Goal: Information Seeking & Learning: Check status

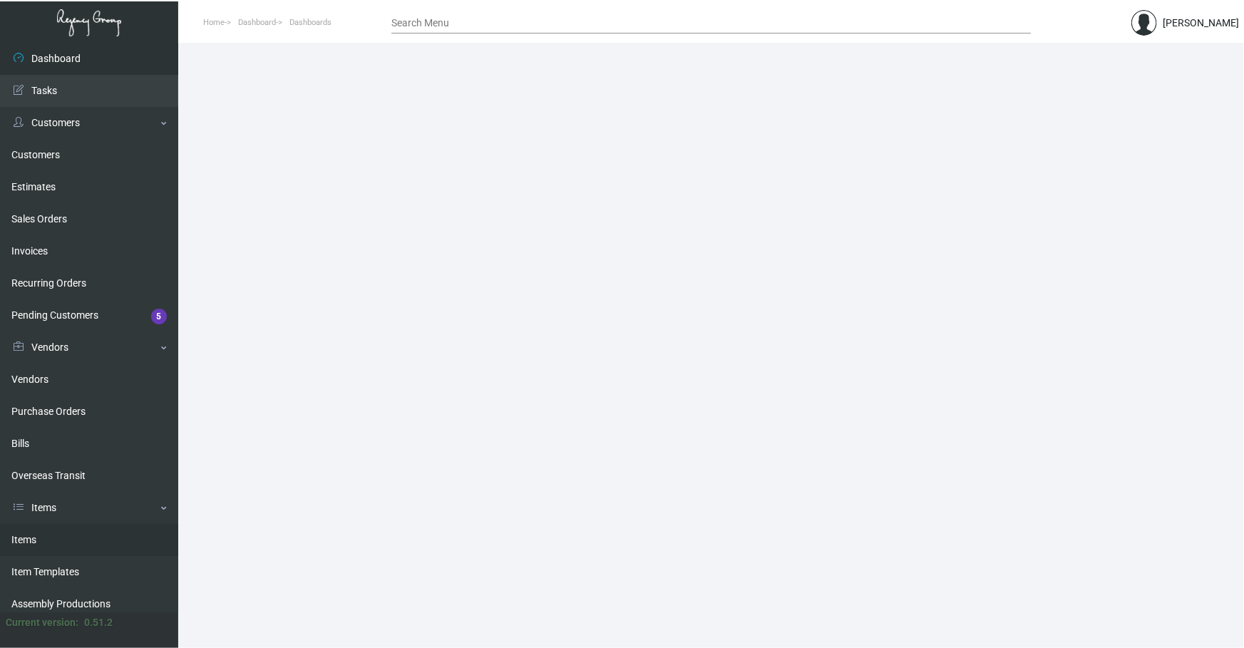
click at [29, 548] on link "Items" at bounding box center [89, 540] width 178 height 32
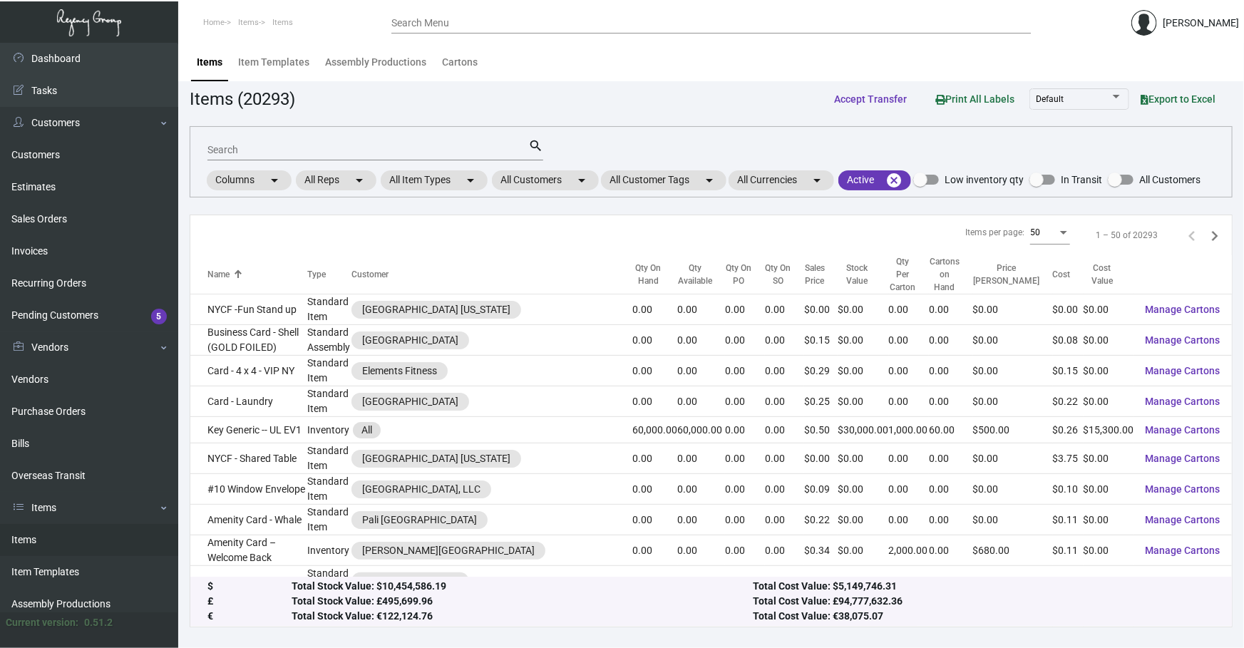
click at [554, 166] on div "Search search Columns arrow_drop_down All Reps arrow_drop_down All Item Types a…" at bounding box center [711, 161] width 1043 height 71
click at [569, 194] on div "Search search Columns arrow_drop_down All Reps arrow_drop_down All Item Types a…" at bounding box center [711, 161] width 1043 height 71
click at [569, 185] on mat-chip "All Customers arrow_drop_down" at bounding box center [545, 180] width 107 height 20
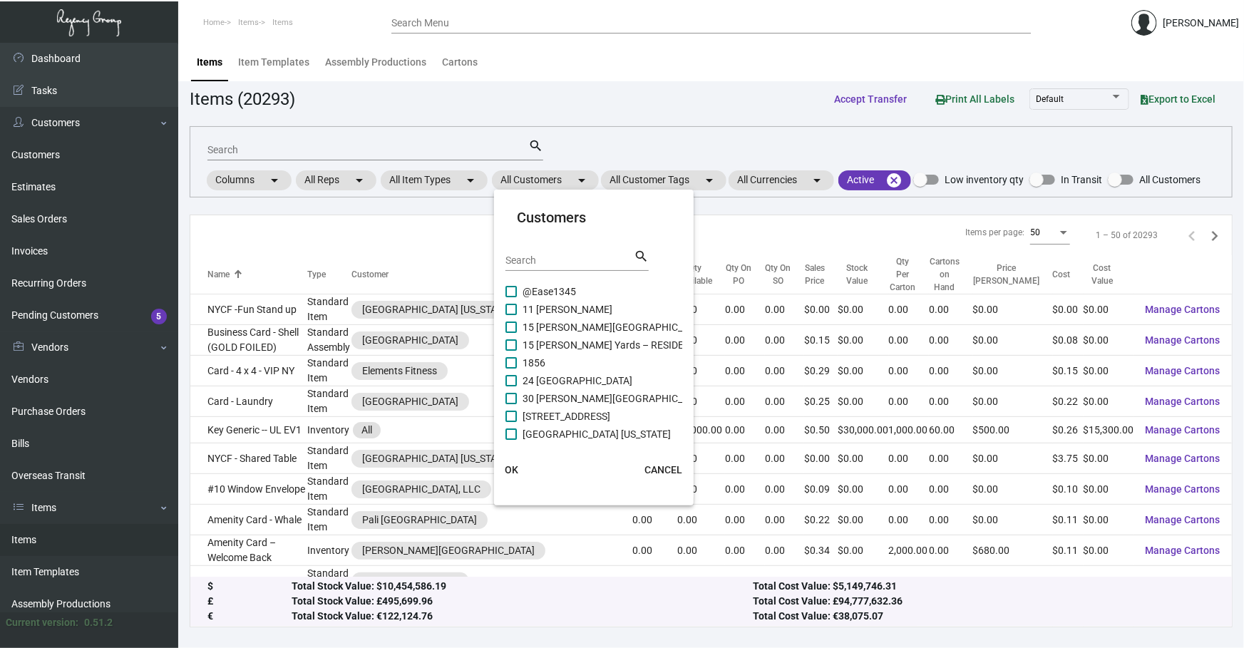
click at [558, 262] on input "Search" at bounding box center [570, 260] width 128 height 11
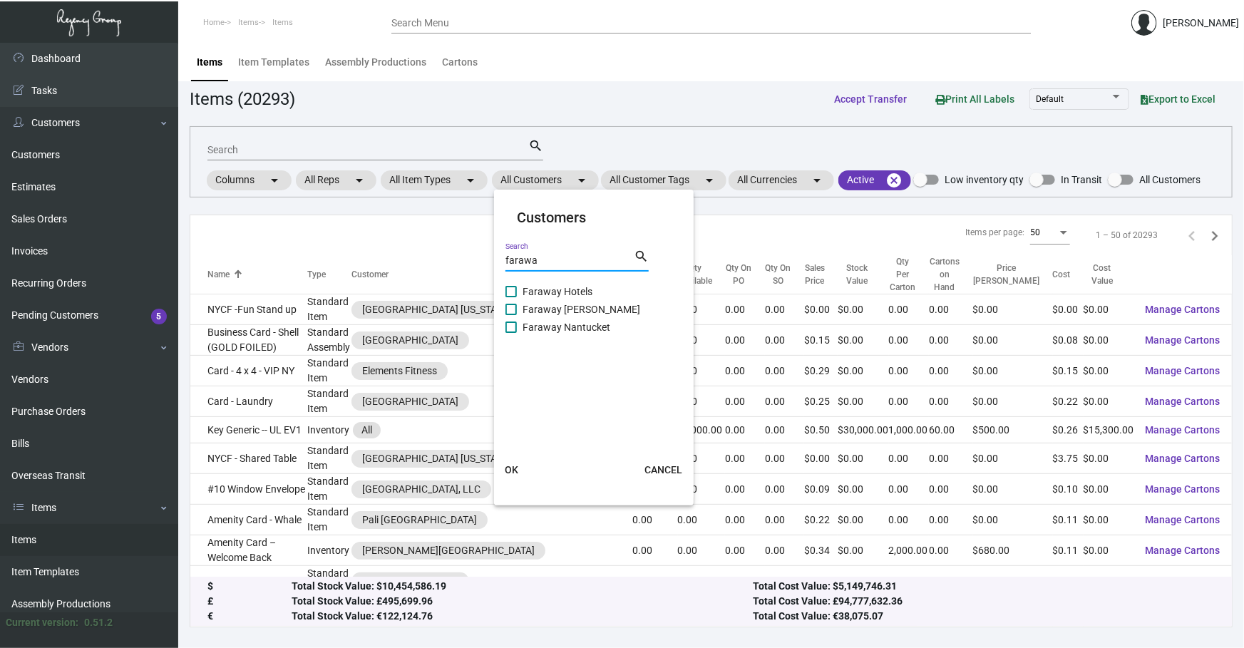
type input "farawa"
click at [563, 292] on span "Faraway Hotels" at bounding box center [558, 291] width 70 height 17
click at [511, 297] on input "Faraway Hotels" at bounding box center [510, 297] width 1 height 1
checkbox input "true"
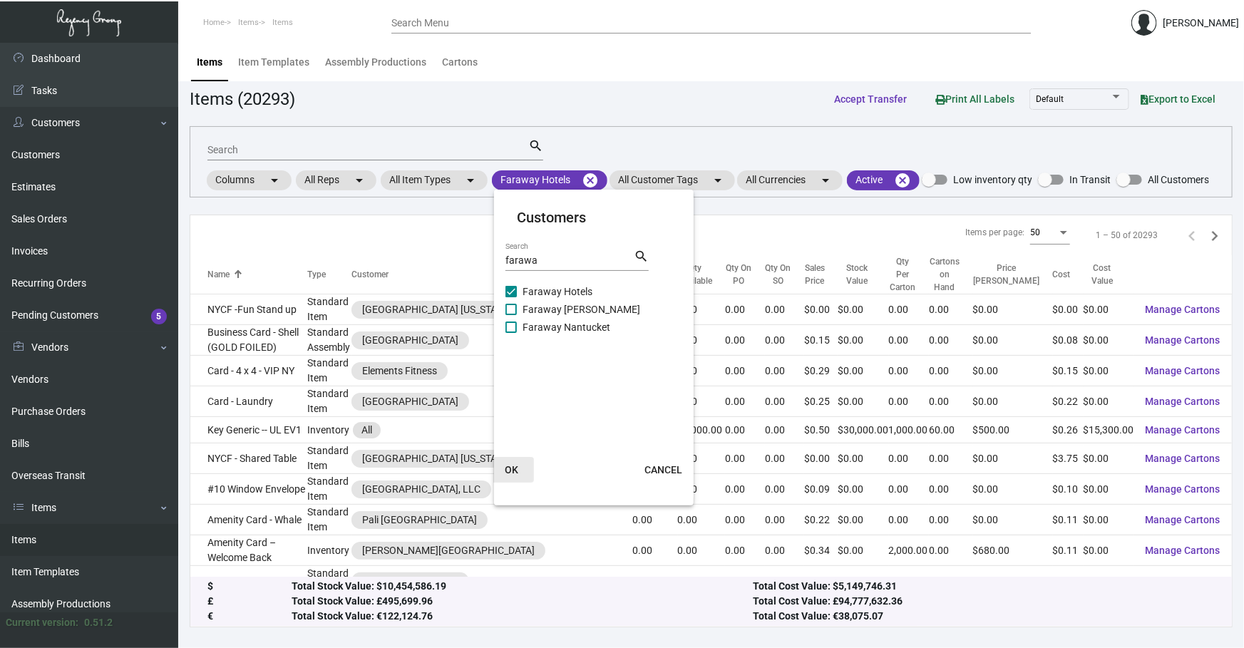
click at [510, 473] on span "OK" at bounding box center [512, 469] width 14 height 11
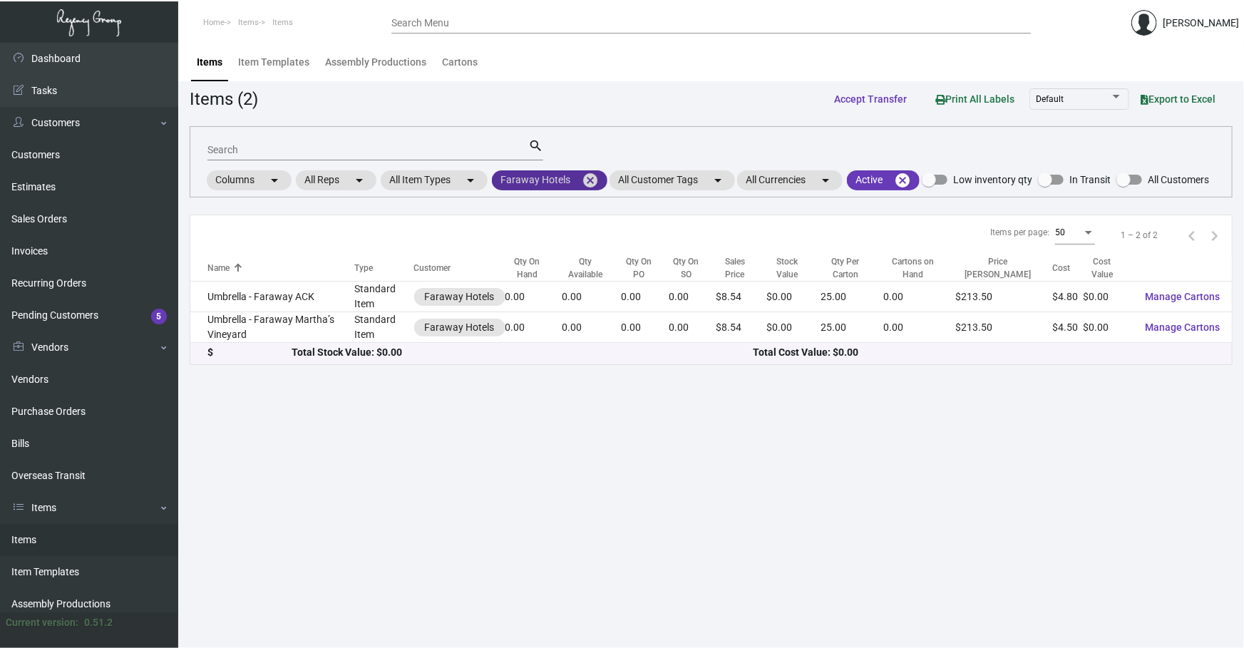
click at [567, 178] on mat-chip "Faraway Hotels cancel" at bounding box center [550, 180] width 116 height 20
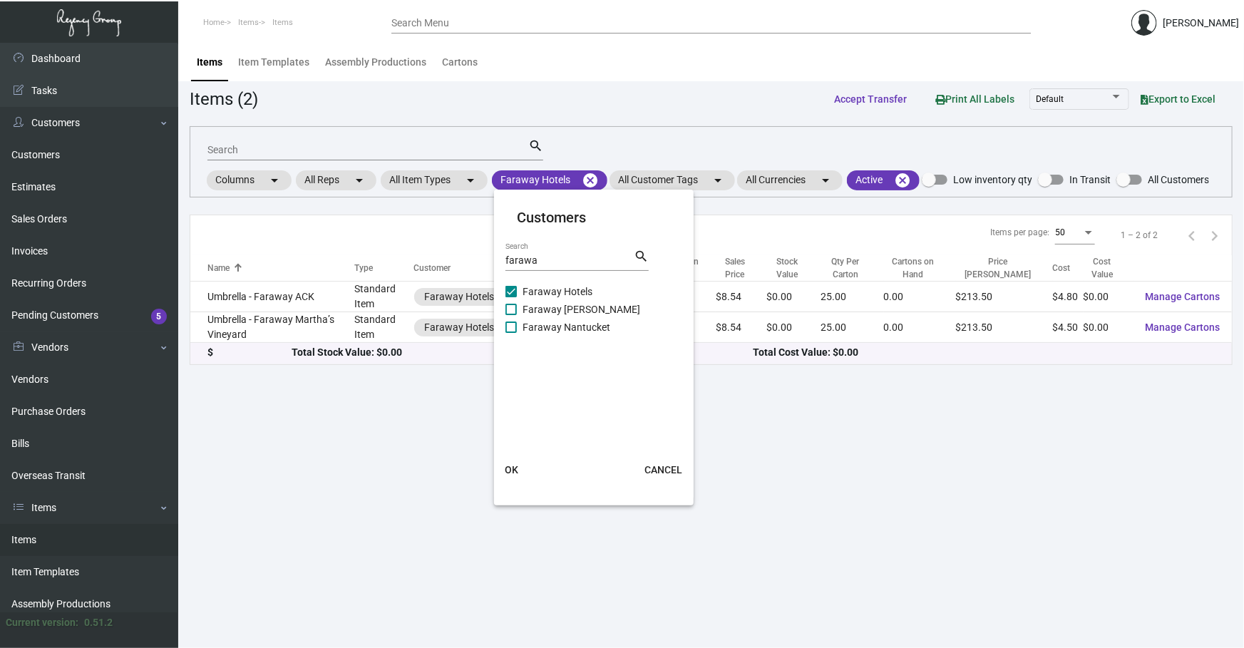
click at [553, 313] on span "Faraway [PERSON_NAME]" at bounding box center [582, 309] width 118 height 17
click at [511, 315] on input "Faraway [PERSON_NAME]" at bounding box center [510, 315] width 1 height 1
checkbox input "true"
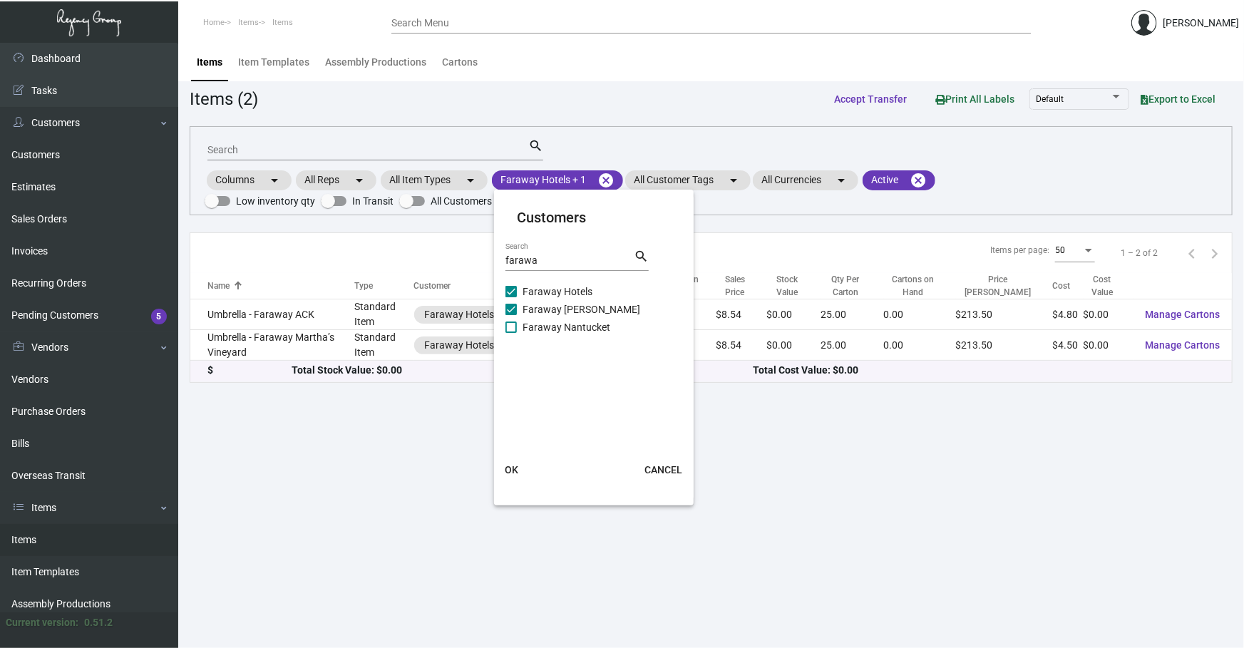
click at [548, 327] on span "Faraway Nantucket" at bounding box center [567, 327] width 88 height 17
click at [511, 333] on input "Faraway Nantucket" at bounding box center [510, 333] width 1 height 1
checkbox input "true"
click at [514, 472] on span "OK" at bounding box center [512, 469] width 14 height 11
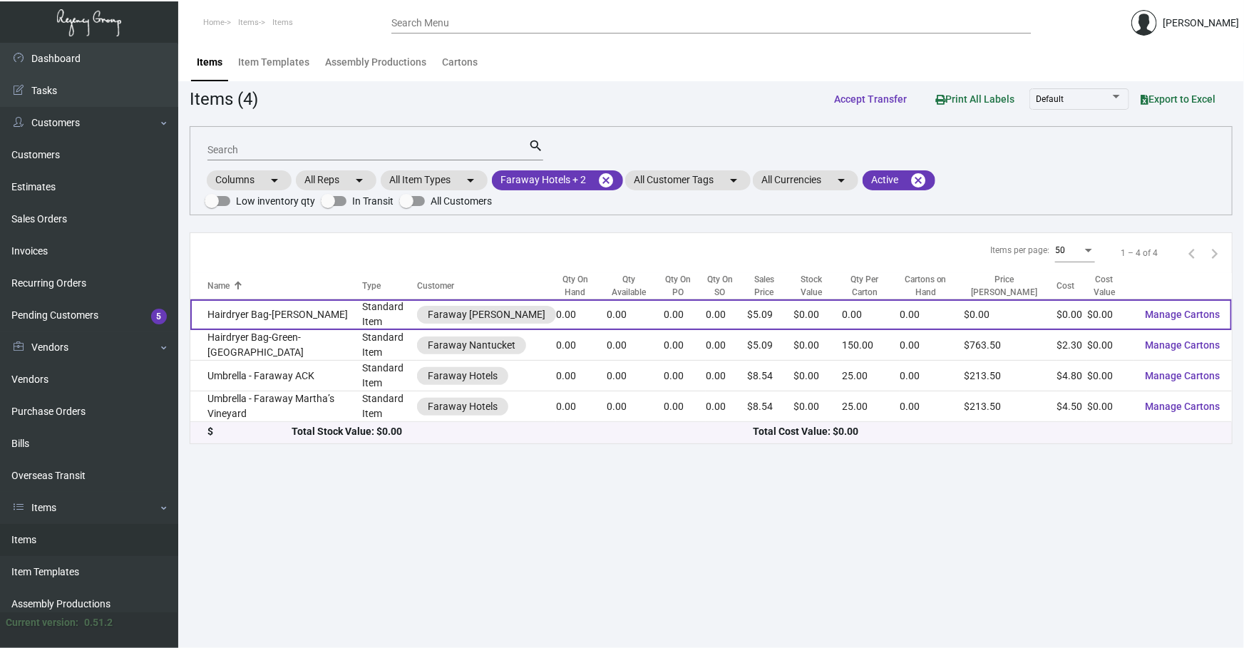
click at [314, 314] on td "Hairdryer Bag-[PERSON_NAME]" at bounding box center [276, 314] width 172 height 31
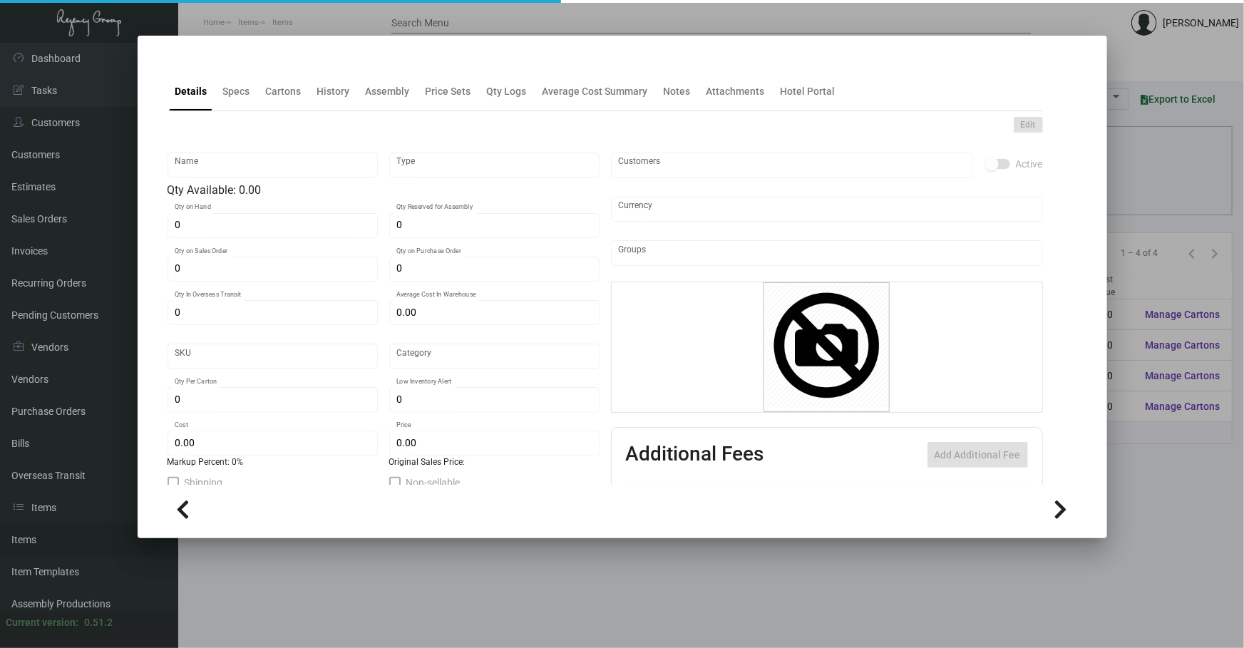
type input "Hairdryer Bag-[PERSON_NAME]"
type input "Standard Item"
type input "$ 0.00"
type input "Overseas"
type input "$ 0.00"
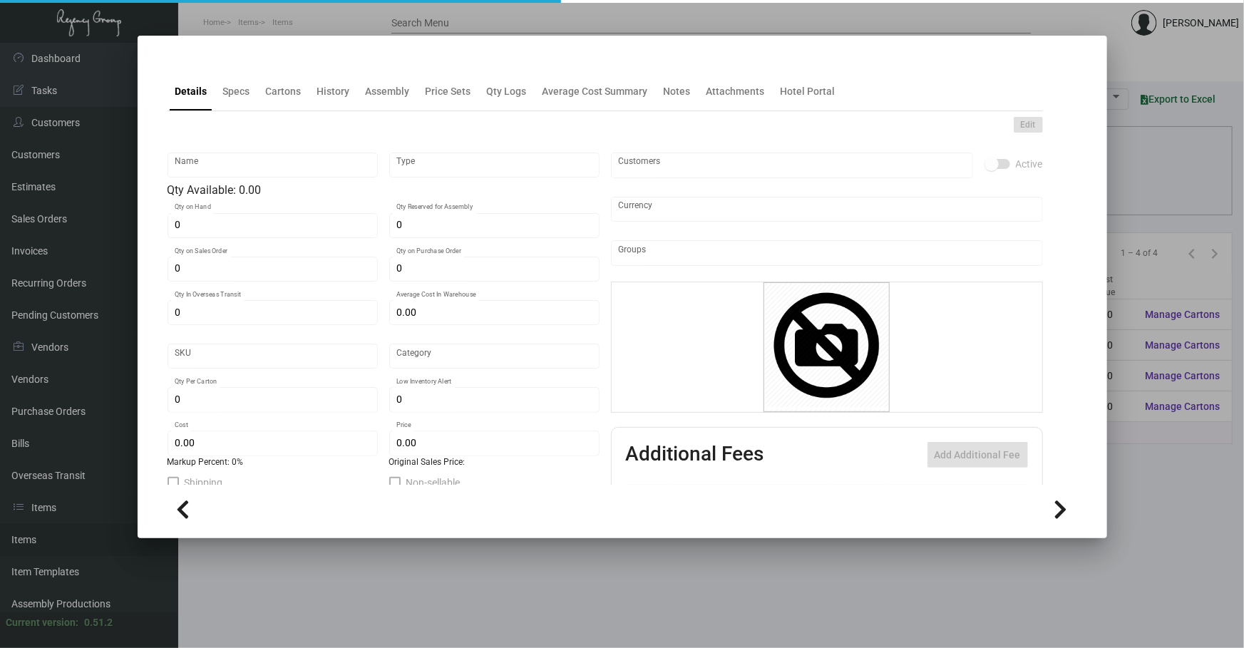
type input "$ 5.09"
checkbox input "true"
type input "United States Dollar $"
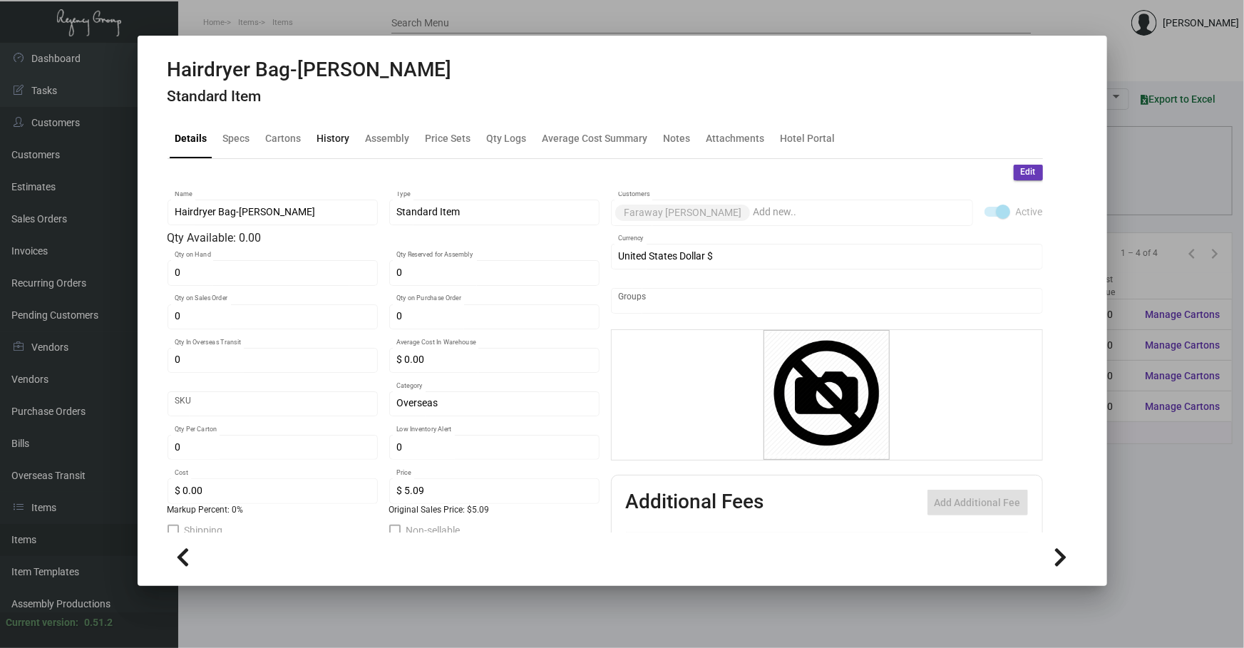
click at [337, 146] on div "History" at bounding box center [334, 139] width 44 height 34
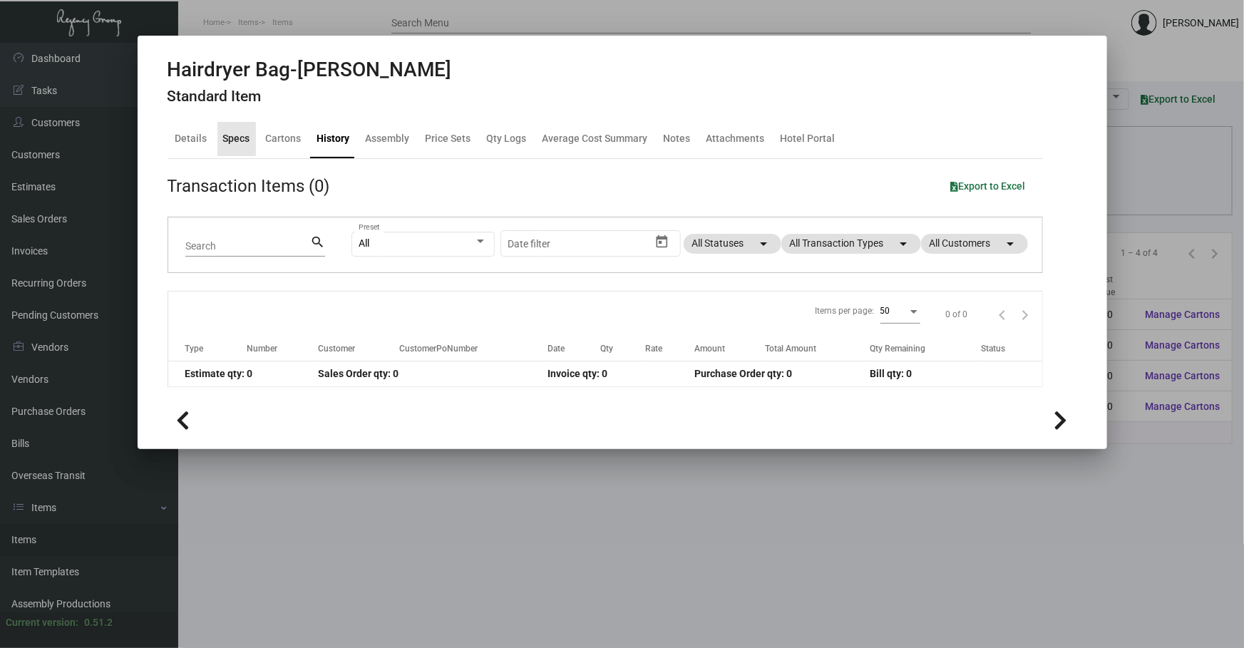
click at [238, 137] on div "Specs" at bounding box center [236, 138] width 27 height 15
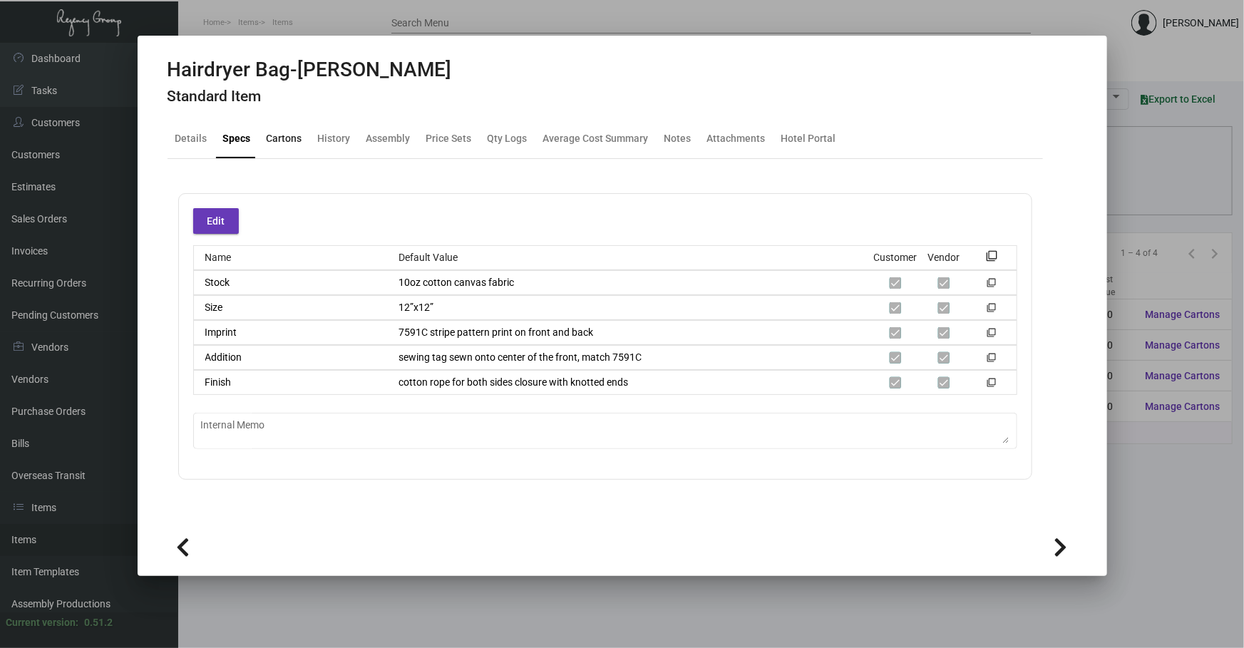
drag, startPoint x: 283, startPoint y: 143, endPoint x: 334, endPoint y: 139, distance: 51.5
click at [284, 143] on div "Cartons" at bounding box center [285, 138] width 36 height 15
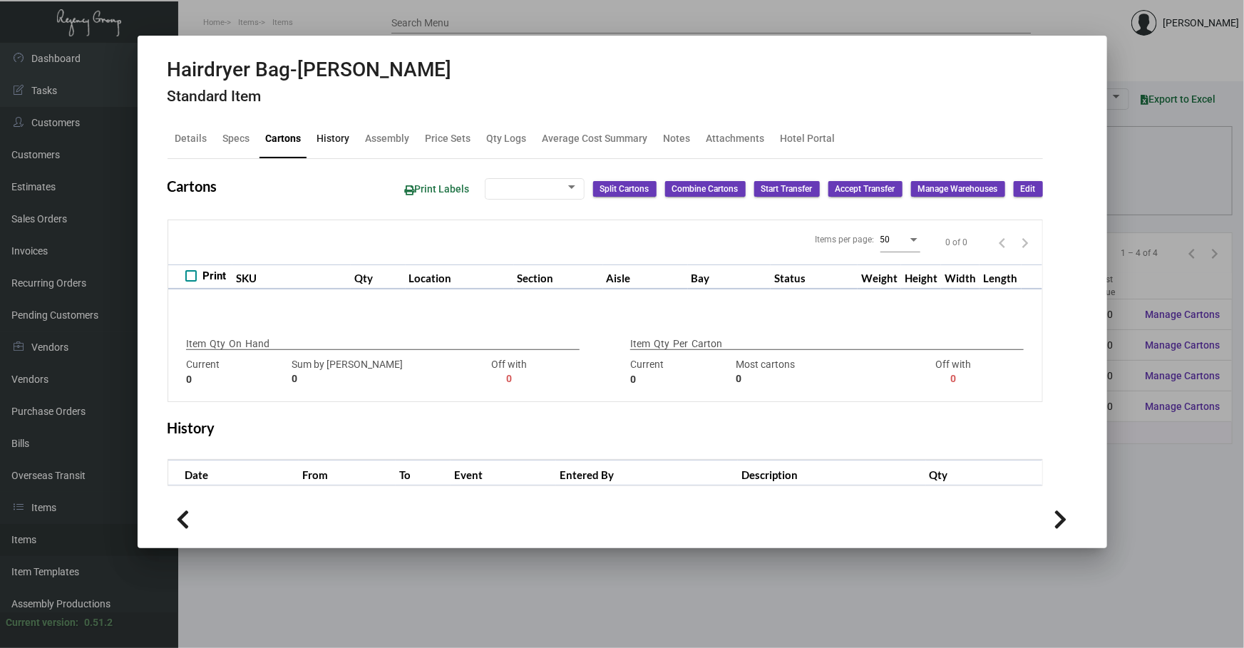
click at [343, 135] on div "History" at bounding box center [333, 138] width 33 height 15
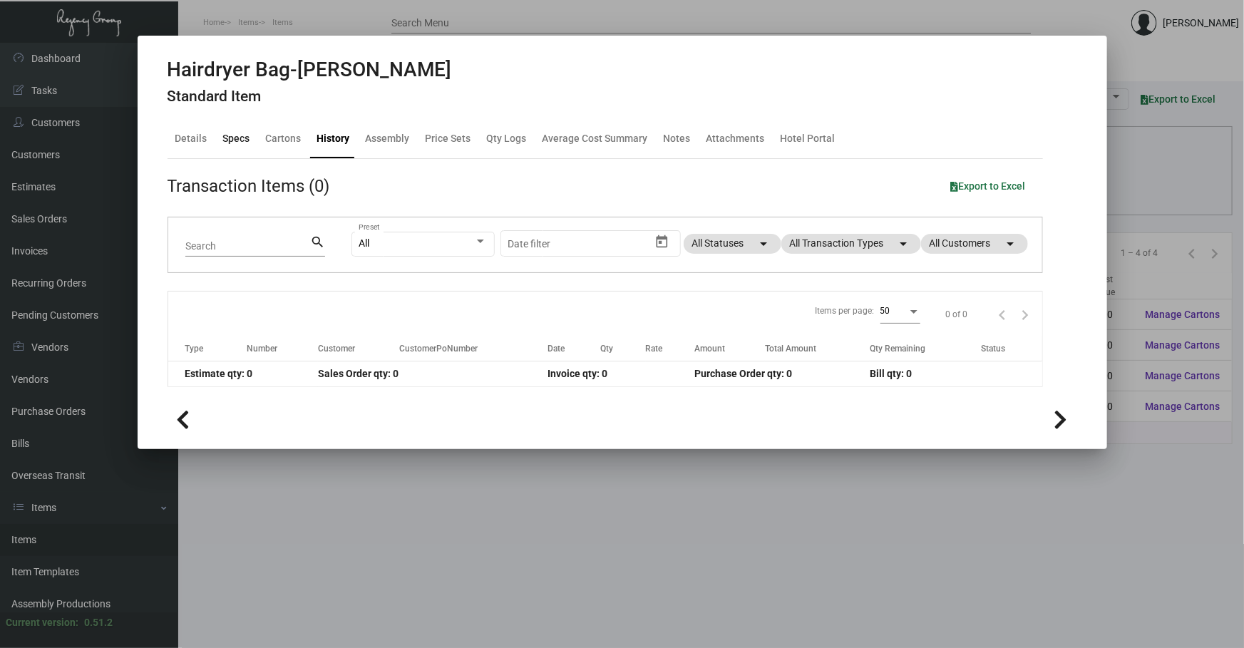
click at [245, 145] on div "Specs" at bounding box center [236, 138] width 27 height 15
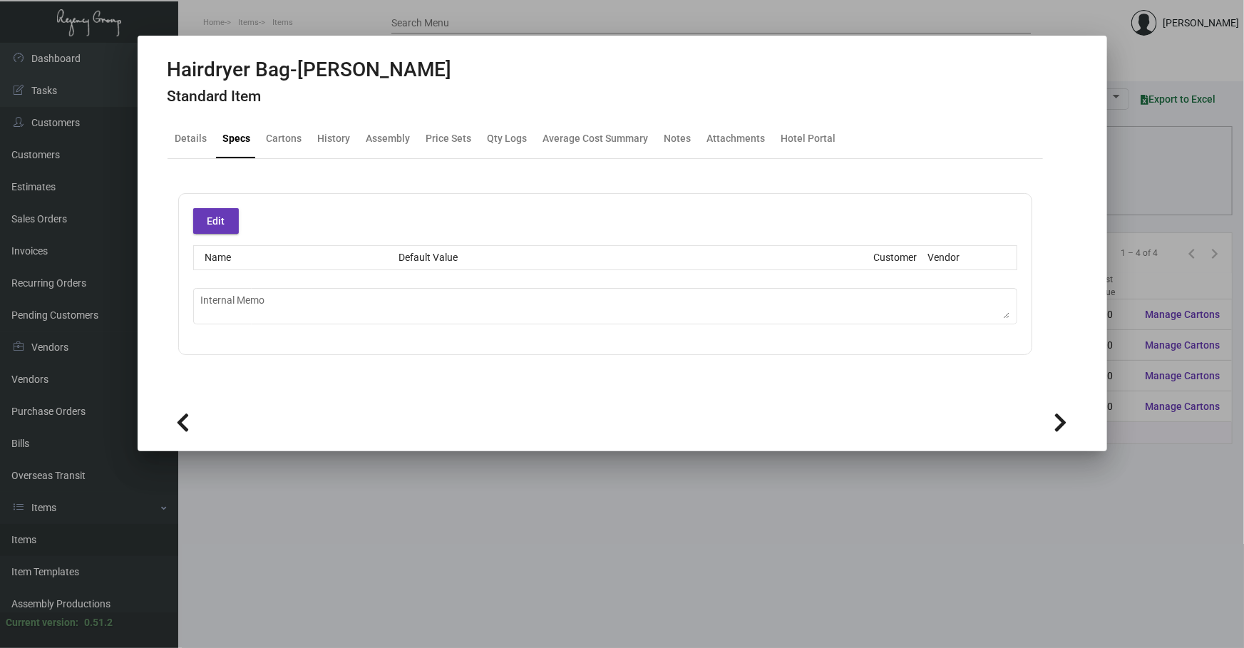
click at [498, 486] on div at bounding box center [622, 324] width 1244 height 648
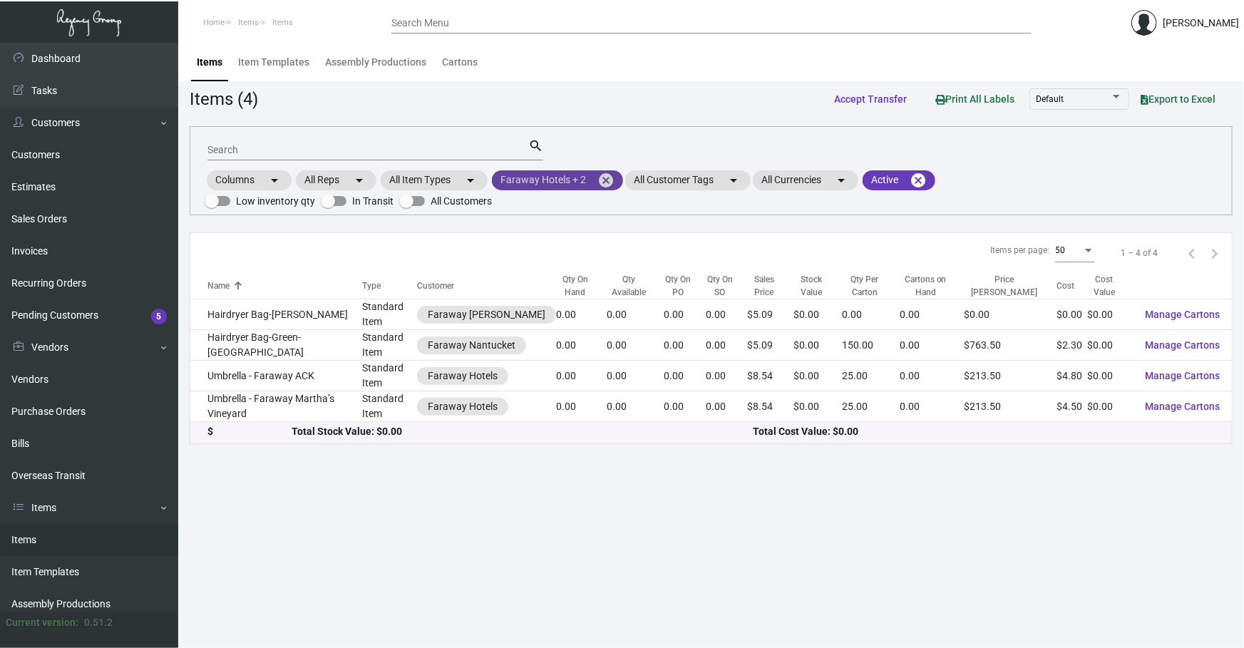
click at [609, 182] on mat-icon "cancel" at bounding box center [605, 180] width 17 height 17
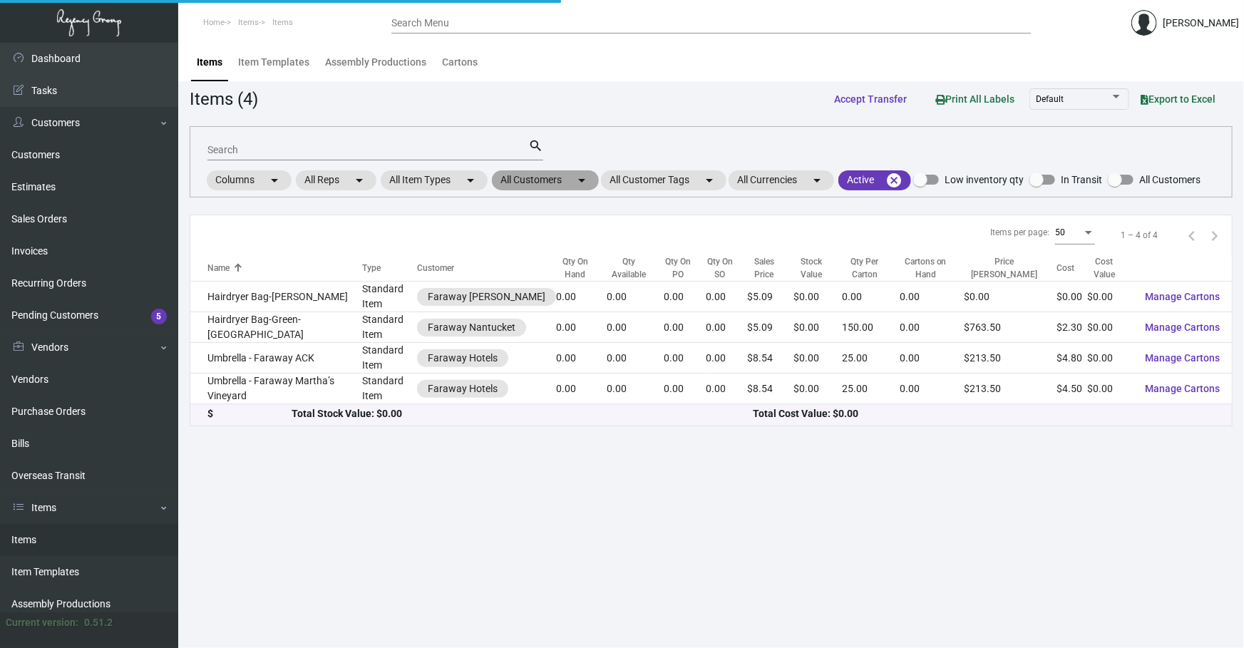
click at [556, 179] on mat-chip "All Customers arrow_drop_down" at bounding box center [545, 180] width 107 height 20
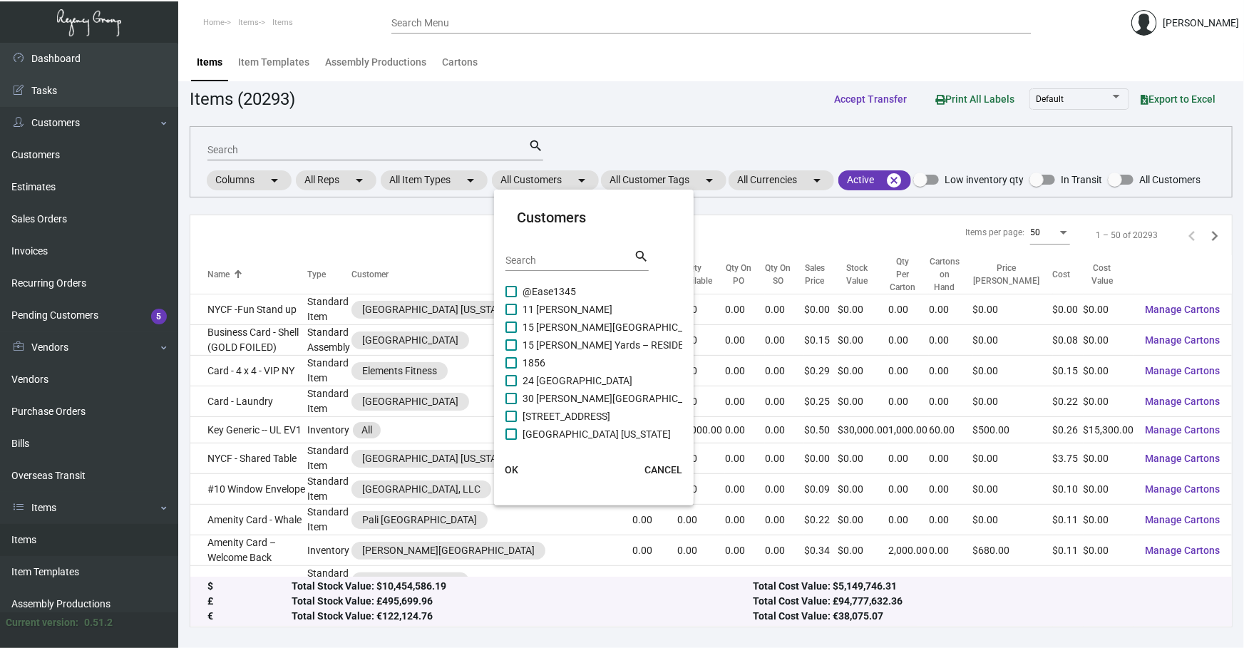
click at [543, 262] on input "Search" at bounding box center [570, 260] width 128 height 11
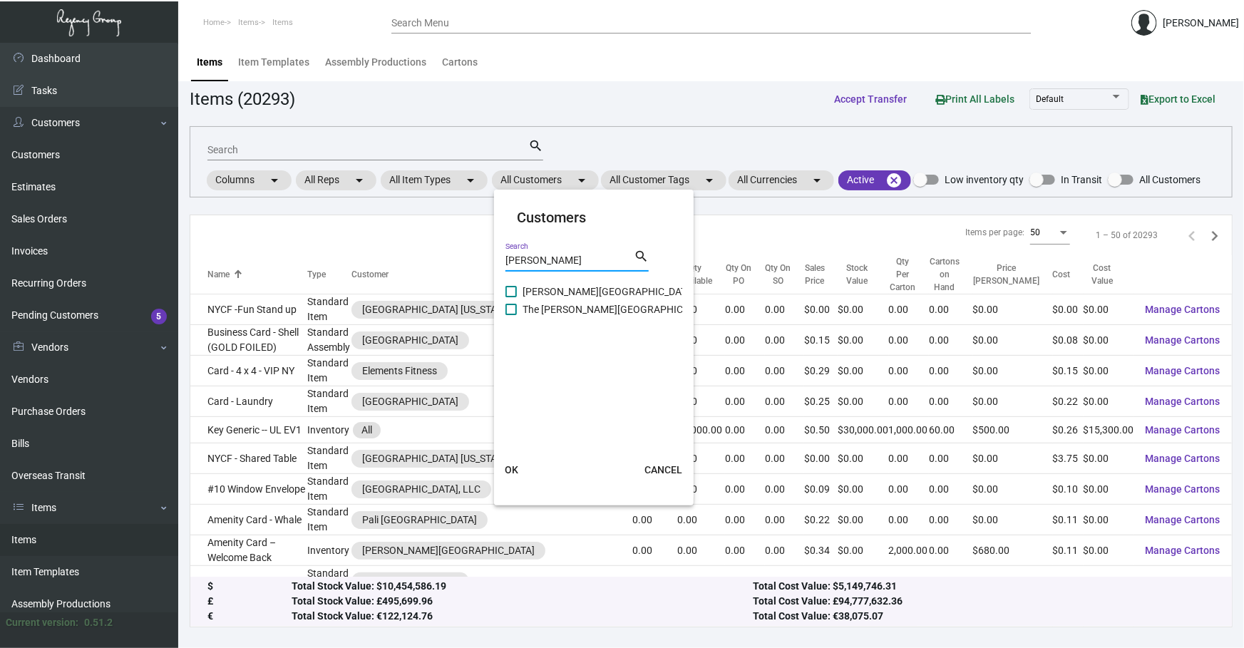
type input "[PERSON_NAME]"
click at [555, 287] on span "[PERSON_NAME][GEOGRAPHIC_DATA]" at bounding box center [609, 291] width 173 height 17
click at [511, 297] on input "[PERSON_NAME][GEOGRAPHIC_DATA]" at bounding box center [510, 297] width 1 height 1
checkbox input "true"
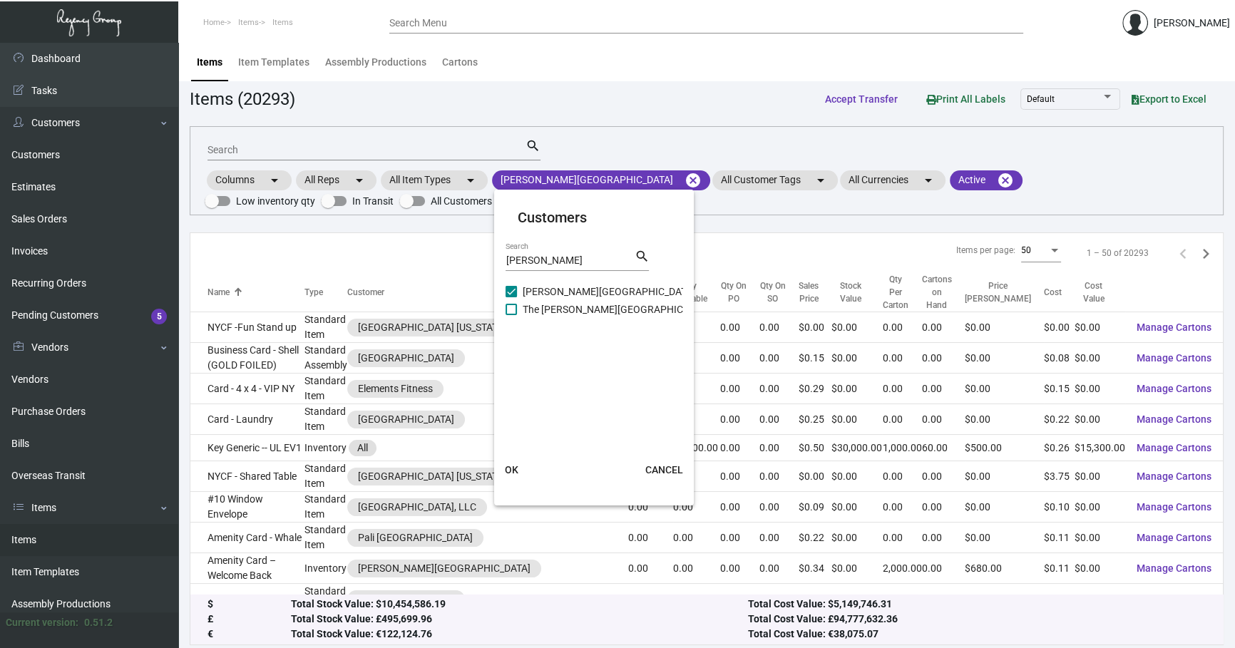
click at [528, 477] on button "OK" at bounding box center [511, 470] width 46 height 26
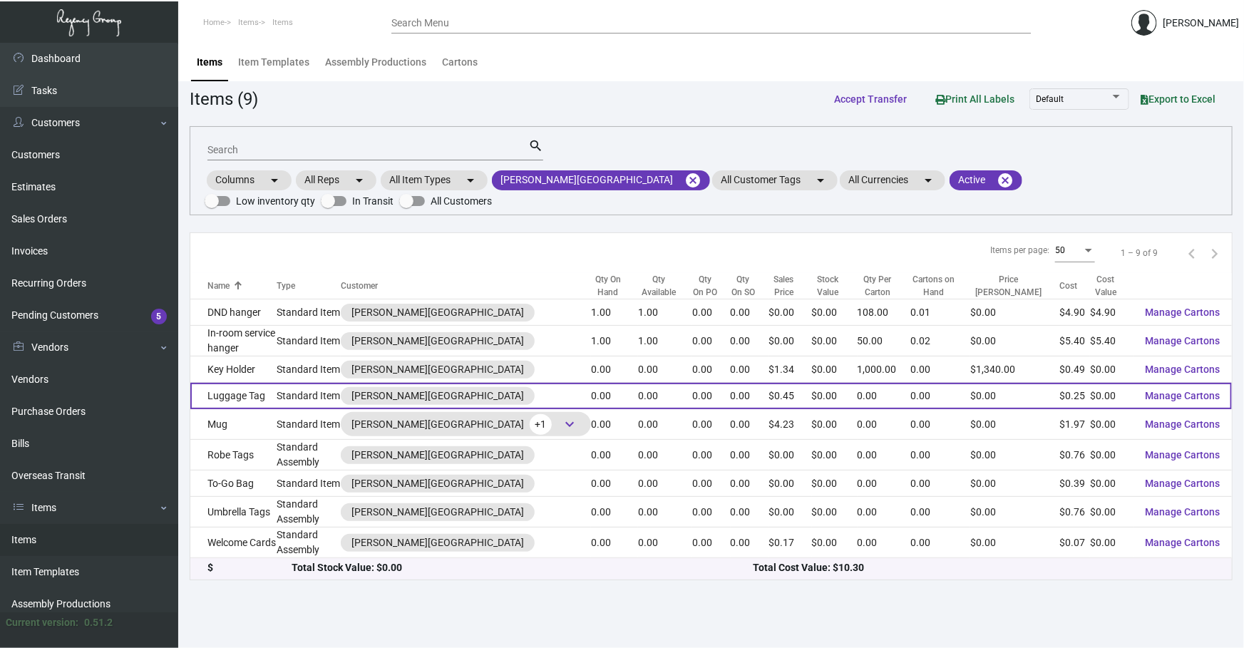
click at [272, 383] on td "Luggage Tag" at bounding box center [233, 396] width 87 height 26
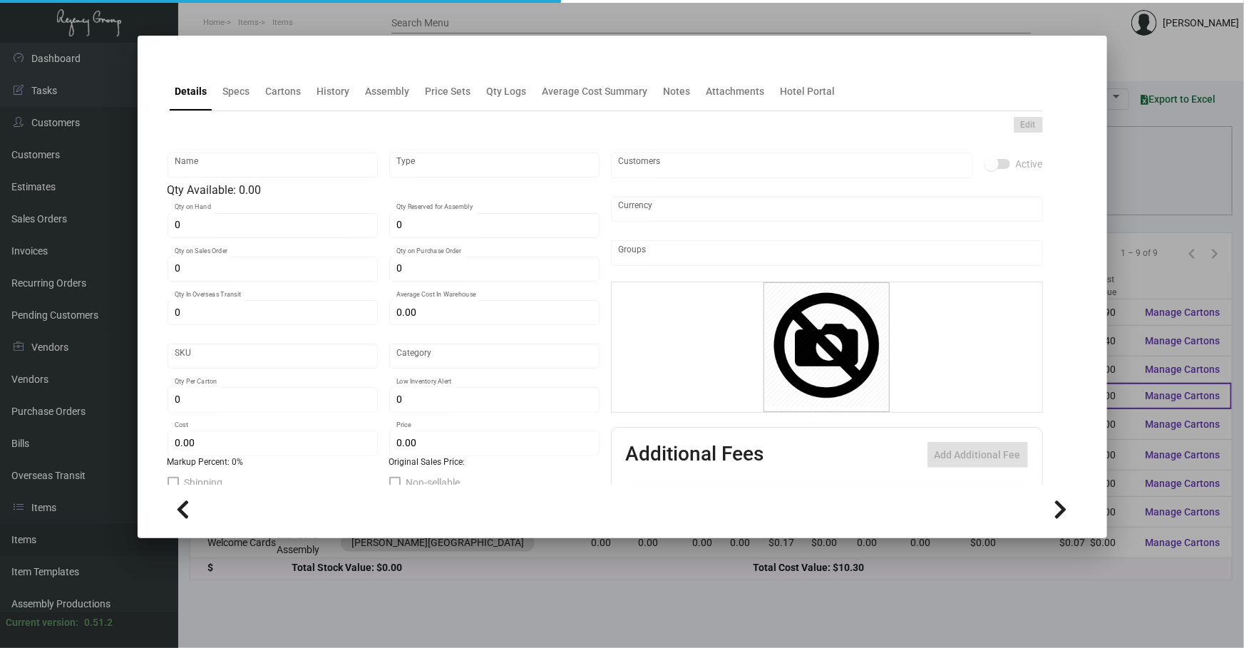
type input "Luggage Tag"
type input "Standard Item"
type input "$ 0.00"
type input "Standard"
type input "$ 0.25269"
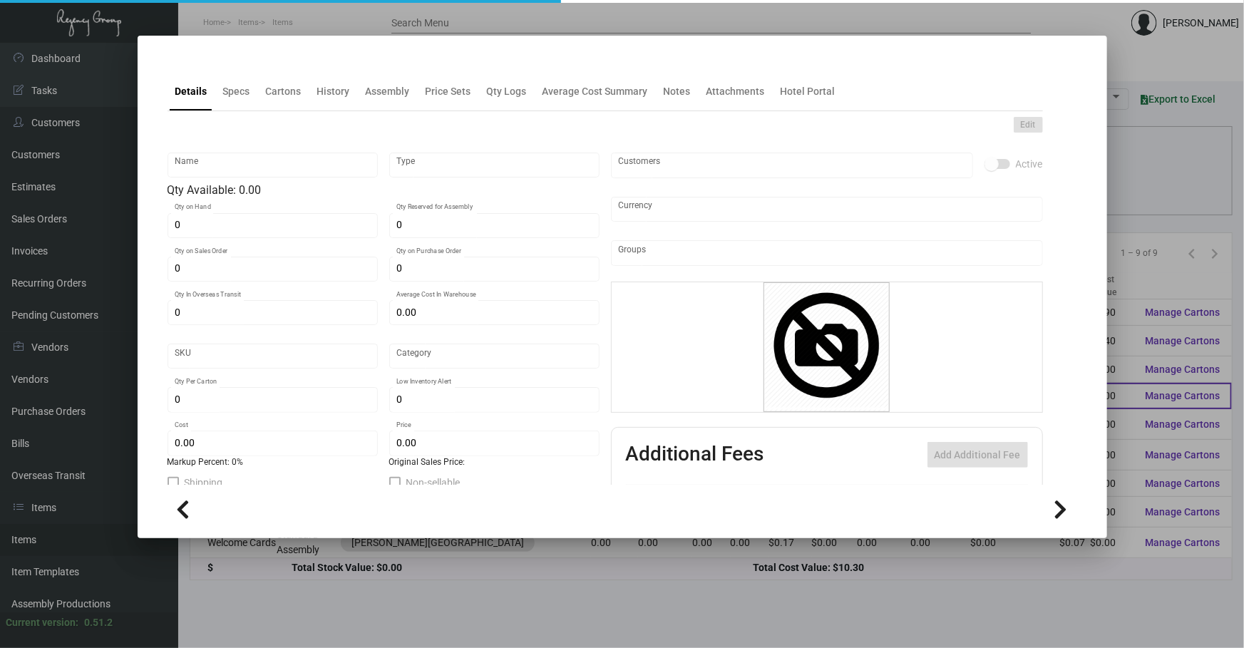
type input "$ 0.45"
checkbox input "true"
type input "United States Dollar $"
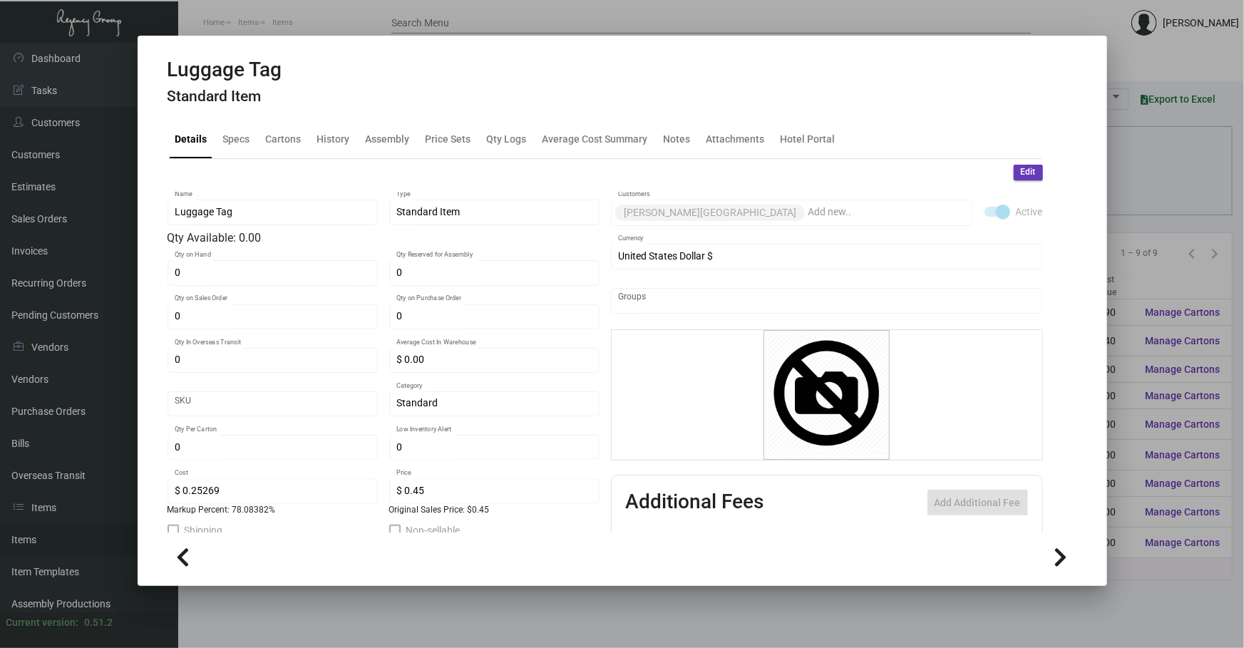
click at [1182, 239] on div at bounding box center [622, 324] width 1244 height 648
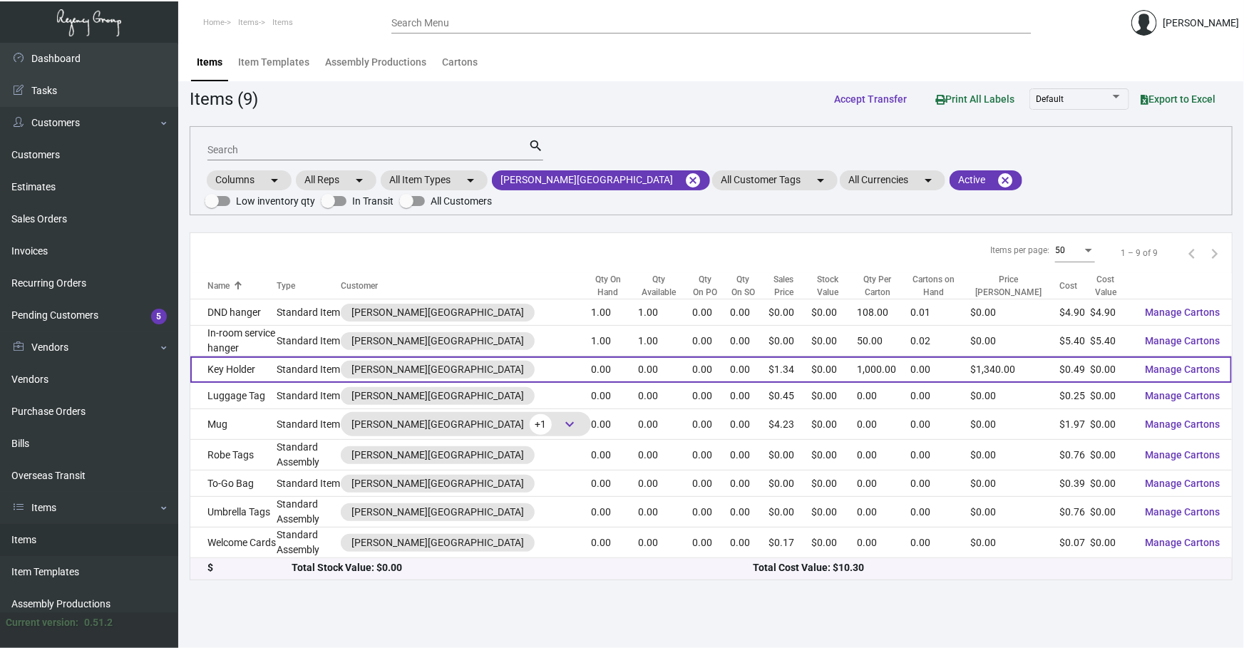
click at [227, 361] on td "Key Holder" at bounding box center [233, 369] width 87 height 26
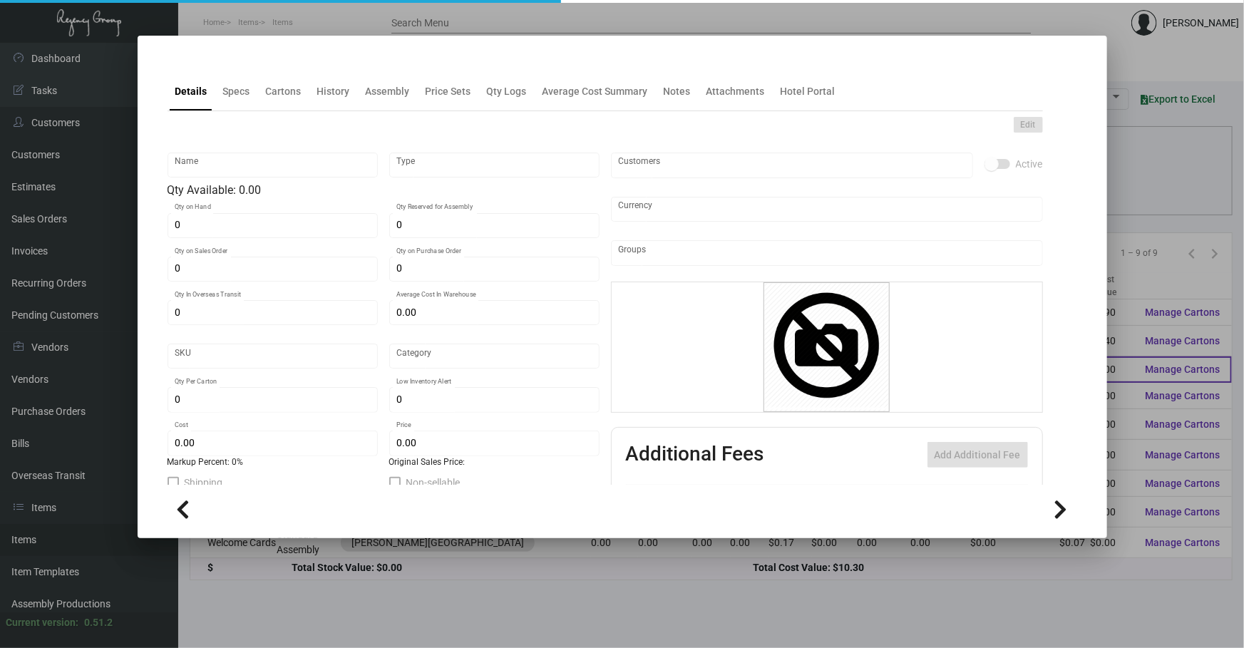
type input "Key Holder"
type input "Standard Item"
type input "$ 0.28395"
type input "Standard"
type input "1,000"
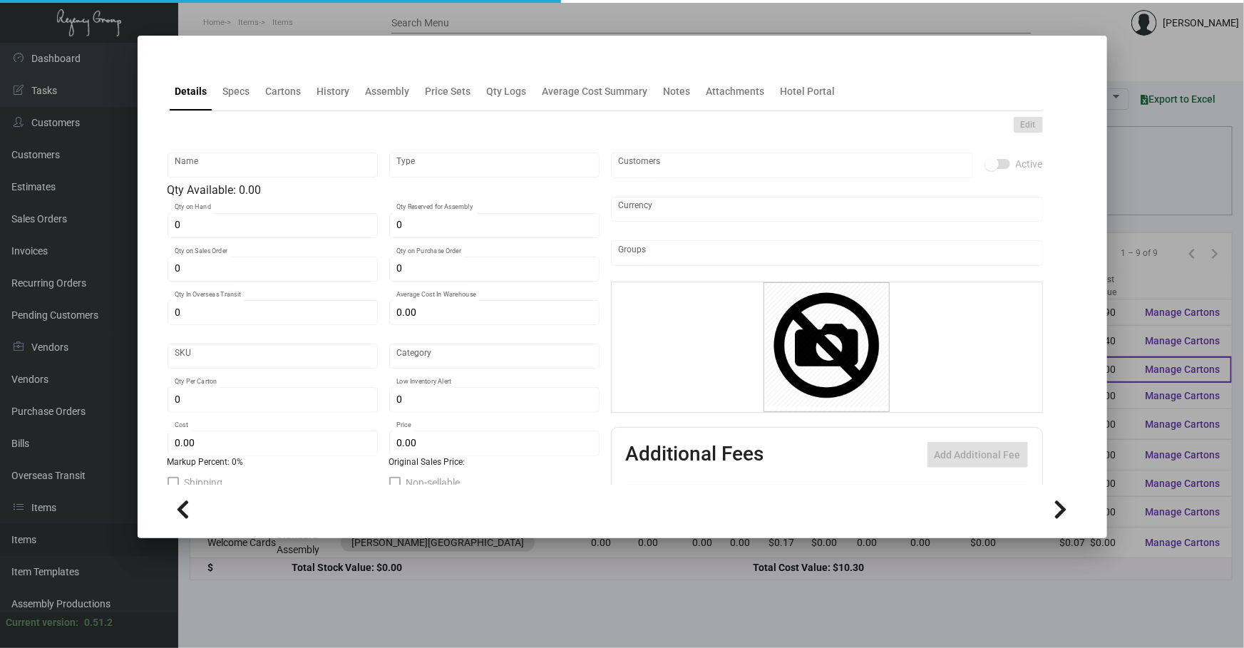
type input "$ 0.489"
type input "$ 1.34"
checkbox input "true"
type input "United States Dollar $"
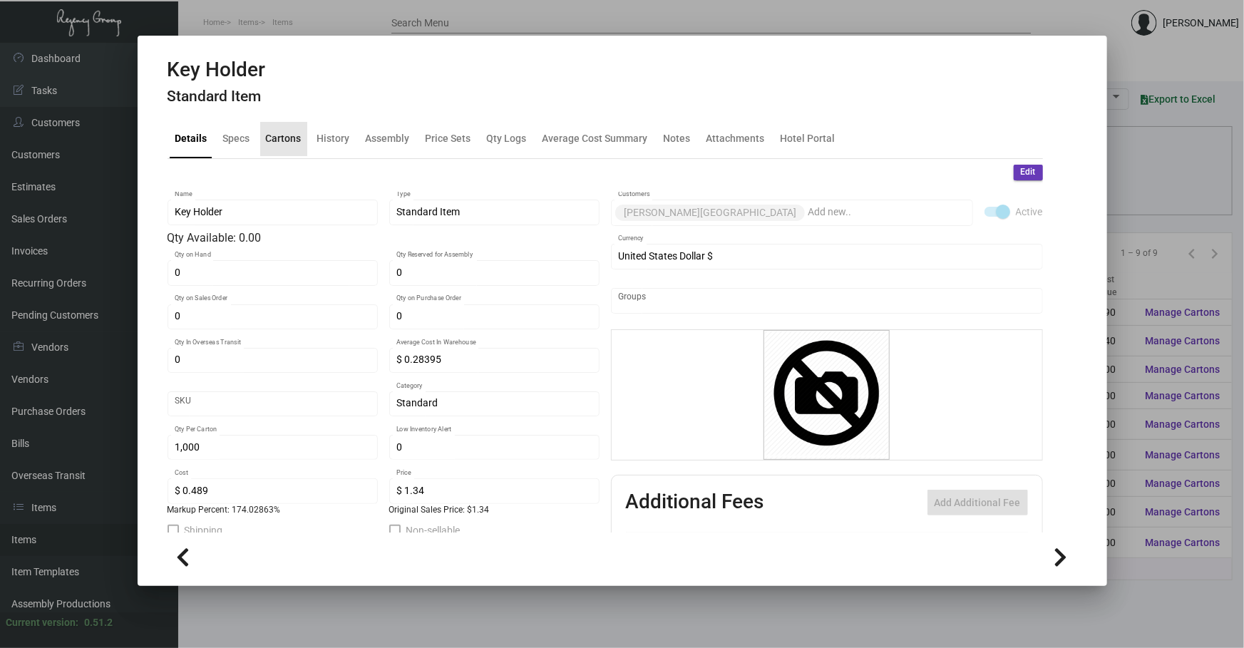
click at [297, 135] on div "Cartons" at bounding box center [284, 138] width 36 height 15
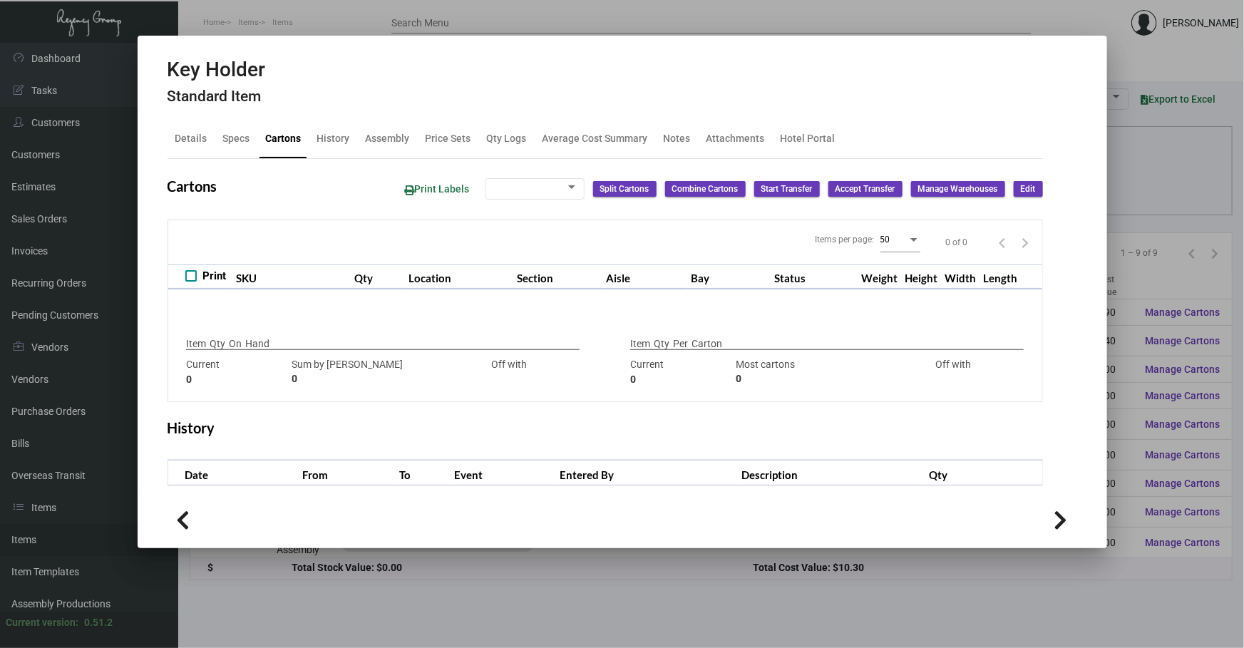
type input "0"
type input "1,000"
type input "1000"
type input "0"
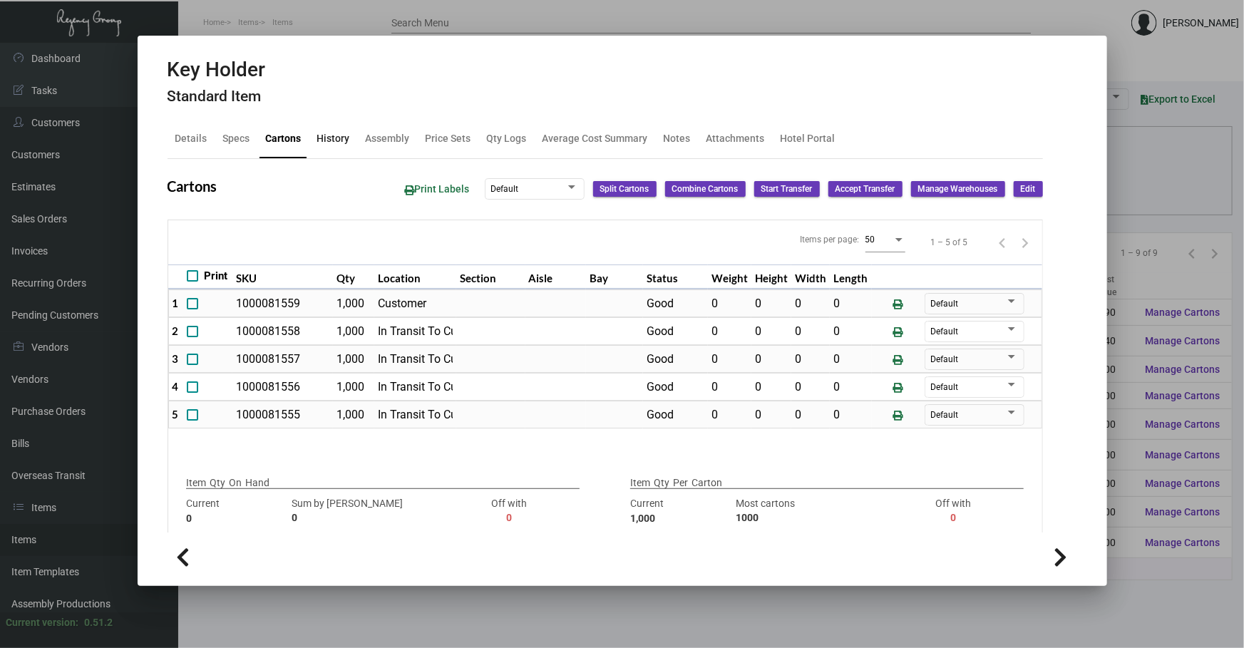
click at [318, 141] on div "History" at bounding box center [333, 138] width 33 height 15
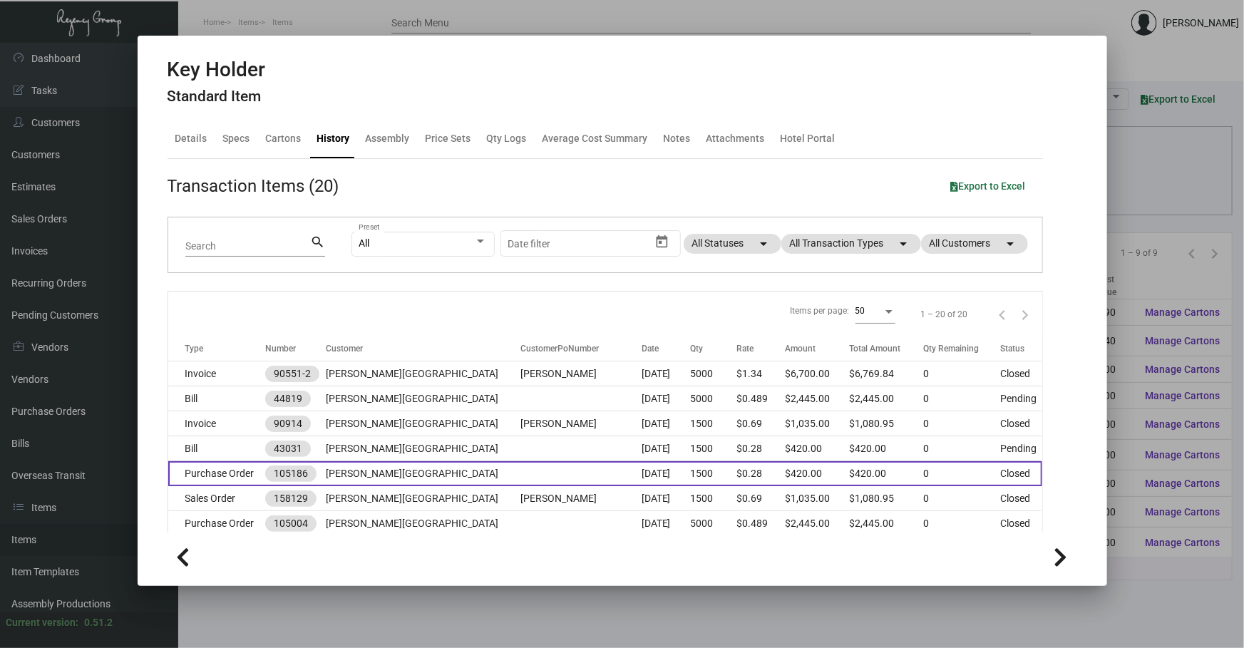
click at [785, 468] on td "$420.00" at bounding box center [817, 473] width 65 height 25
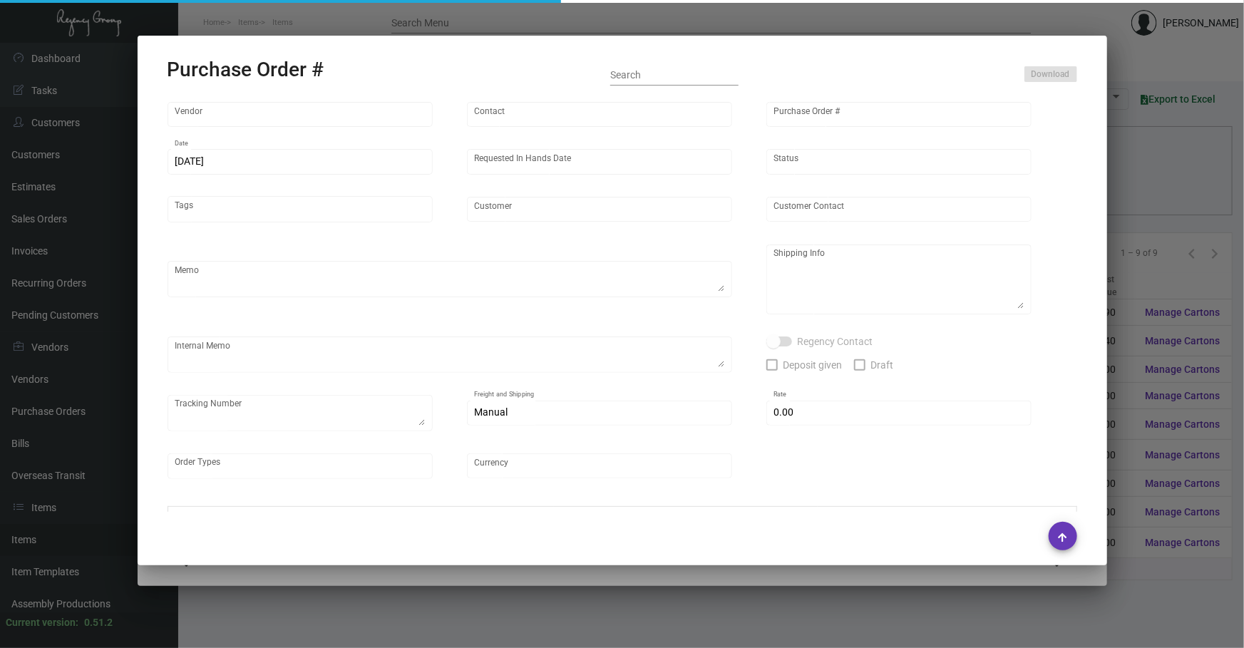
type input "Evergreen Manufacturing"
type input "[PERSON_NAME]"
type input "105186"
type input "[DATE]"
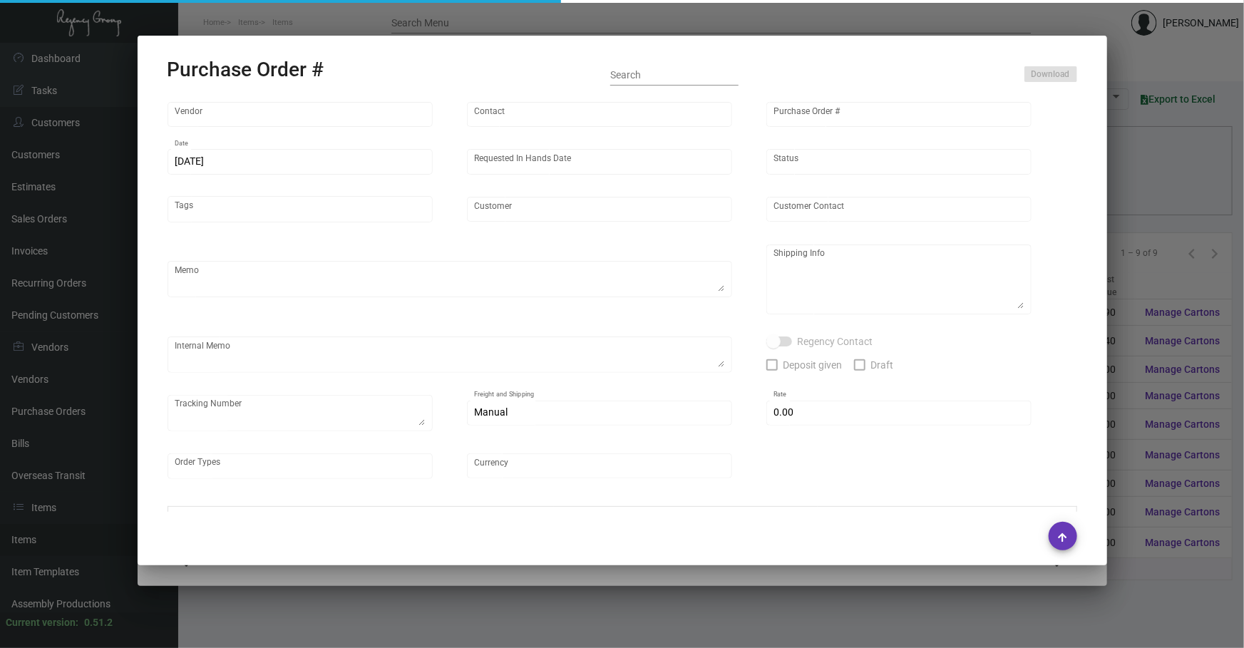
type input "[PERSON_NAME][GEOGRAPHIC_DATA]"
type input "[PERSON_NAME]"
type textarea "[PERSON_NAME][GEOGRAPHIC_DATA] - [GEOGRAPHIC_DATA][STREET_ADDRESS]"
type textarea "5.8 - these are overs from the Vendor from the last job."
type input "$ 0.00"
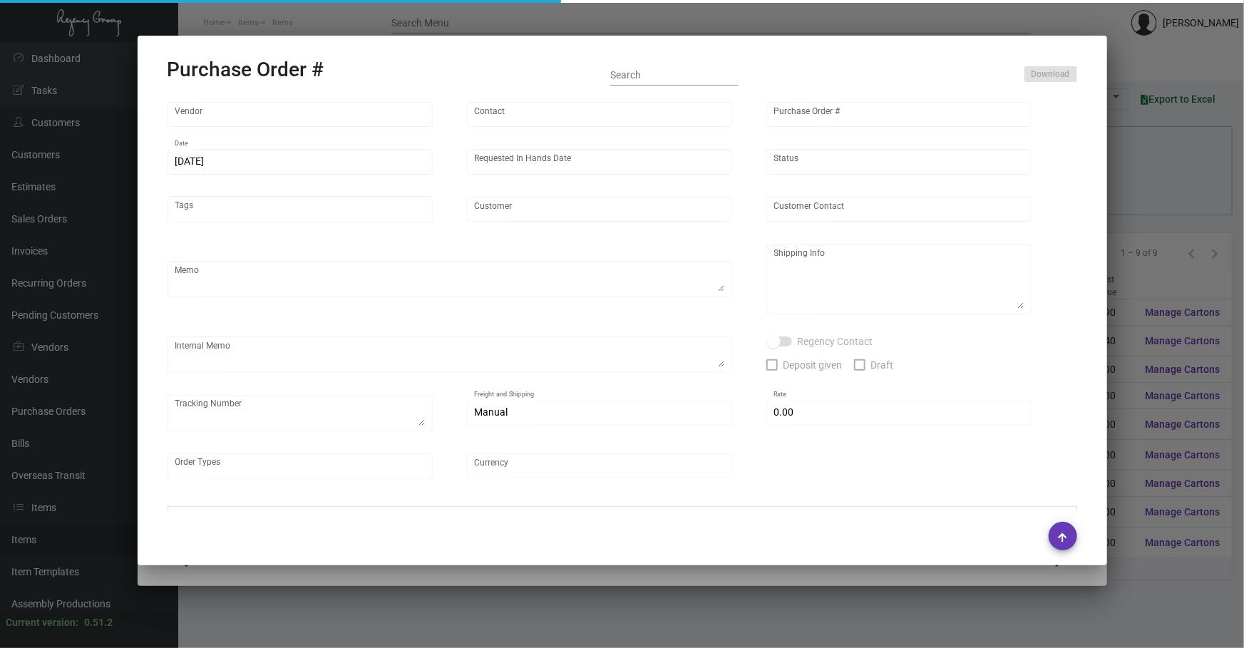
type input "United States Dollar $"
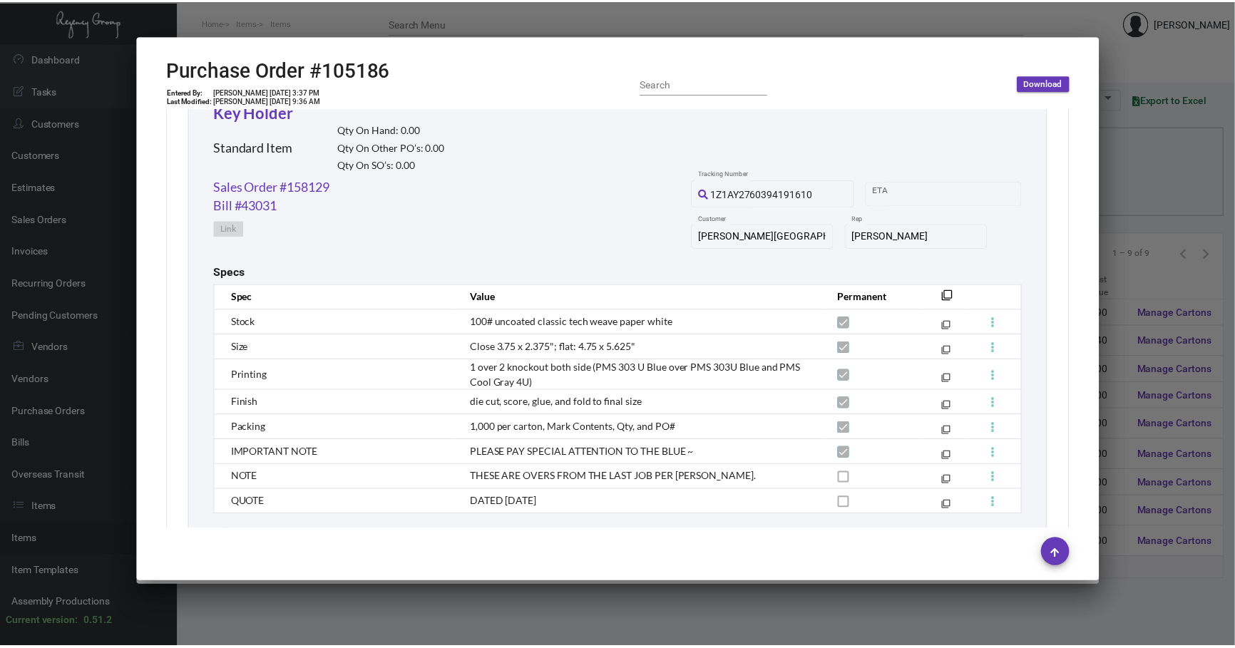
scroll to position [756, 0]
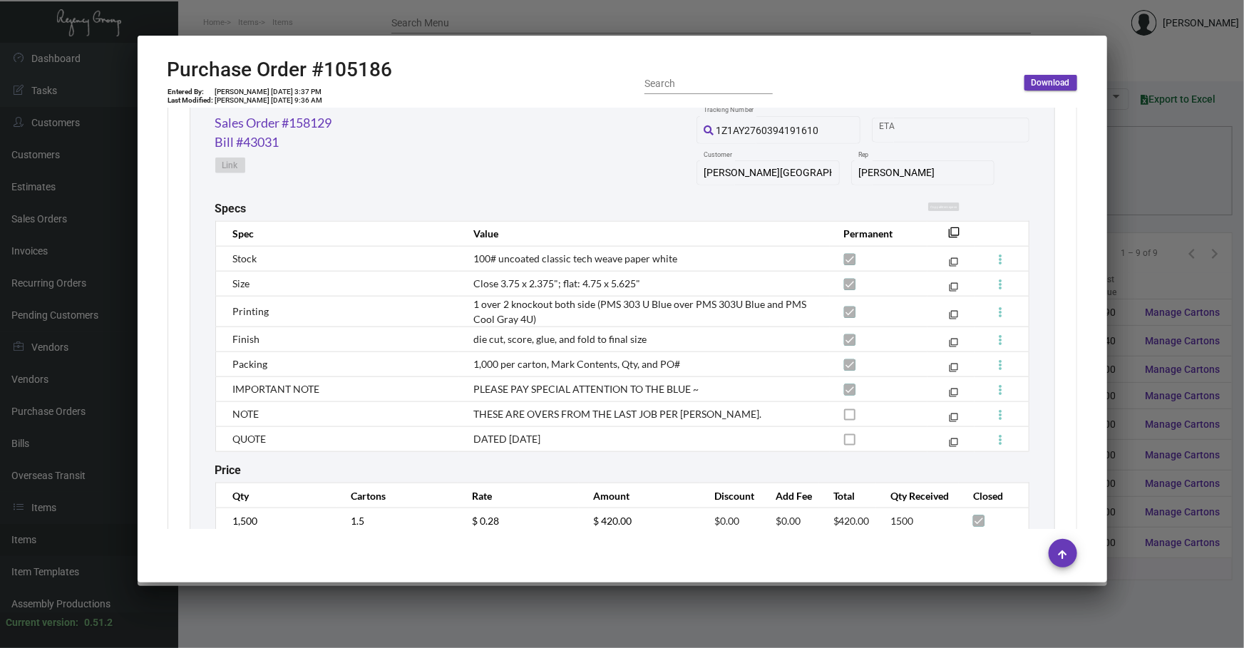
click at [949, 231] on mat-icon "filter_none" at bounding box center [954, 236] width 11 height 11
click at [1129, 198] on div at bounding box center [622, 324] width 1244 height 648
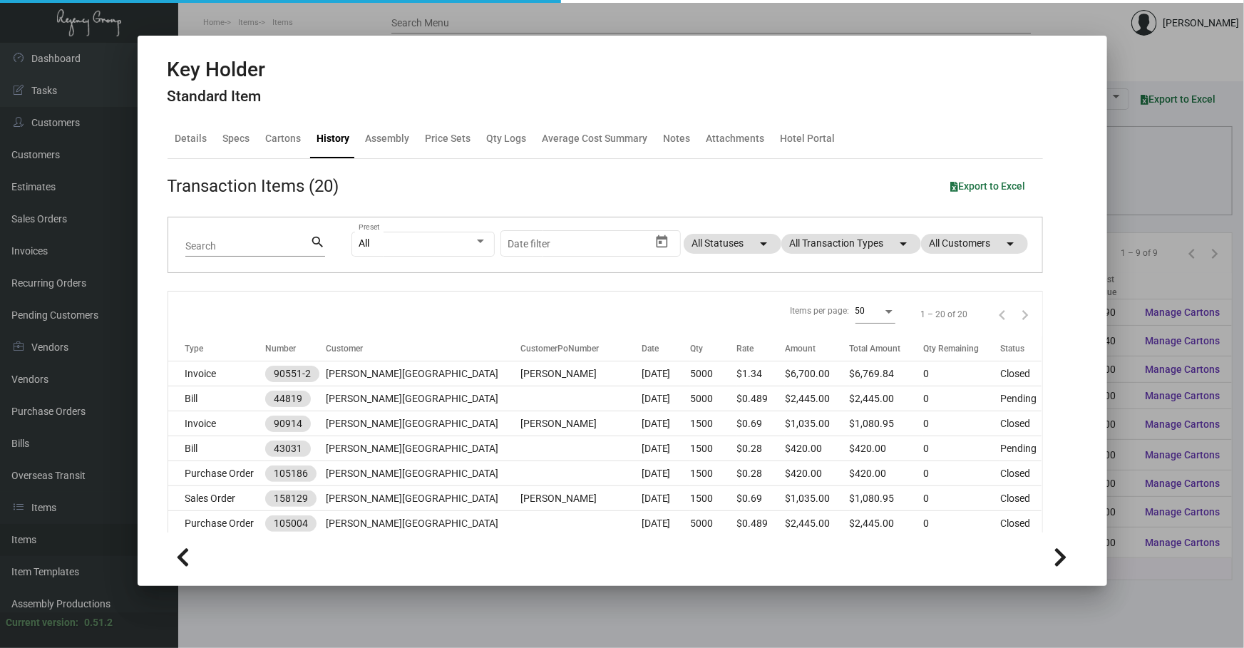
click at [1129, 198] on div at bounding box center [622, 324] width 1244 height 648
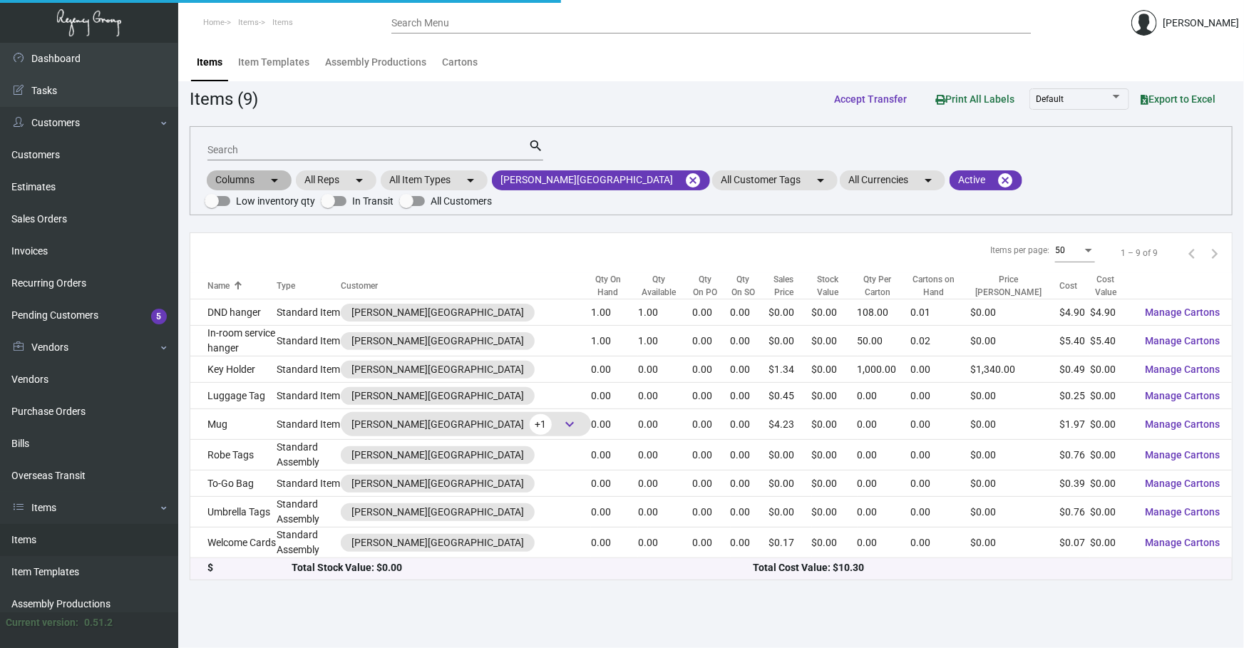
click at [1130, 197] on div "Columns arrow_drop_down All Reps arrow_drop_down All Item Types arrow_drop_down…" at bounding box center [711, 189] width 1013 height 42
click at [684, 178] on mat-icon "cancel" at bounding box center [692, 180] width 17 height 17
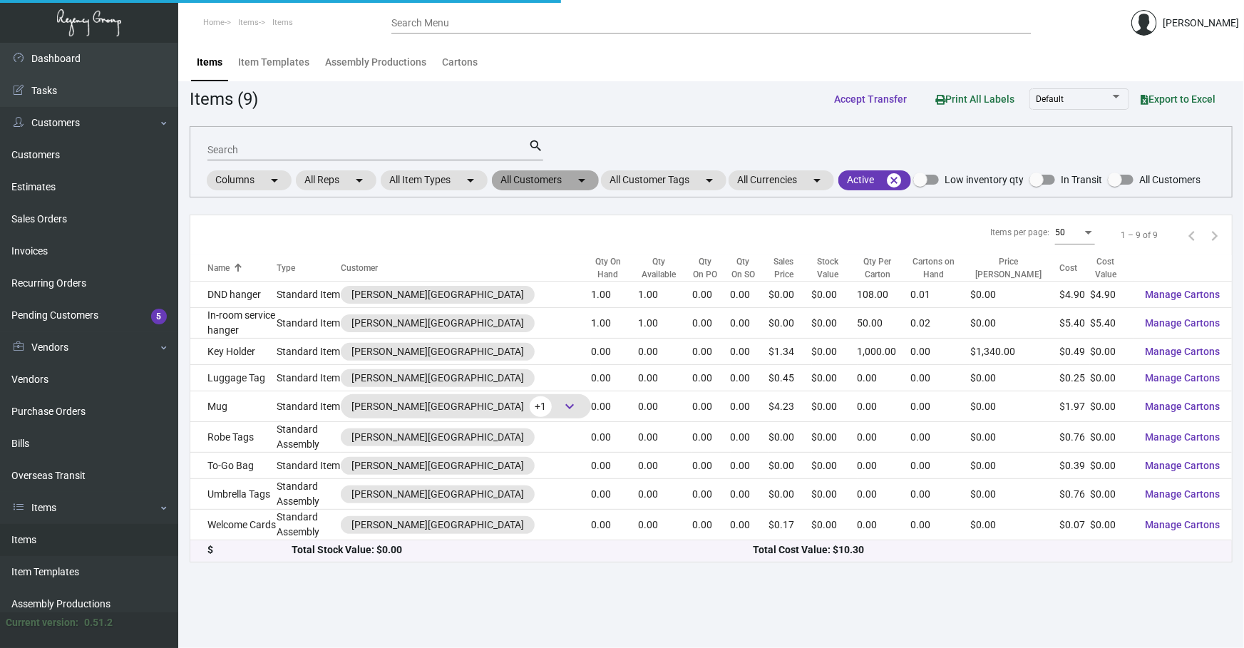
click at [590, 178] on mat-icon "arrow_drop_down" at bounding box center [581, 180] width 17 height 17
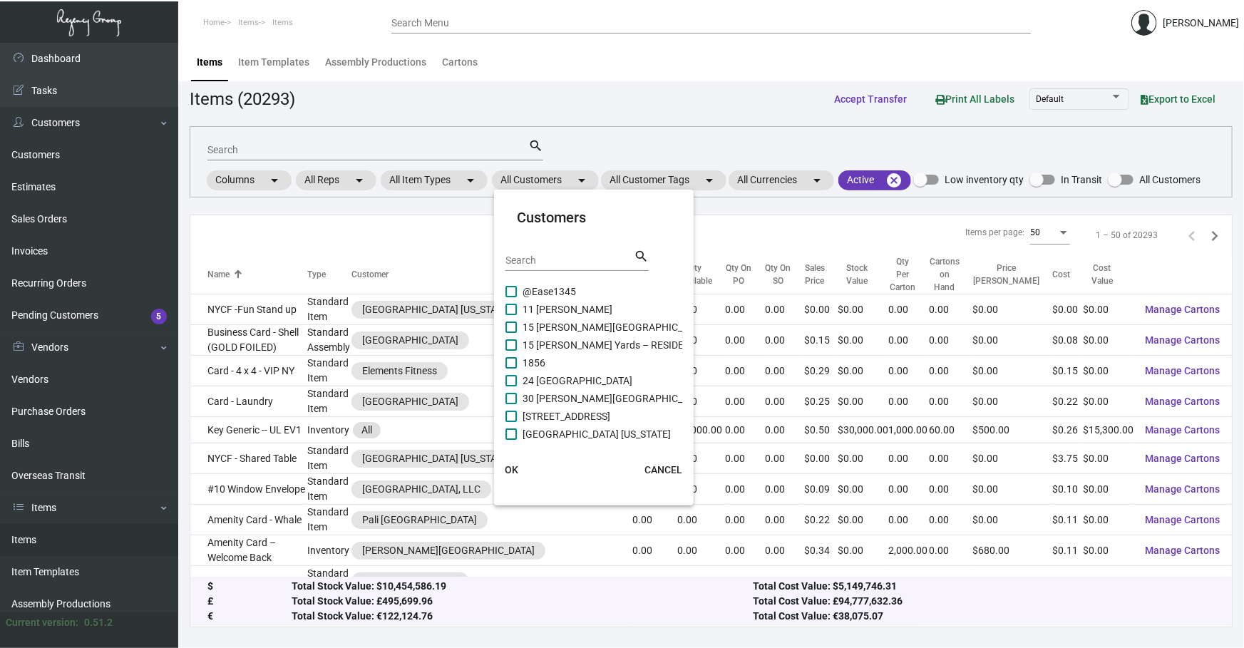
drag, startPoint x: 550, startPoint y: 257, endPoint x: 533, endPoint y: 256, distance: 16.5
click at [548, 257] on input "Search" at bounding box center [570, 260] width 128 height 11
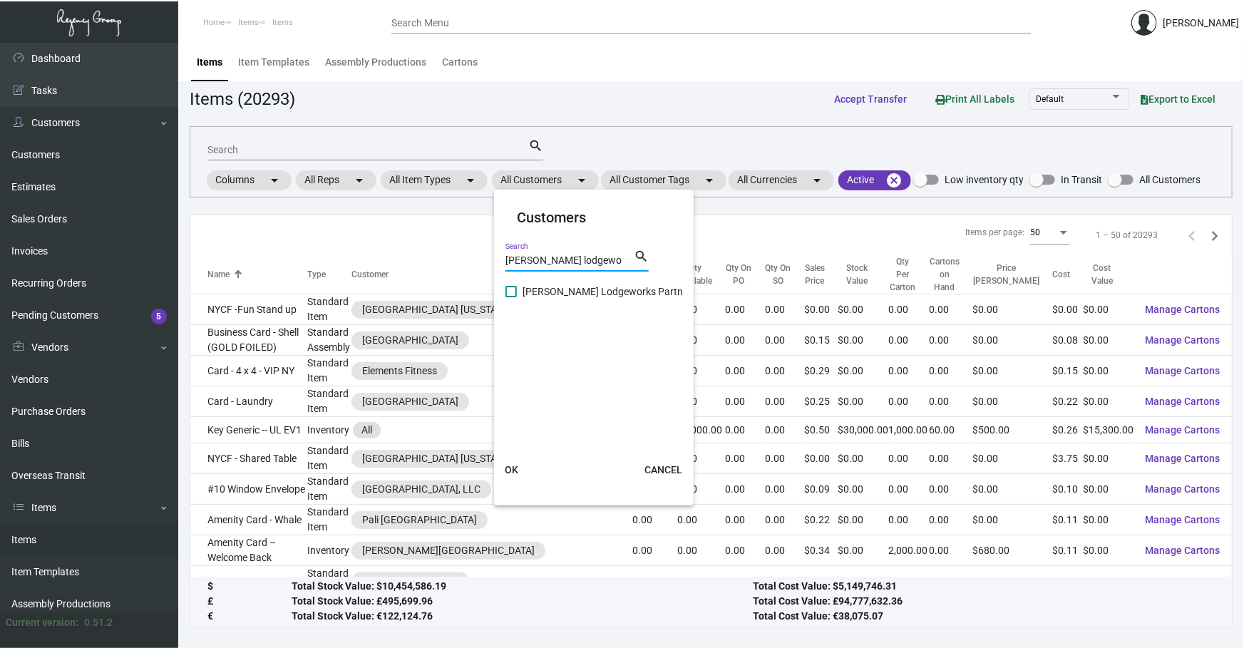
type input "[PERSON_NAME] lodgewo"
click at [568, 285] on span "[PERSON_NAME] Lodgeworks Partners" at bounding box center [610, 291] width 174 height 17
click at [511, 297] on input "[PERSON_NAME] Lodgeworks Partners" at bounding box center [510, 297] width 1 height 1
checkbox input "true"
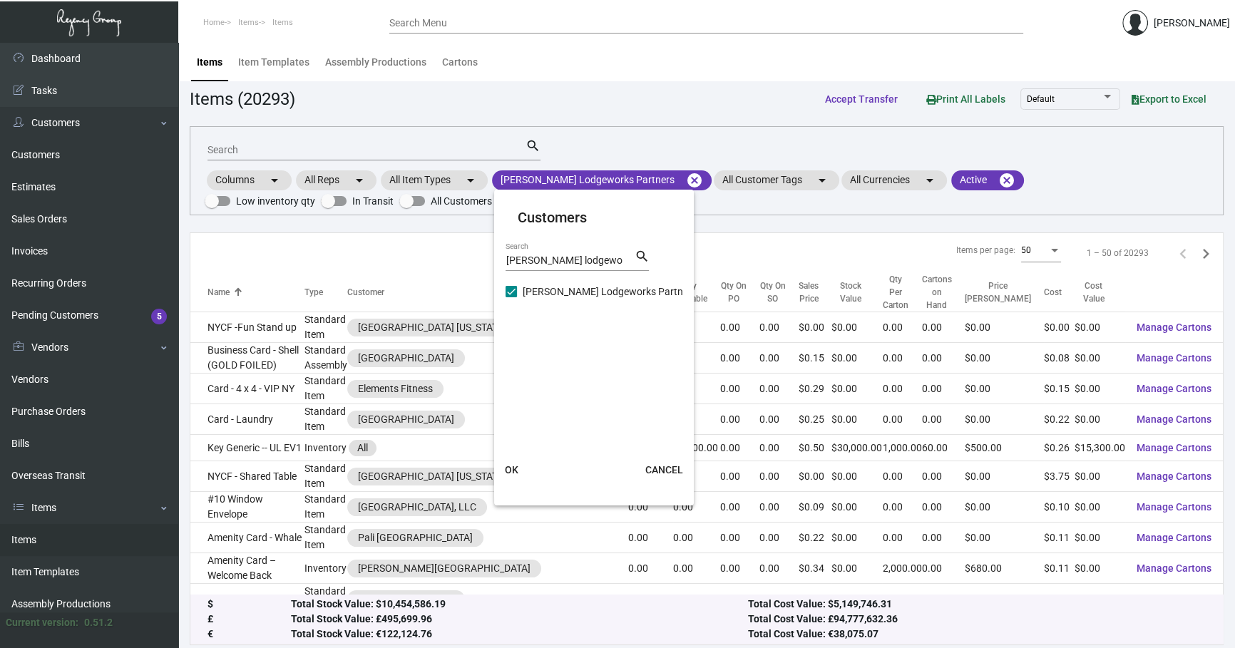
click at [519, 463] on button "OK" at bounding box center [511, 470] width 46 height 26
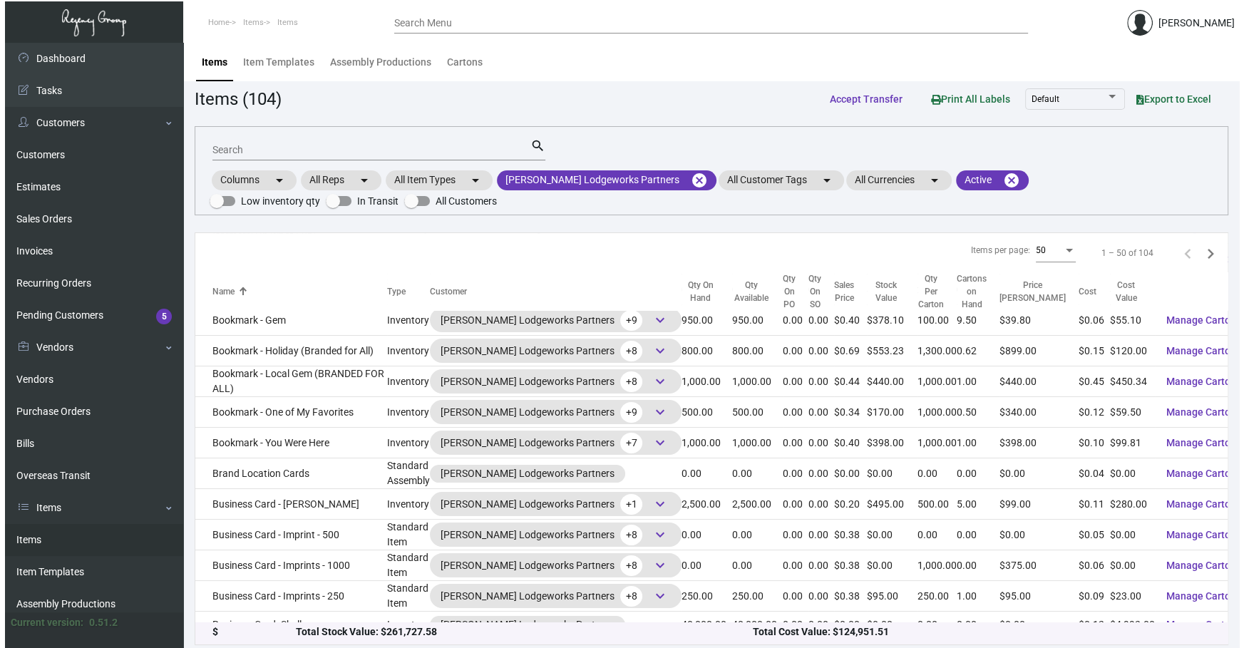
scroll to position [259, 0]
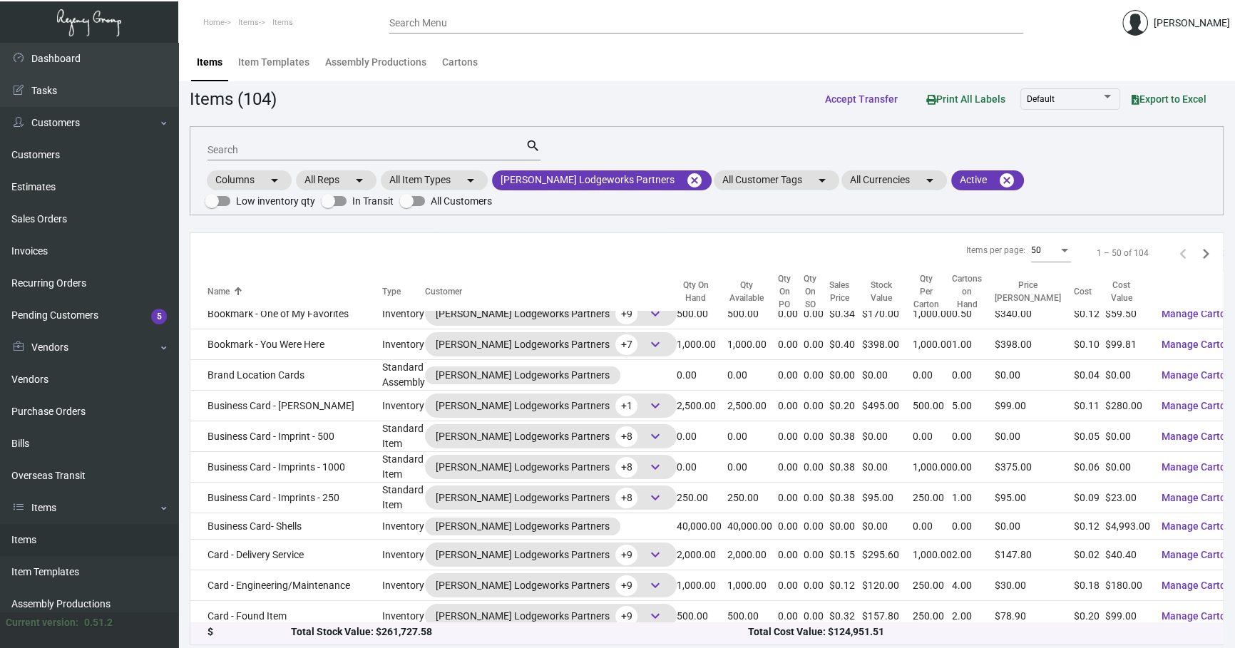
drag, startPoint x: 342, startPoint y: 140, endPoint x: 345, endPoint y: 147, distance: 7.3
click at [342, 140] on div "Search" at bounding box center [366, 149] width 318 height 22
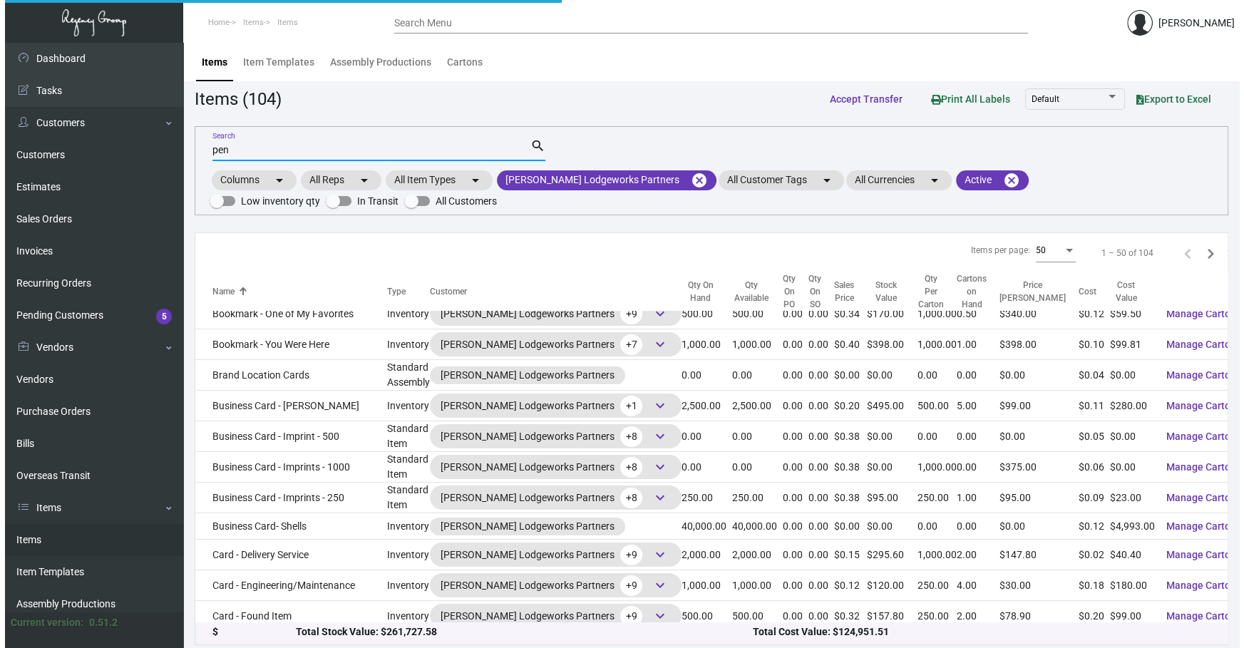
scroll to position [0, 0]
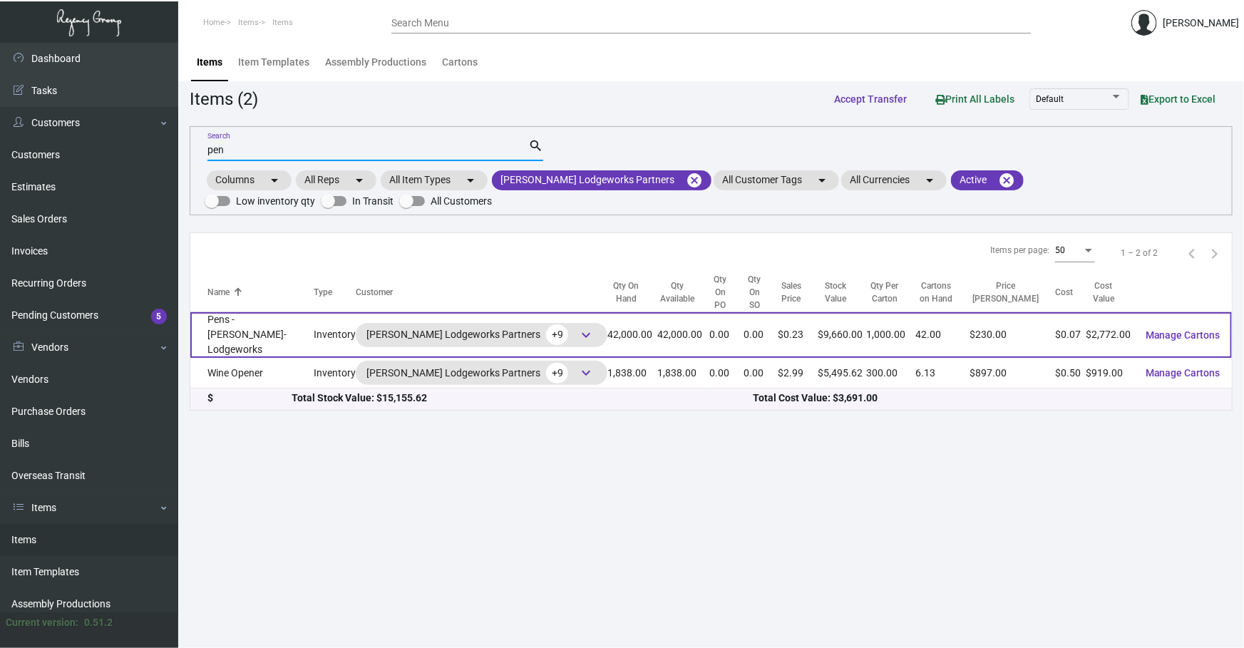
type input "pen"
click at [289, 314] on td "Pens - [PERSON_NAME]-Lodgeworks" at bounding box center [251, 335] width 123 height 46
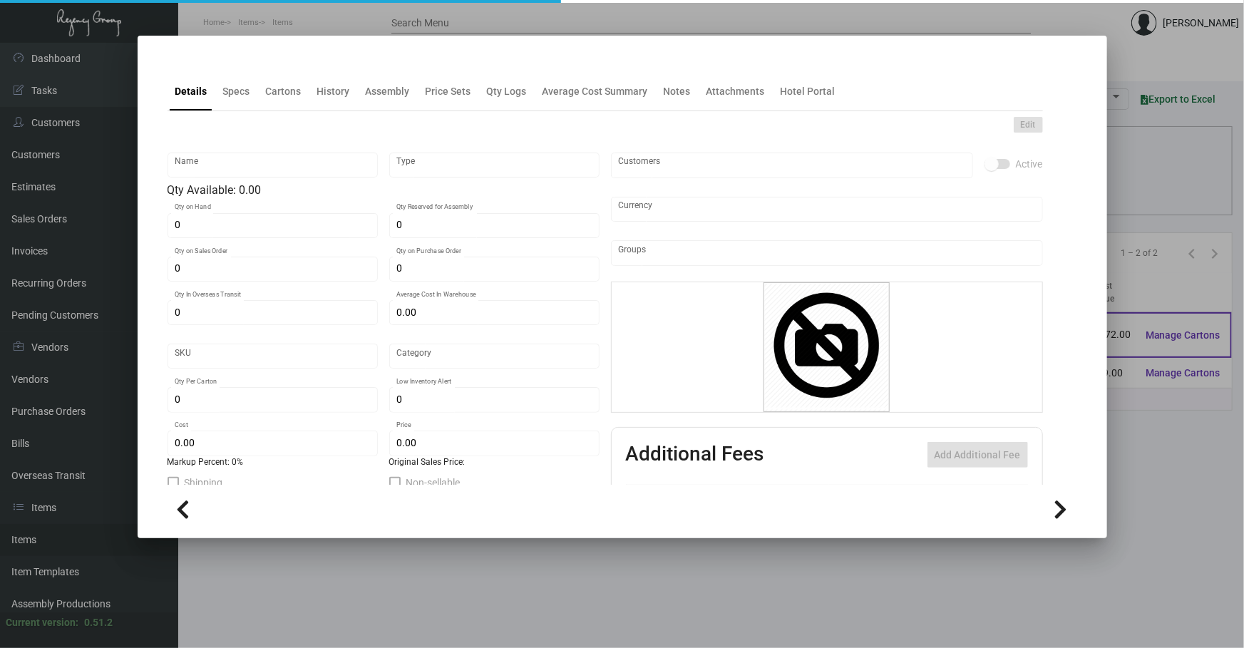
type input "Pens - [PERSON_NAME]-Lodgeworks"
type input "Inventory"
type input "42,000"
type input "$ 0.066"
type input "Standard"
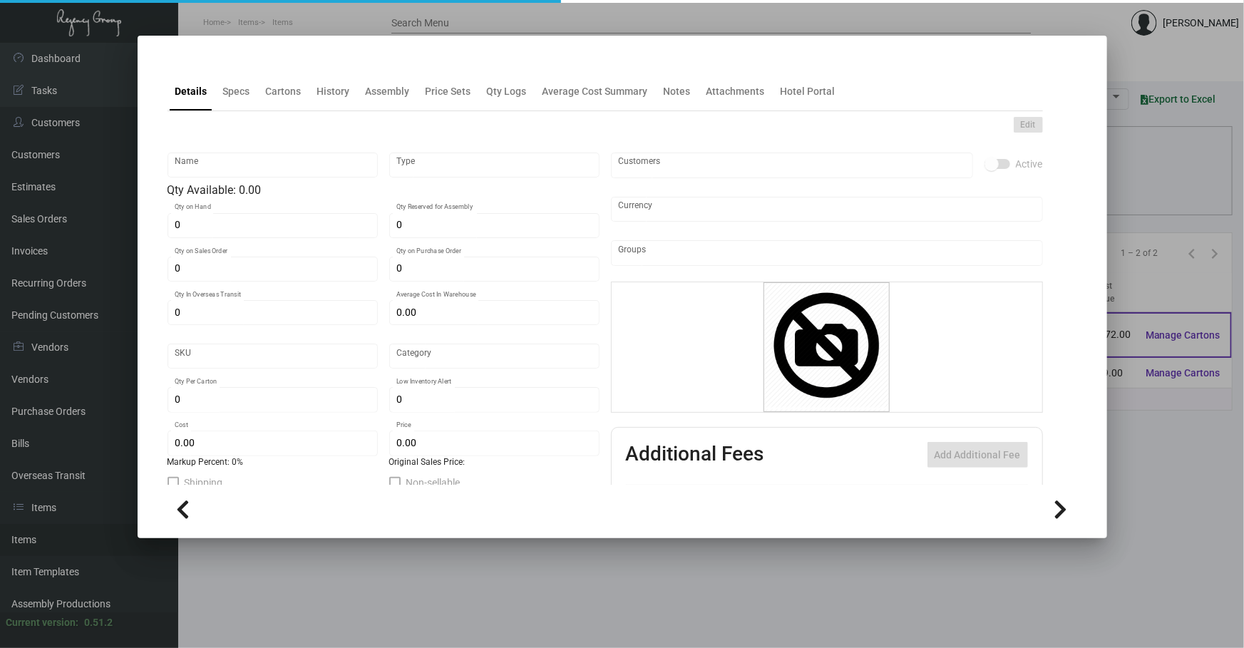
type input "1,000"
type input "20,000"
type input "$ 0.066"
type input "$ 0.23"
type textarea "BIC Pen: Navy color barrel click pen, gold parts and clip, one color logo decor…"
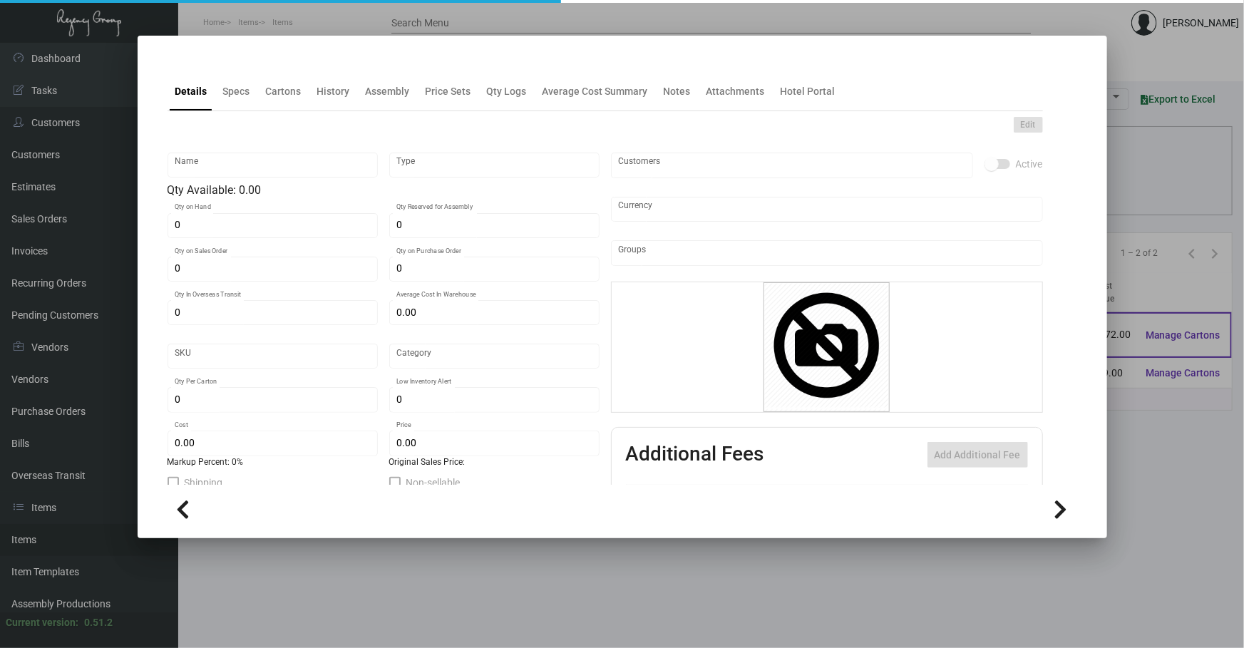
type textarea "BIC Pen: Navy color barrel click pen, gold parts and clip, one color logo decor…"
checkbox input "true"
type input "United States Dollar $"
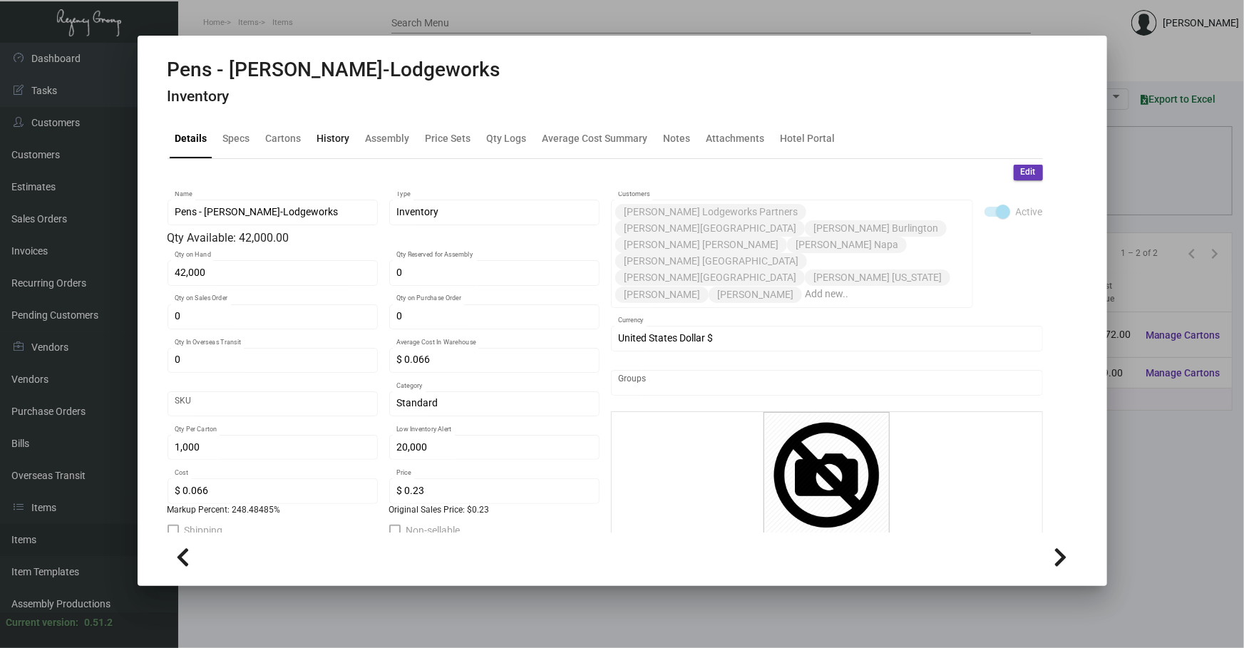
click at [337, 128] on div "History" at bounding box center [334, 139] width 44 height 34
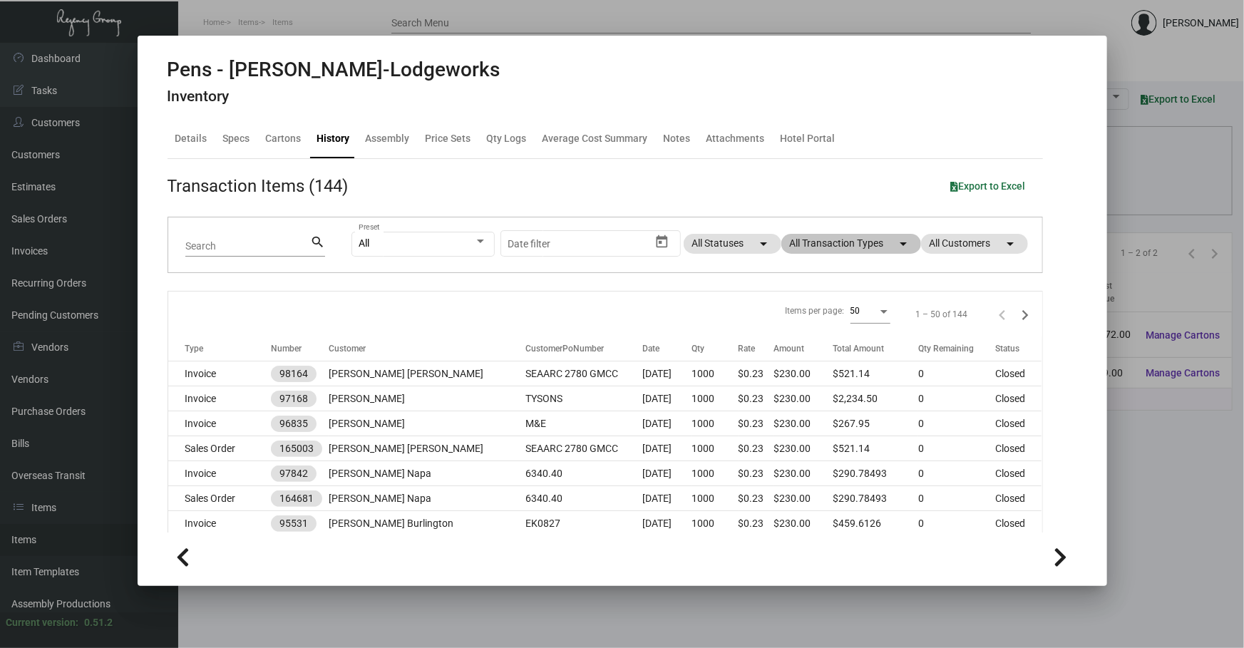
drag, startPoint x: 874, startPoint y: 222, endPoint x: 868, endPoint y: 238, distance: 16.9
click at [871, 225] on div "All Preset Start date – Date filter All Statuses arrow_drop_down All Transactio…" at bounding box center [689, 245] width 674 height 56
click at [868, 238] on mat-chip "All Transaction Types arrow_drop_down" at bounding box center [851, 244] width 140 height 20
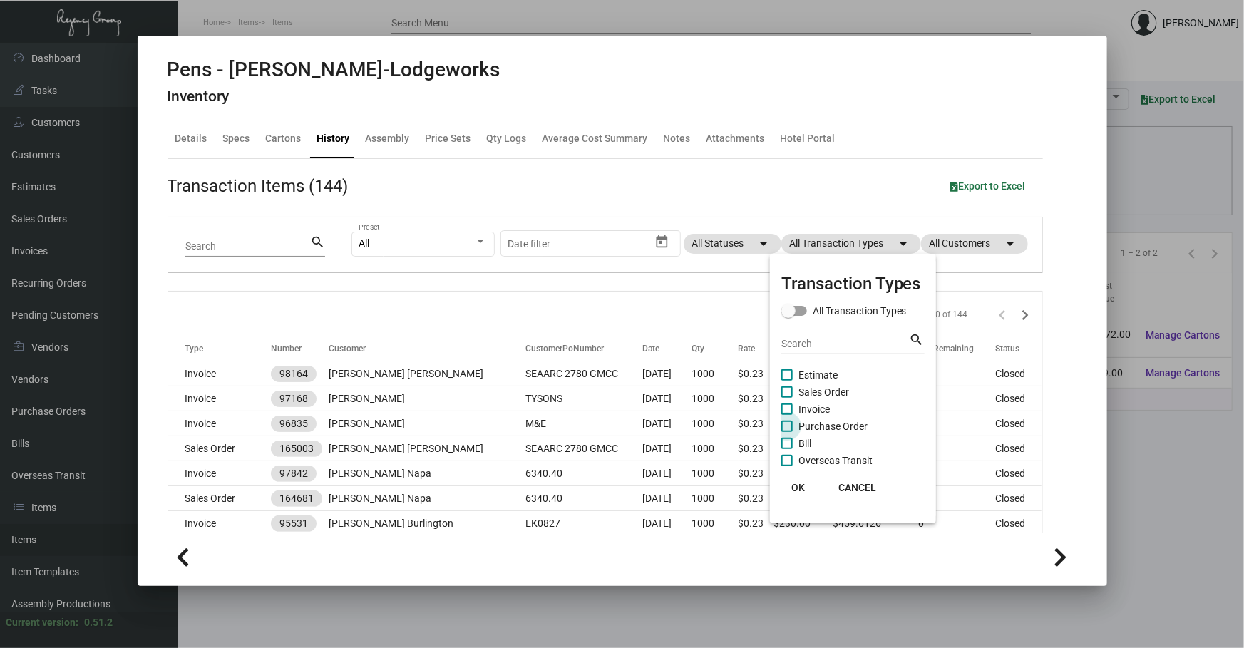
click at [827, 426] on span "Purchase Order" at bounding box center [833, 426] width 69 height 17
click at [787, 432] on input "Purchase Order" at bounding box center [786, 432] width 1 height 1
checkbox input "true"
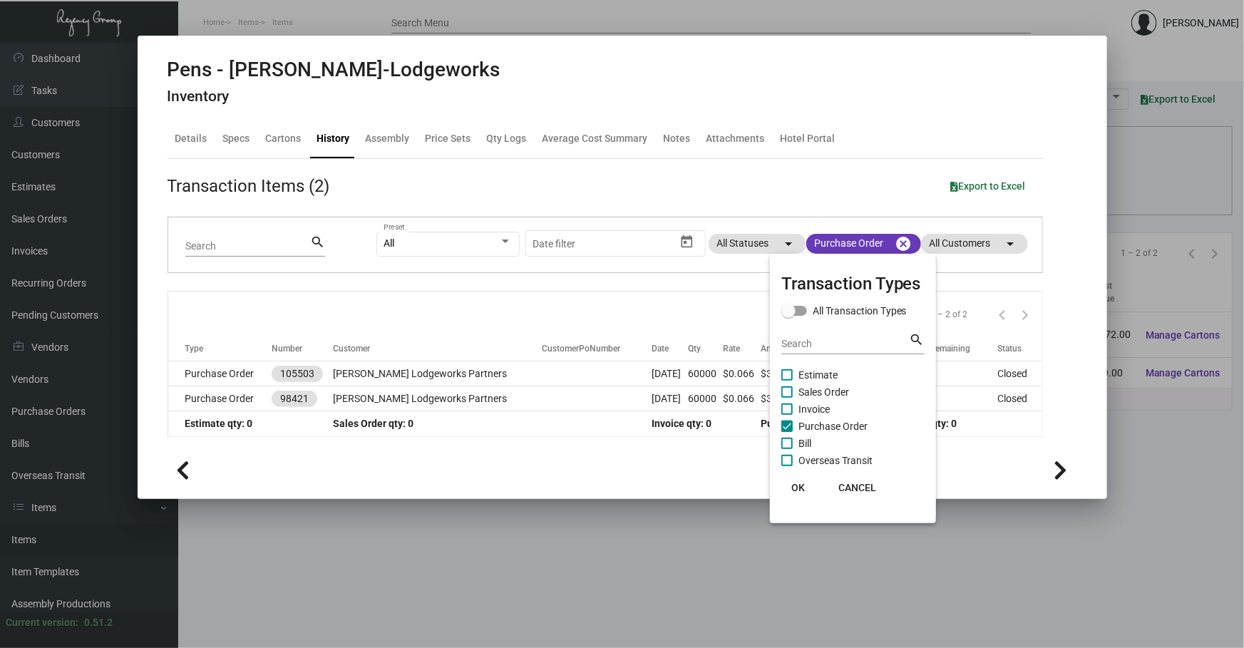
click at [599, 309] on div at bounding box center [622, 324] width 1244 height 648
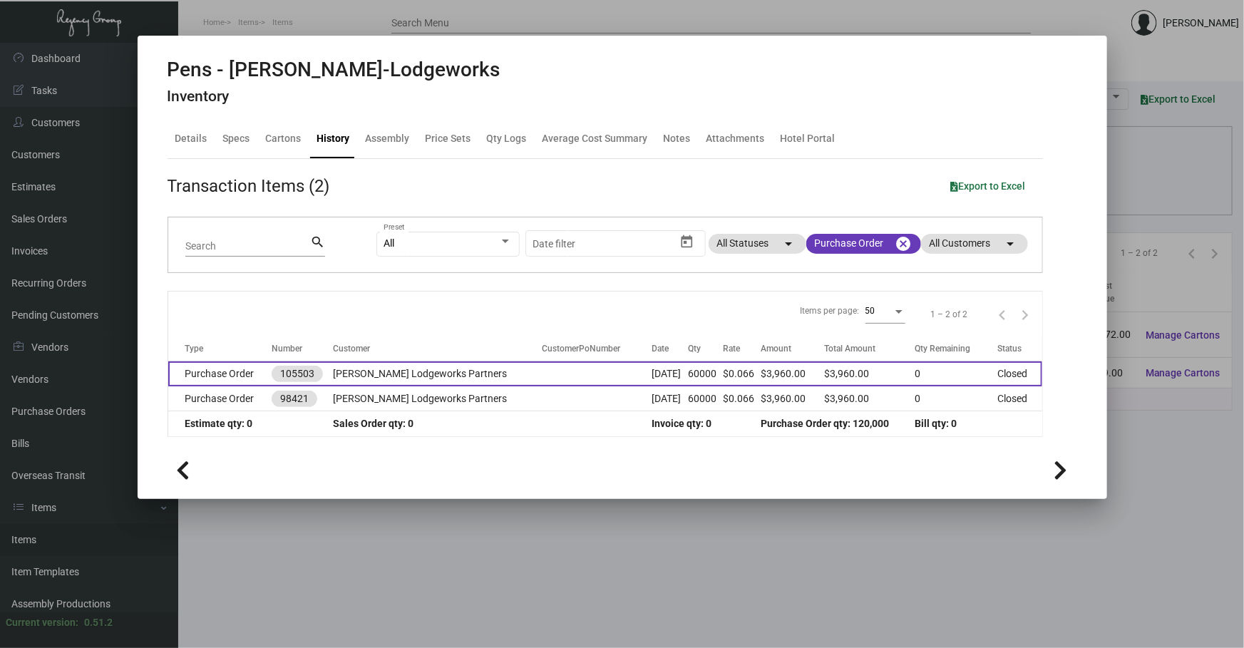
click at [379, 378] on td "[PERSON_NAME] Lodgeworks Partners" at bounding box center [437, 373] width 209 height 25
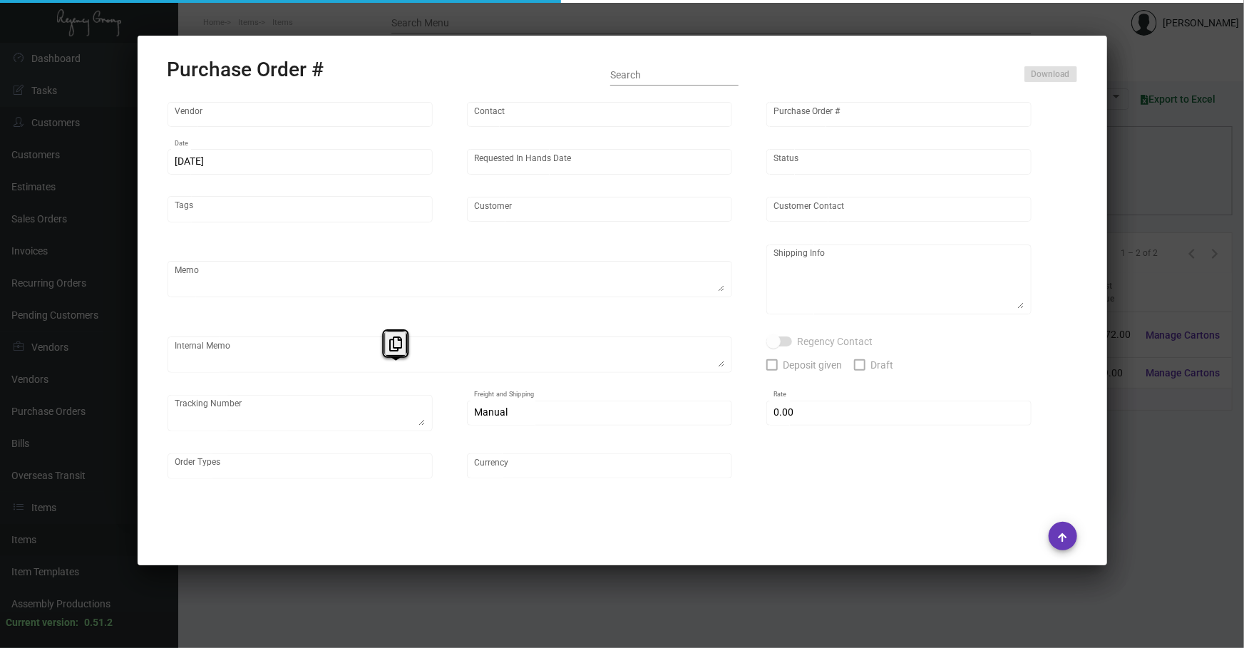
type input "Prostar - Pens"
type input "[PERSON_NAME]"
type input "105503"
type input "[DATE]"
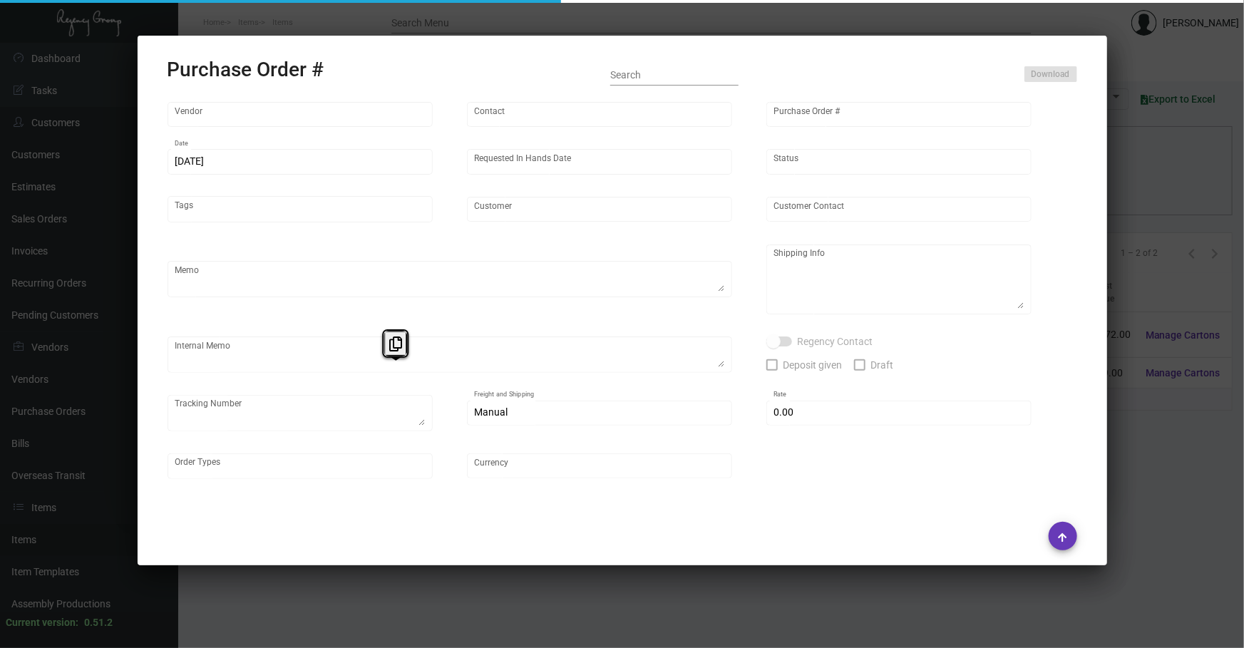
type input "[PERSON_NAME] Lodgeworks Partners"
type textarea "Please ship 30k when the production is ready and wait to receive shipping instr…"
type textarea "Regency Group NJ - [PERSON_NAME] [STREET_ADDRESS]"
type textarea "10k shipping by air"
checkbox input "true"
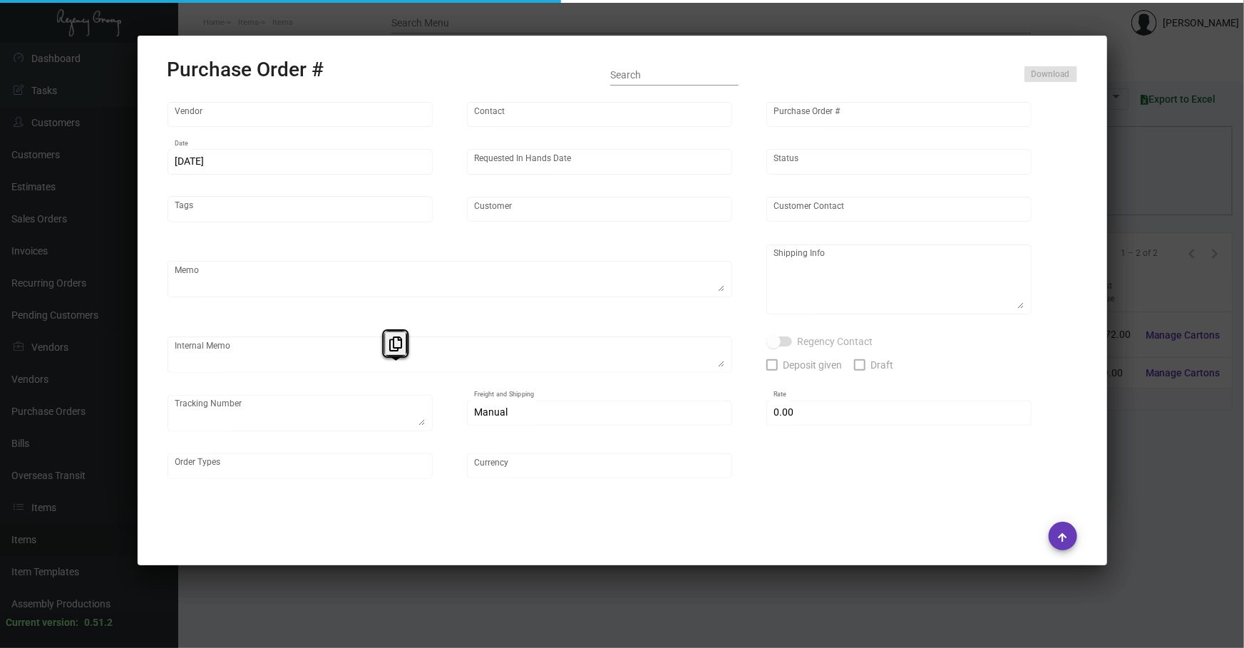
type input "$ 0.00"
type input "United States Dollar $"
type input "Prostar - Pens"
type input "[PERSON_NAME]"
type input "105503"
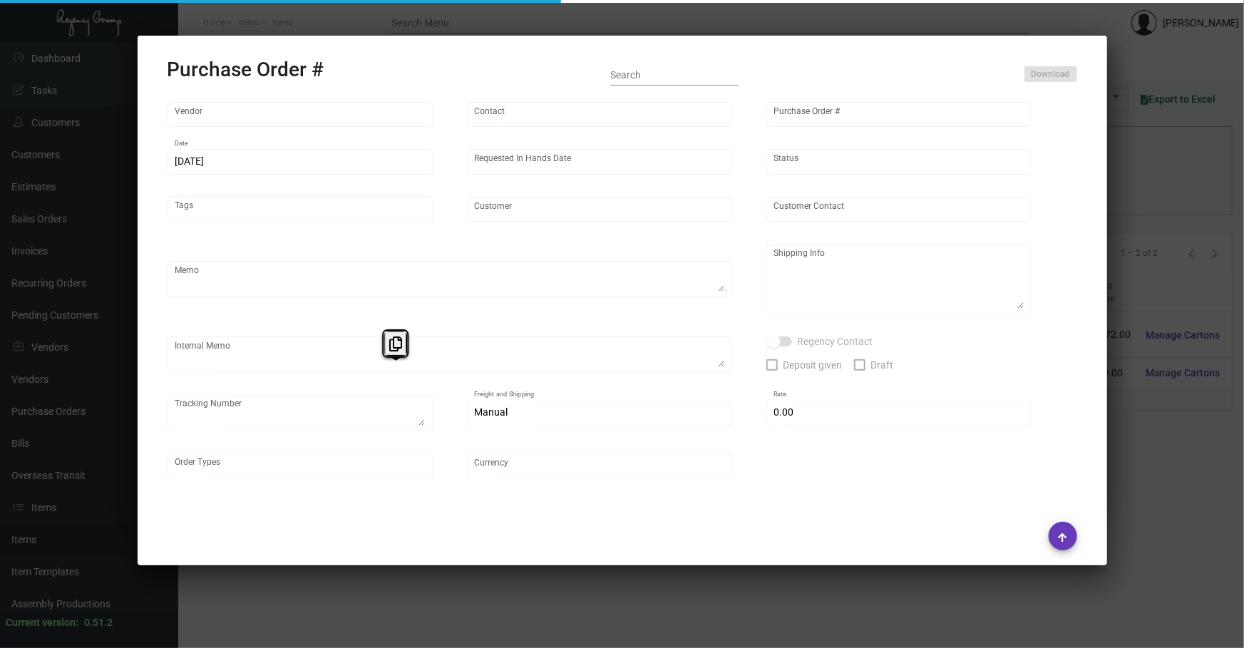
type input "[DATE]"
type input "[PERSON_NAME] Lodgeworks Partners"
type textarea "Please ship 30k when the production is ready and wait to receive shipping instr…"
type textarea "Regency Group NJ - [PERSON_NAME] [STREET_ADDRESS]"
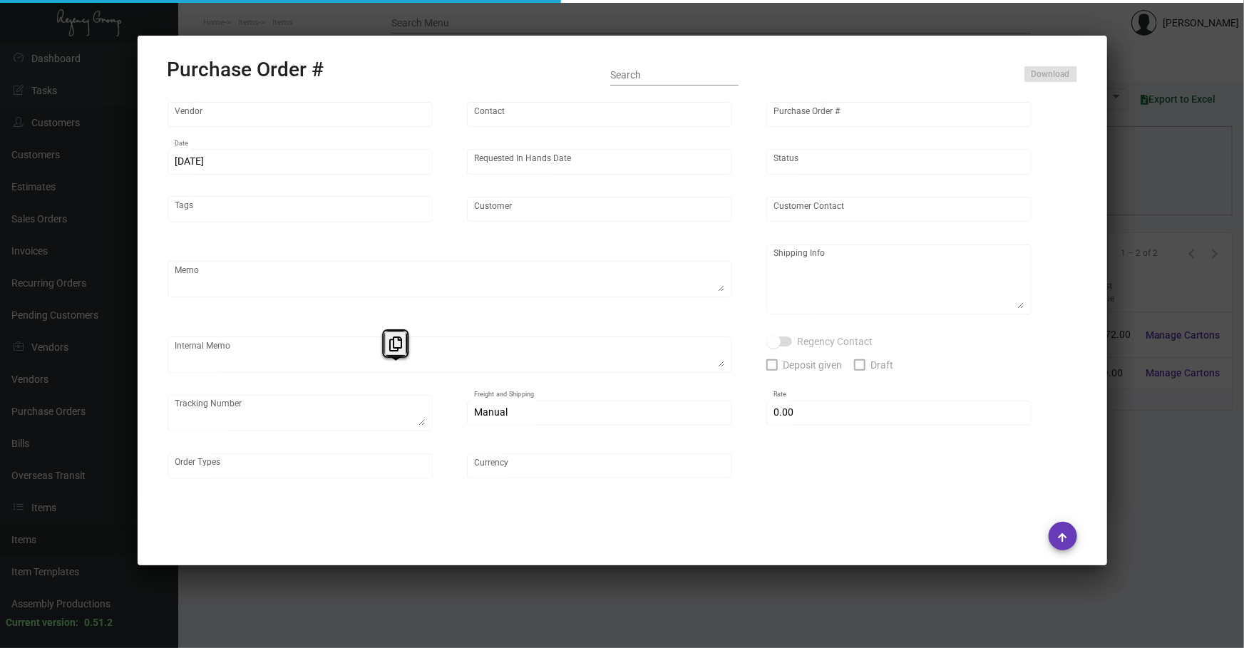
type textarea "10k shipping by air"
checkbox input "true"
type input "$ 0.00"
type input "United States Dollar $"
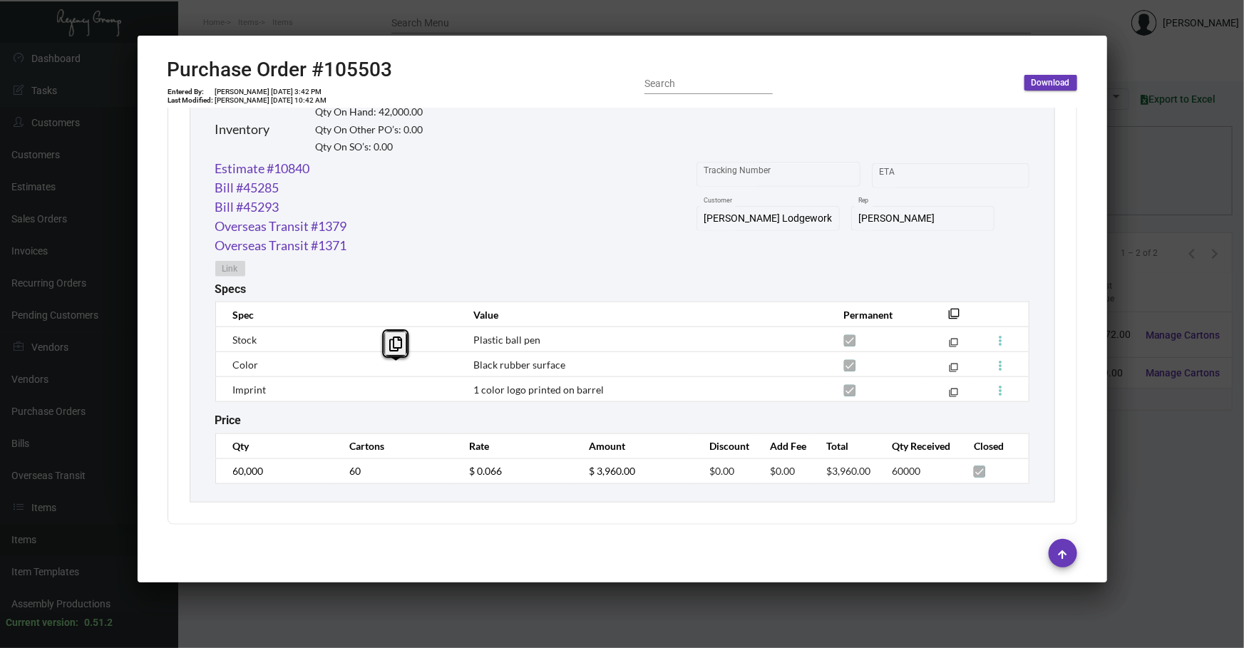
scroll to position [711, 0]
click at [606, 622] on div at bounding box center [622, 324] width 1244 height 648
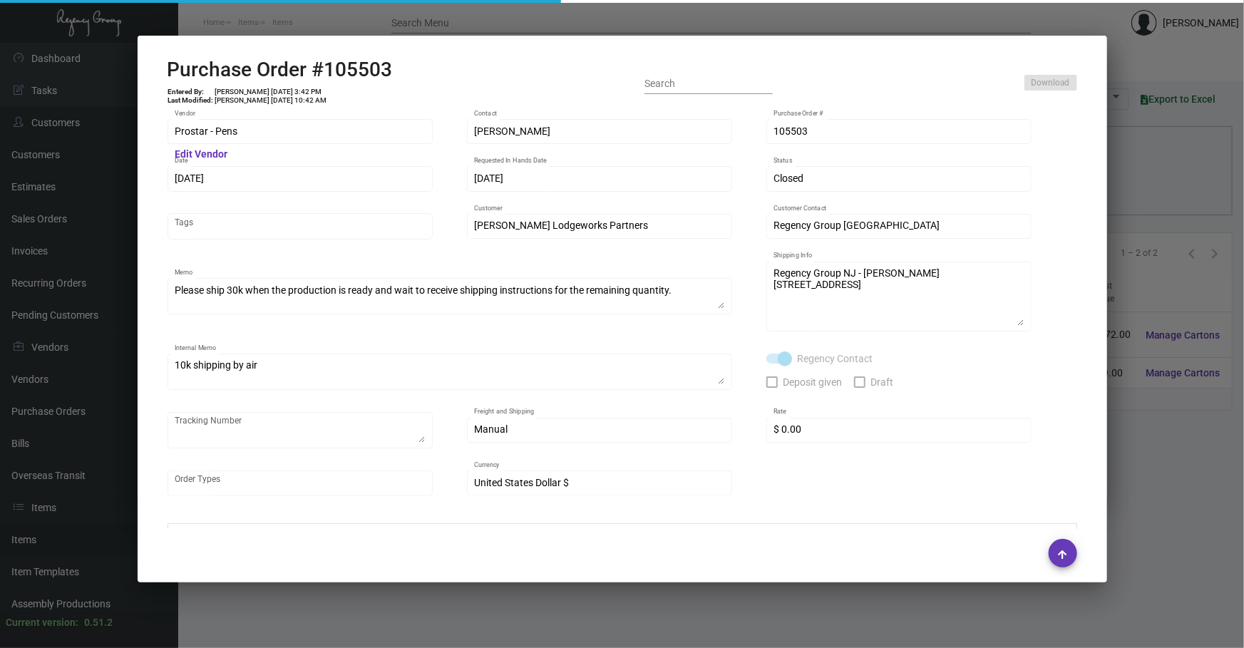
click at [606, 622] on div at bounding box center [622, 324] width 1244 height 648
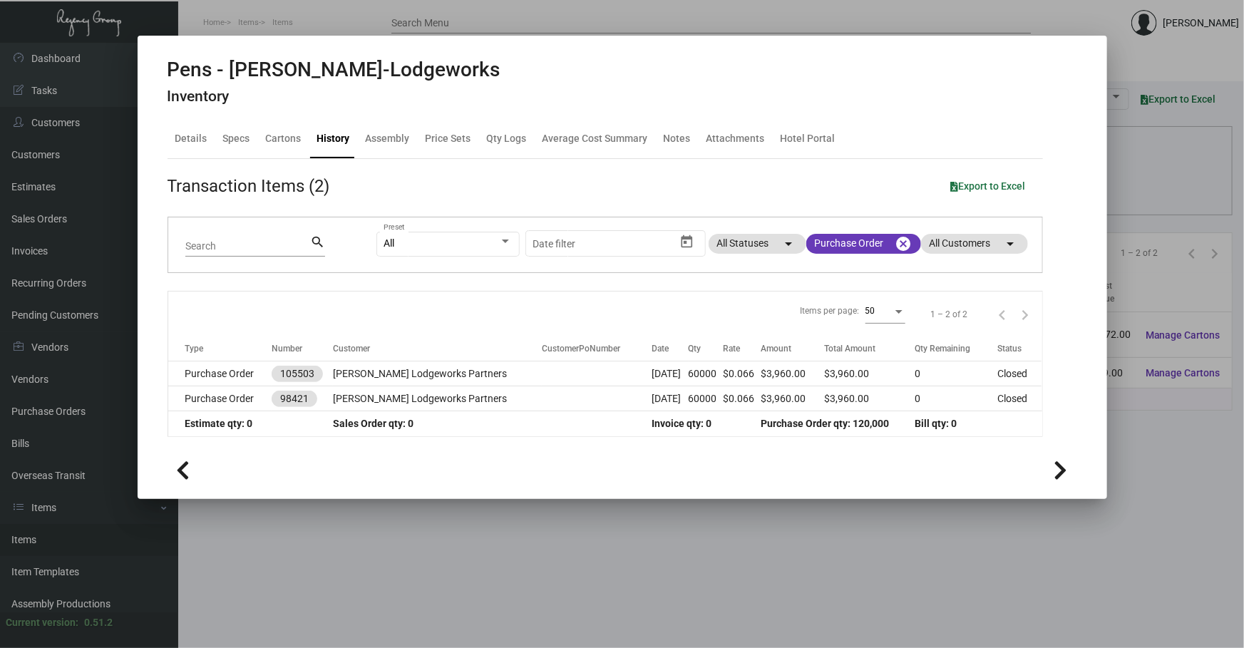
click at [510, 552] on div at bounding box center [622, 324] width 1244 height 648
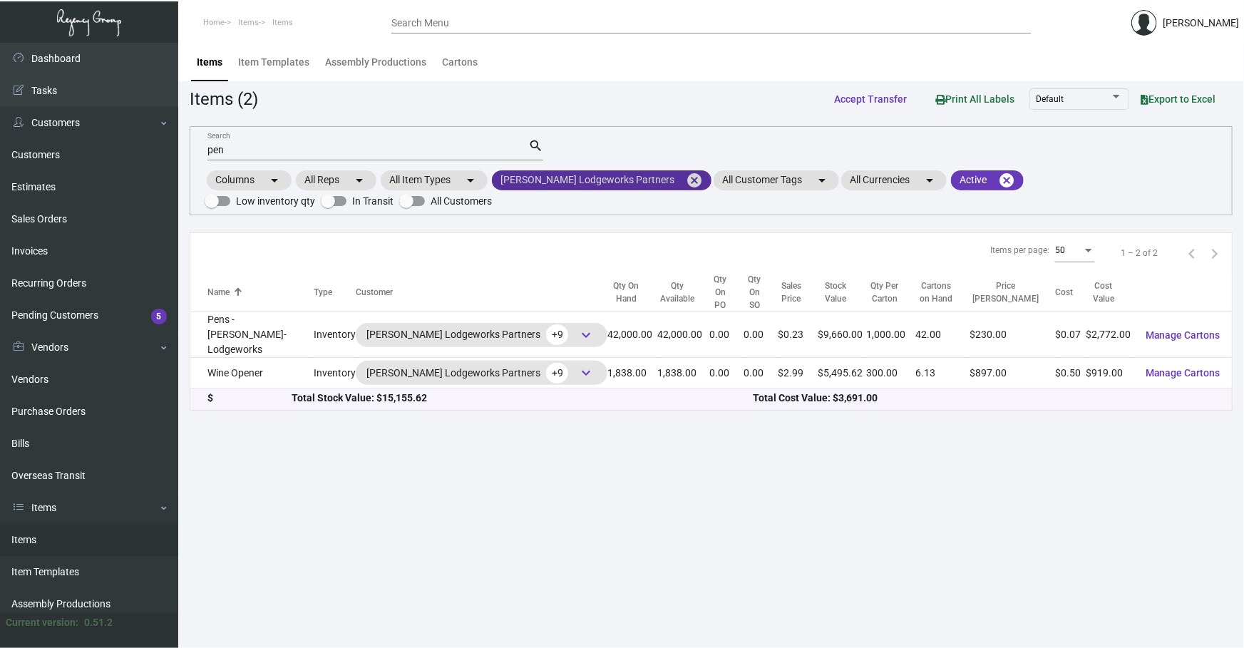
click at [615, 178] on mat-chip "[PERSON_NAME] Lodgeworks Partners cancel" at bounding box center [602, 180] width 220 height 20
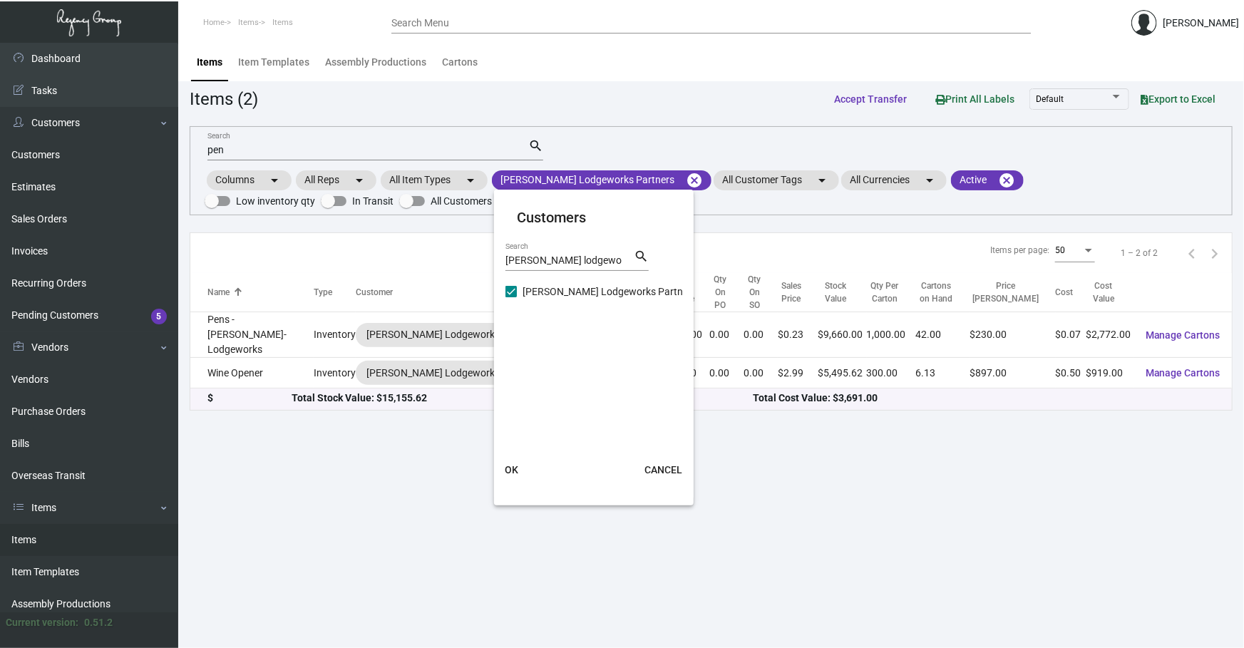
drag, startPoint x: 592, startPoint y: 259, endPoint x: 526, endPoint y: 269, distance: 66.3
click at [526, 269] on div "[PERSON_NAME] lodgewo Search" at bounding box center [570, 260] width 128 height 22
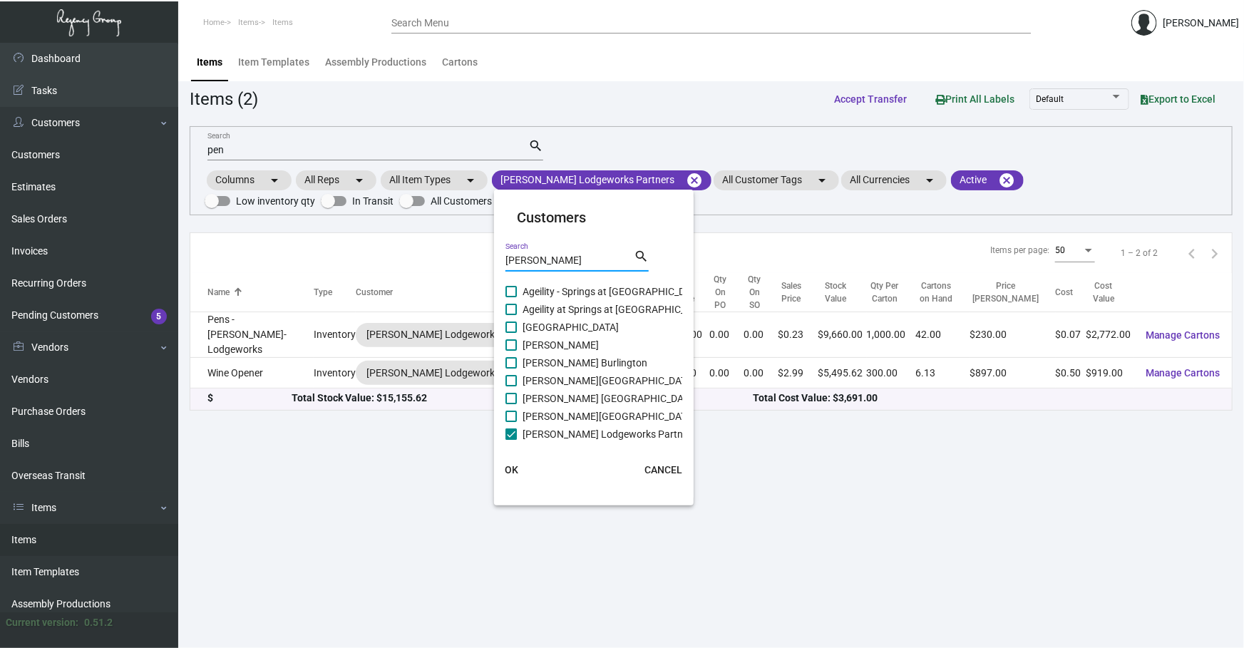
type input "[PERSON_NAME]"
checkbox input "true"
type input "[PERSON_NAME]"
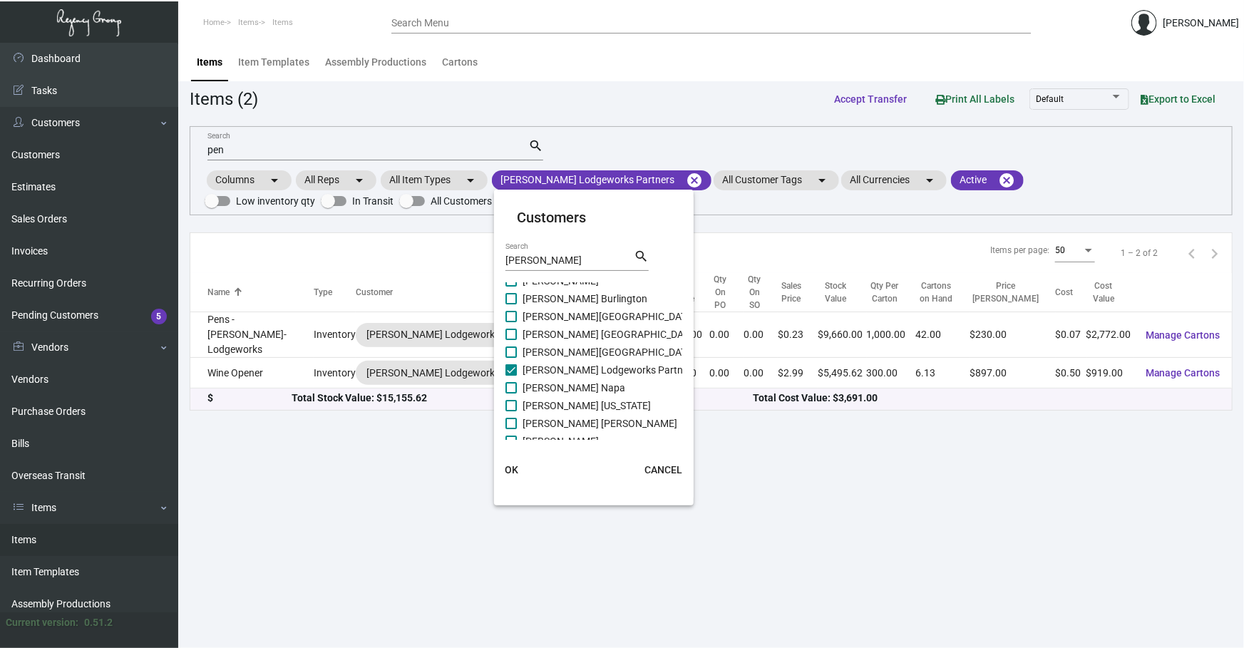
scroll to position [21, 0]
click at [287, 297] on div at bounding box center [622, 324] width 1244 height 648
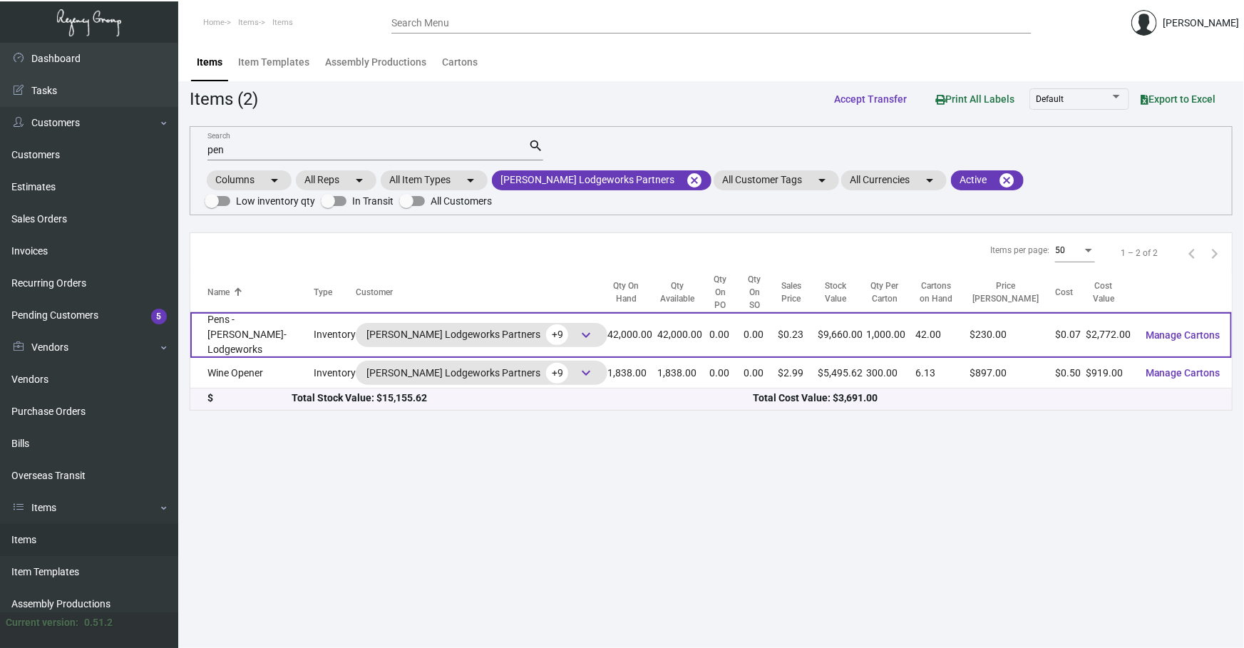
click at [288, 312] on td "Pens - [PERSON_NAME]-Lodgeworks" at bounding box center [251, 335] width 123 height 46
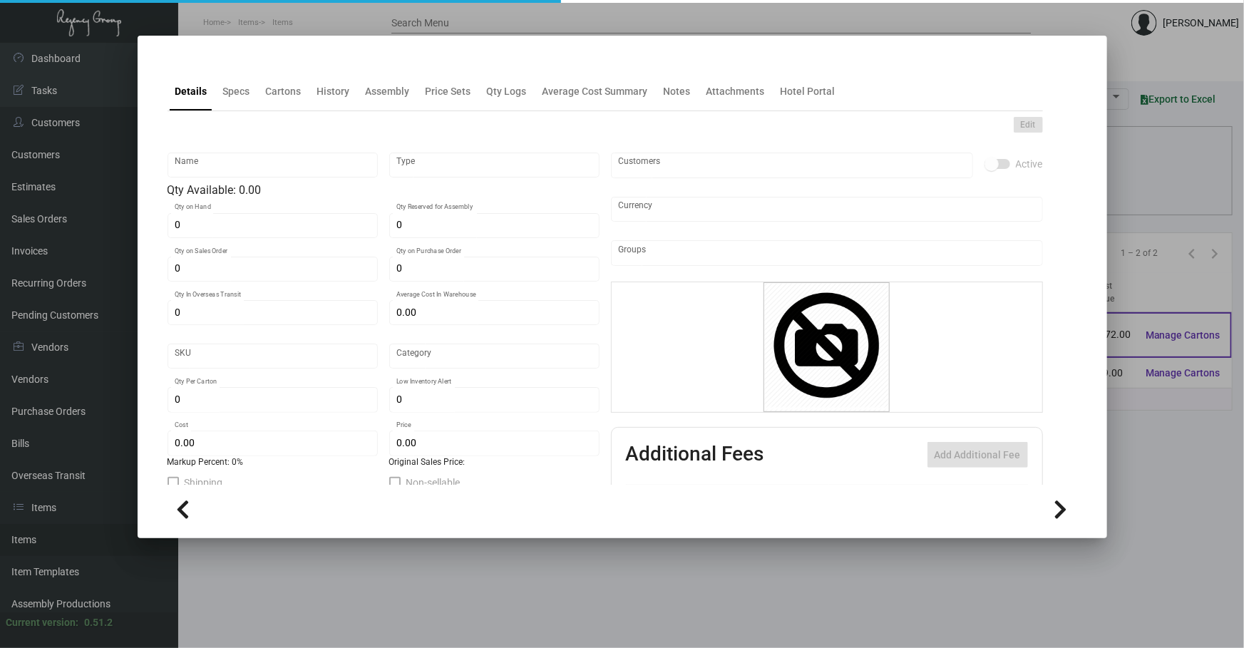
type input "Pens - [PERSON_NAME]-Lodgeworks"
type input "Inventory"
type input "42,000"
type input "$ 0.066"
type input "Standard"
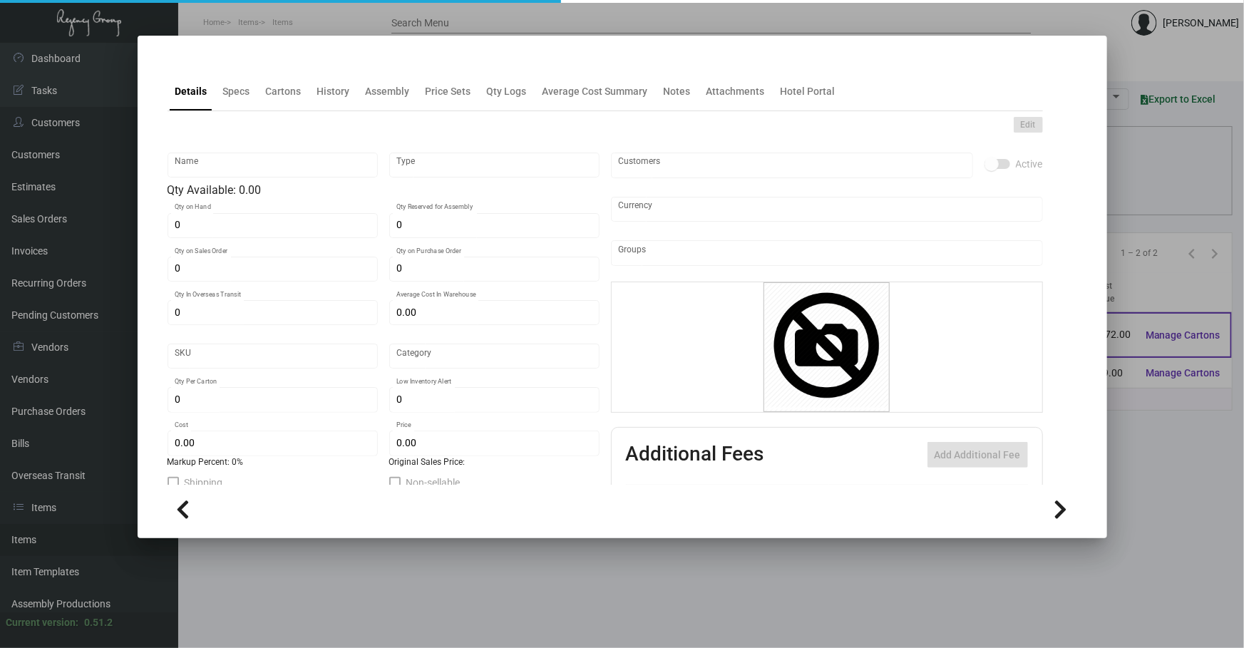
type input "1,000"
type input "20,000"
type input "$ 0.066"
type input "$ 0.23"
type textarea "BIC Pen: Navy color barrel click pen, gold parts and clip, one color logo decor…"
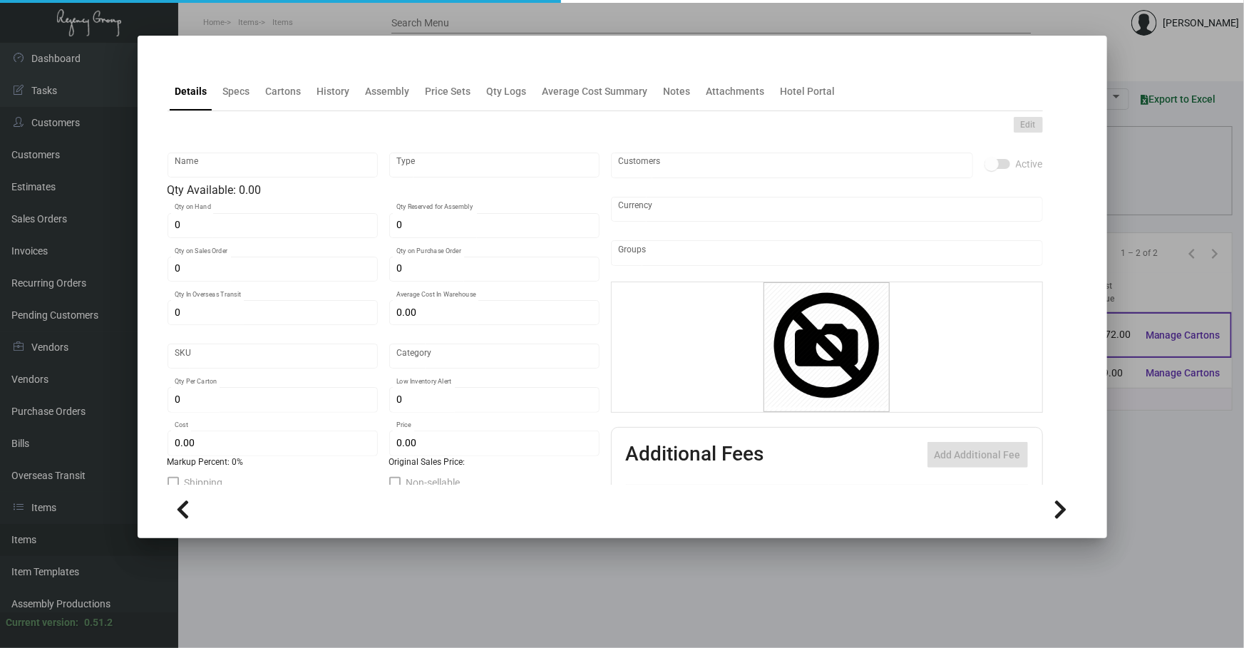
type textarea "BIC Pen: Navy color barrel click pen, gold parts and clip, one color logo decor…"
checkbox input "true"
type input "United States Dollar $"
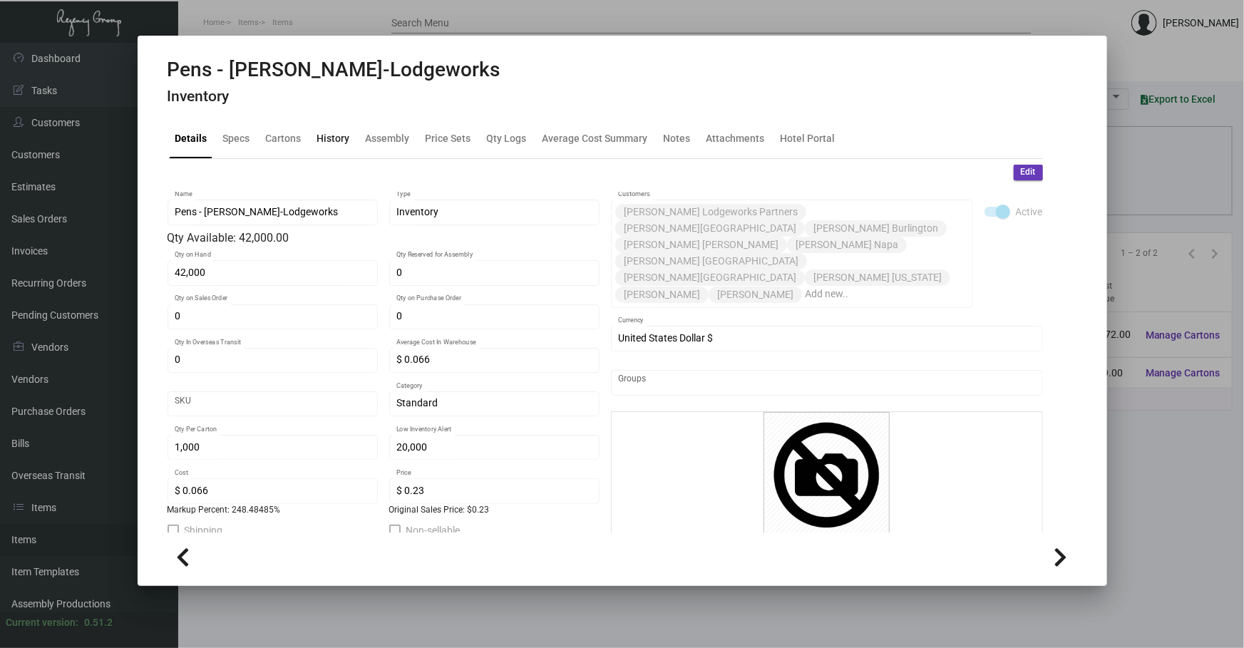
click at [314, 140] on div "History" at bounding box center [334, 139] width 44 height 34
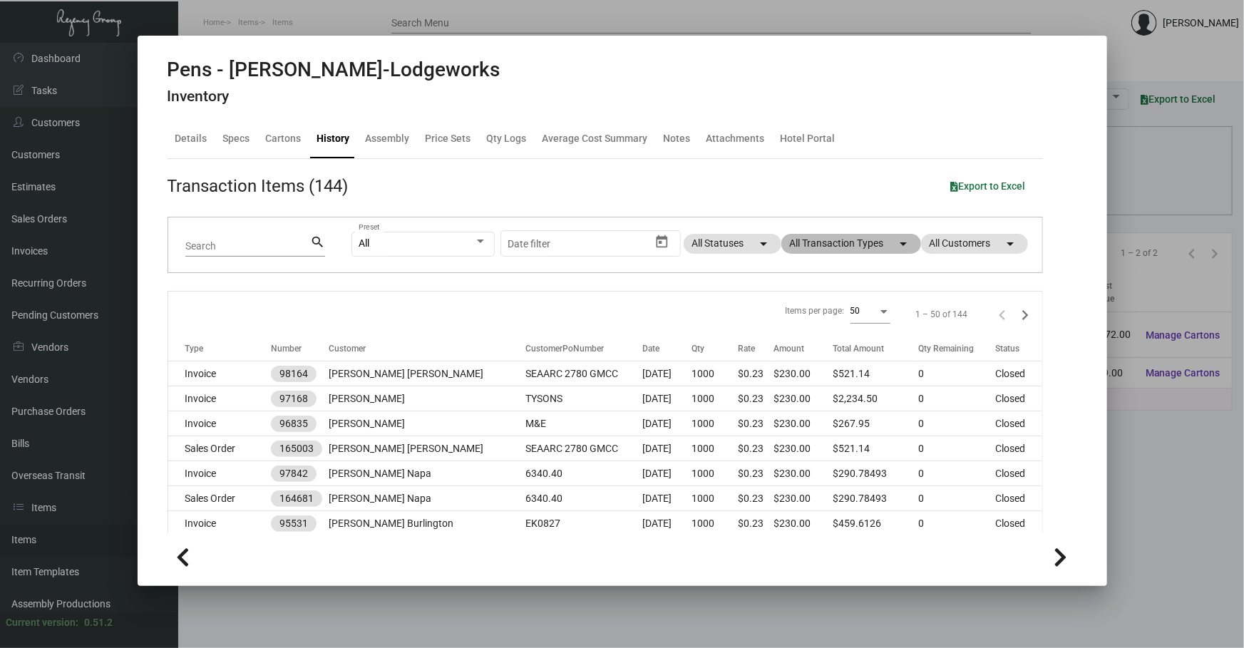
click at [809, 246] on mat-chip "All Transaction Types arrow_drop_down" at bounding box center [851, 244] width 140 height 20
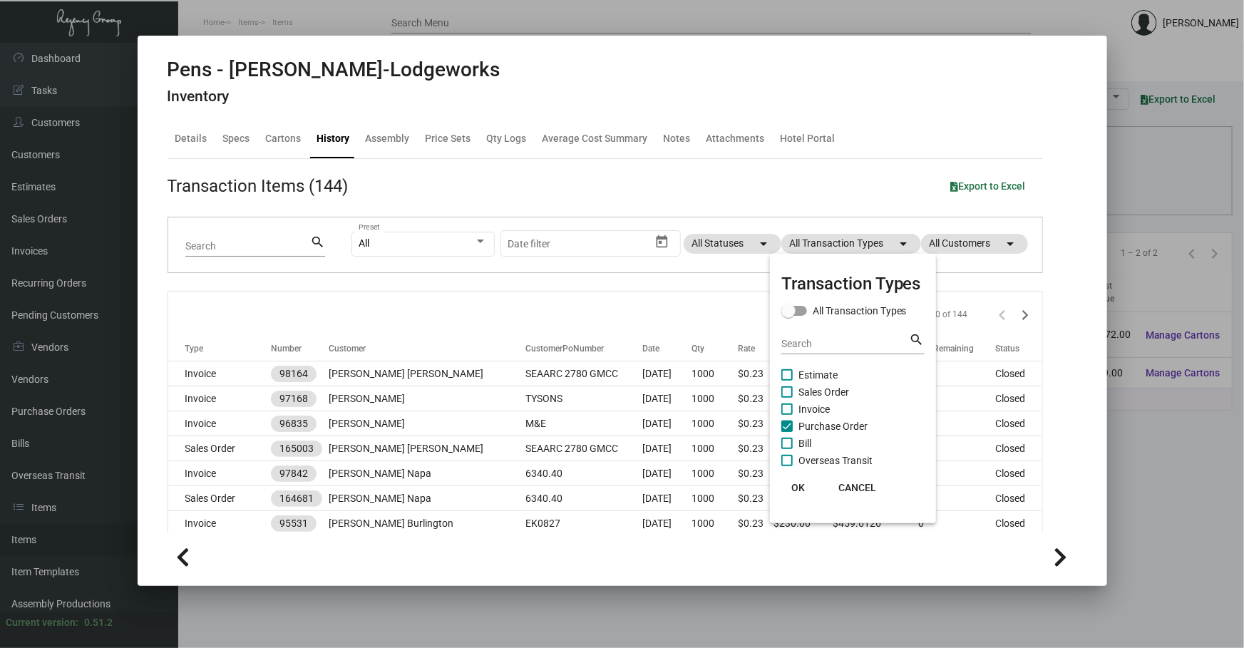
click at [842, 421] on span "Purchase Order" at bounding box center [833, 426] width 69 height 17
click at [787, 432] on input "Purchase Order" at bounding box center [786, 432] width 1 height 1
click at [842, 421] on span "Purchase Order" at bounding box center [833, 426] width 69 height 17
click at [787, 432] on input "Purchase Order" at bounding box center [786, 432] width 1 height 1
checkbox input "true"
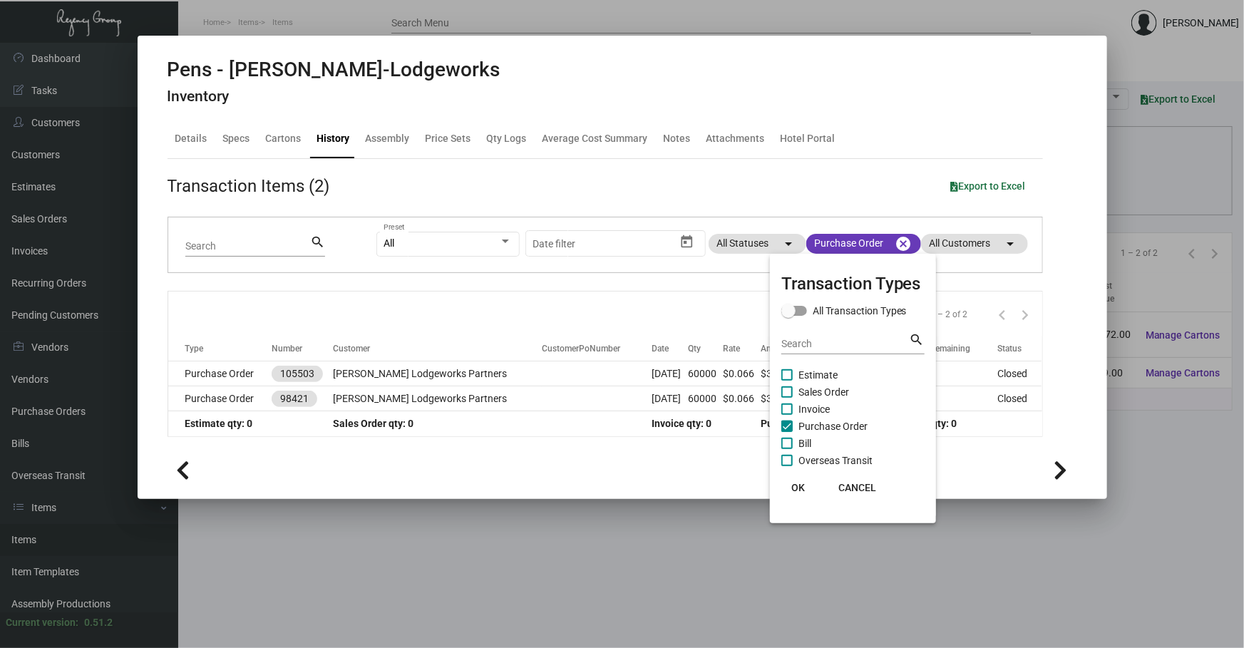
click at [587, 390] on div at bounding box center [622, 324] width 1244 height 648
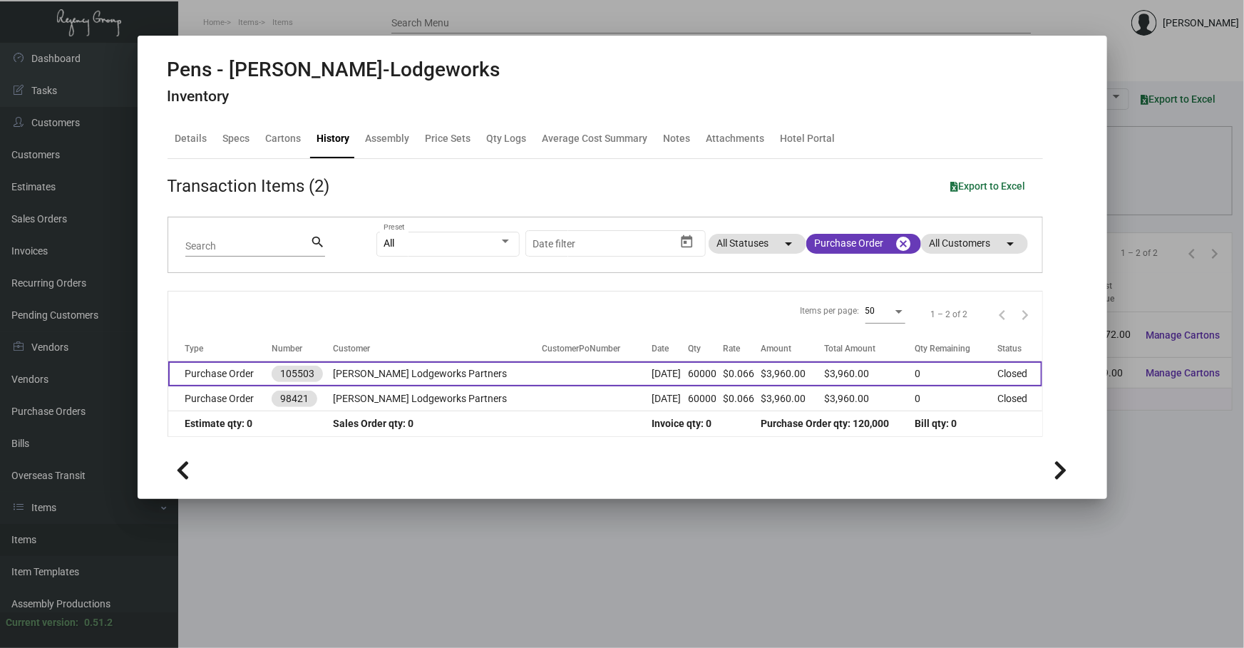
click at [587, 371] on td at bounding box center [597, 373] width 110 height 25
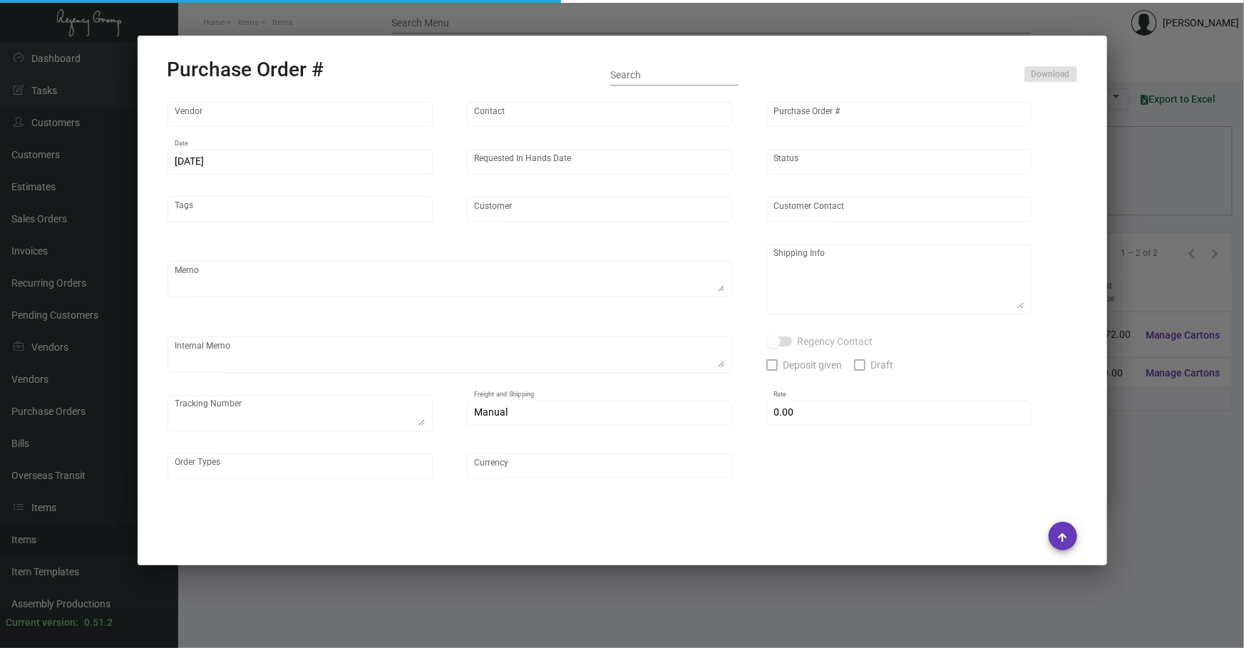
type input "Prostar - Pens"
type input "[PERSON_NAME]"
type input "105503"
type input "[DATE]"
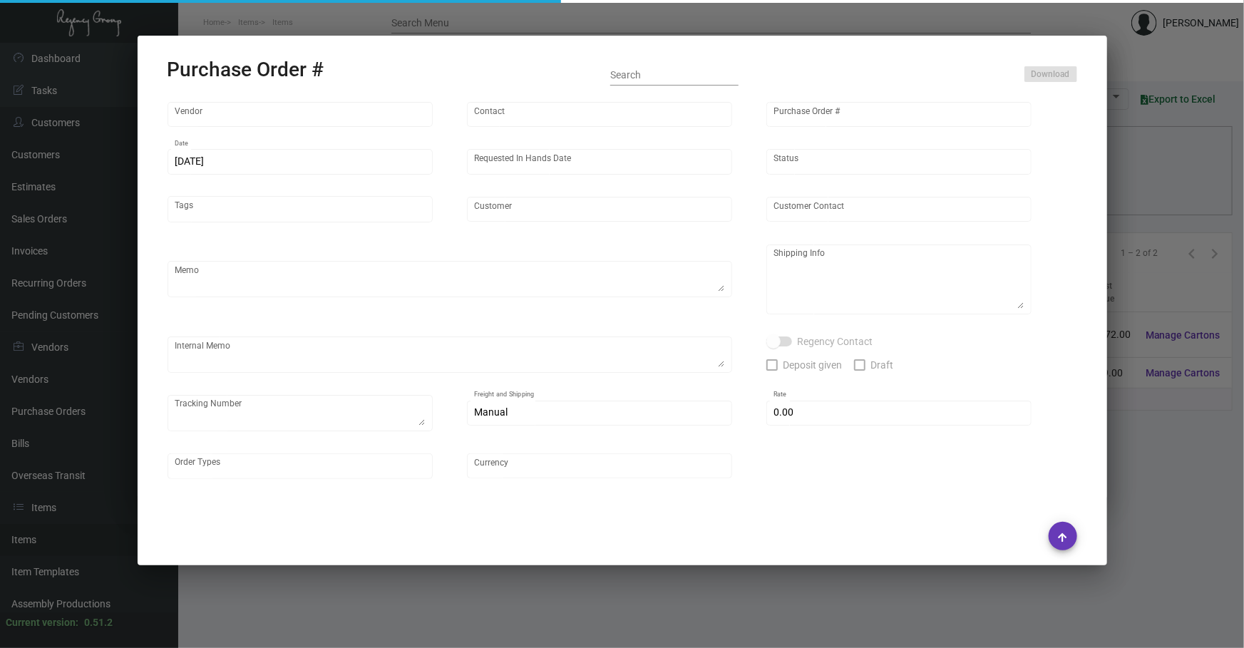
type input "[PERSON_NAME] Lodgeworks Partners"
type textarea "Please ship 30k when the production is ready and wait to receive shipping instr…"
type textarea "Regency Group NJ - [PERSON_NAME] [STREET_ADDRESS]"
type textarea "10k shipping by air"
checkbox input "true"
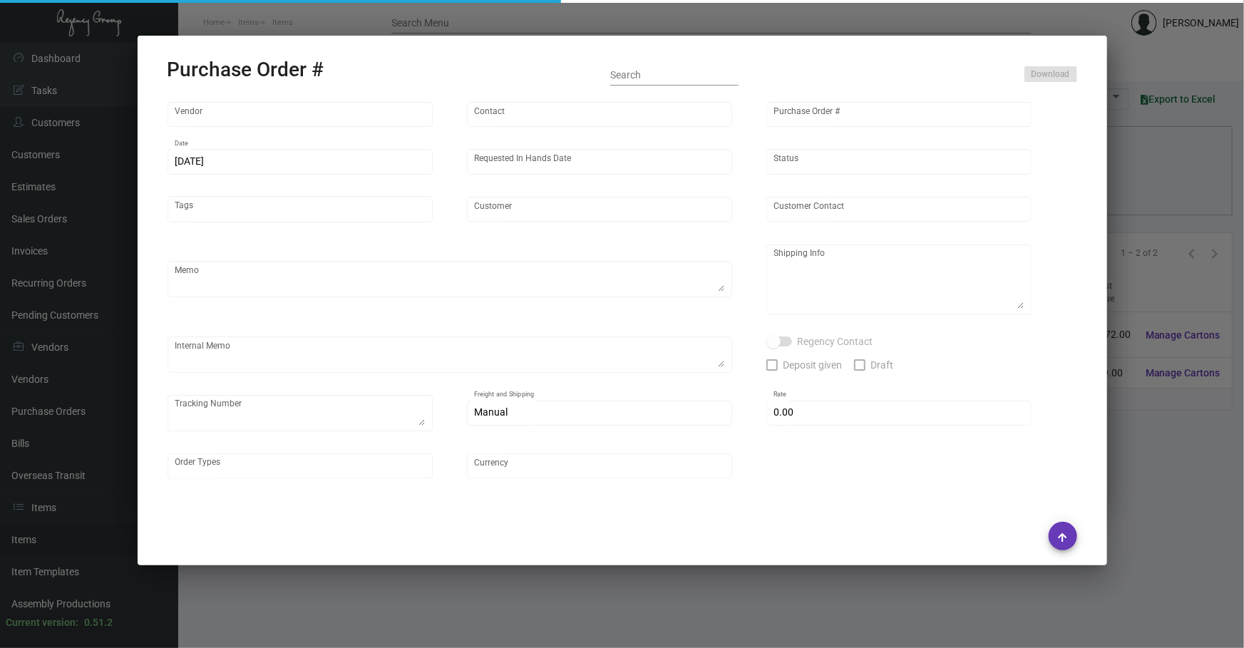
type input "$ 0.00"
type input "United States Dollar $"
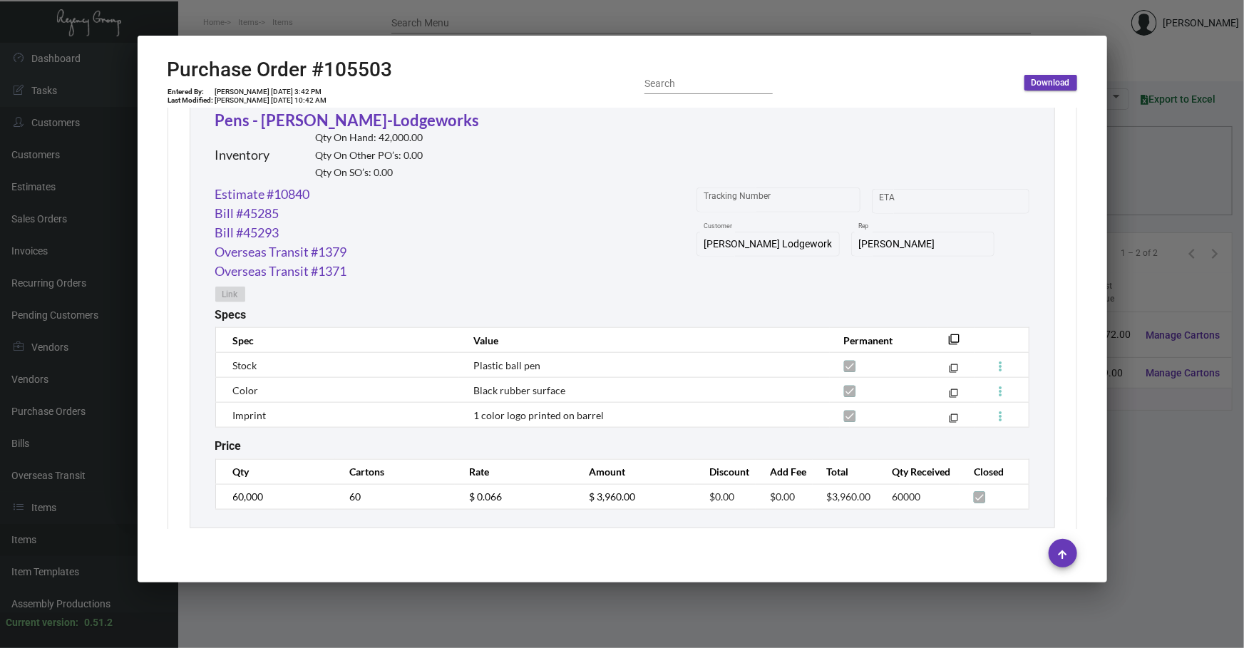
scroll to position [711, 0]
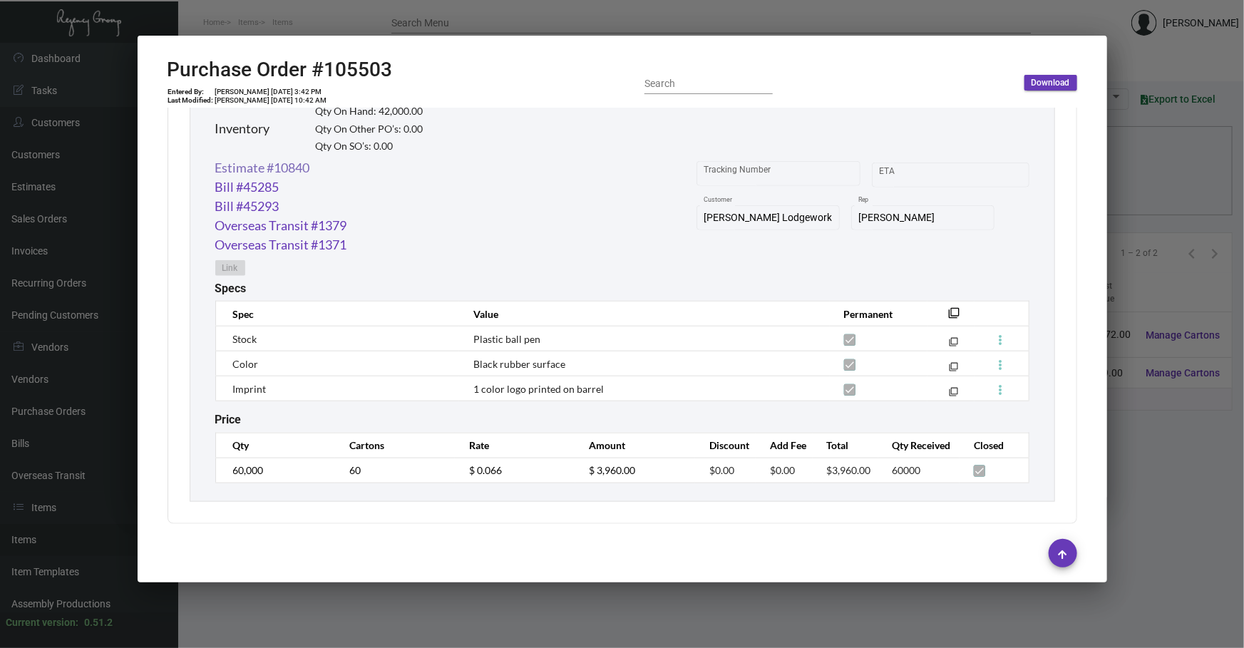
click at [292, 170] on link "Estimate #10840" at bounding box center [262, 167] width 95 height 19
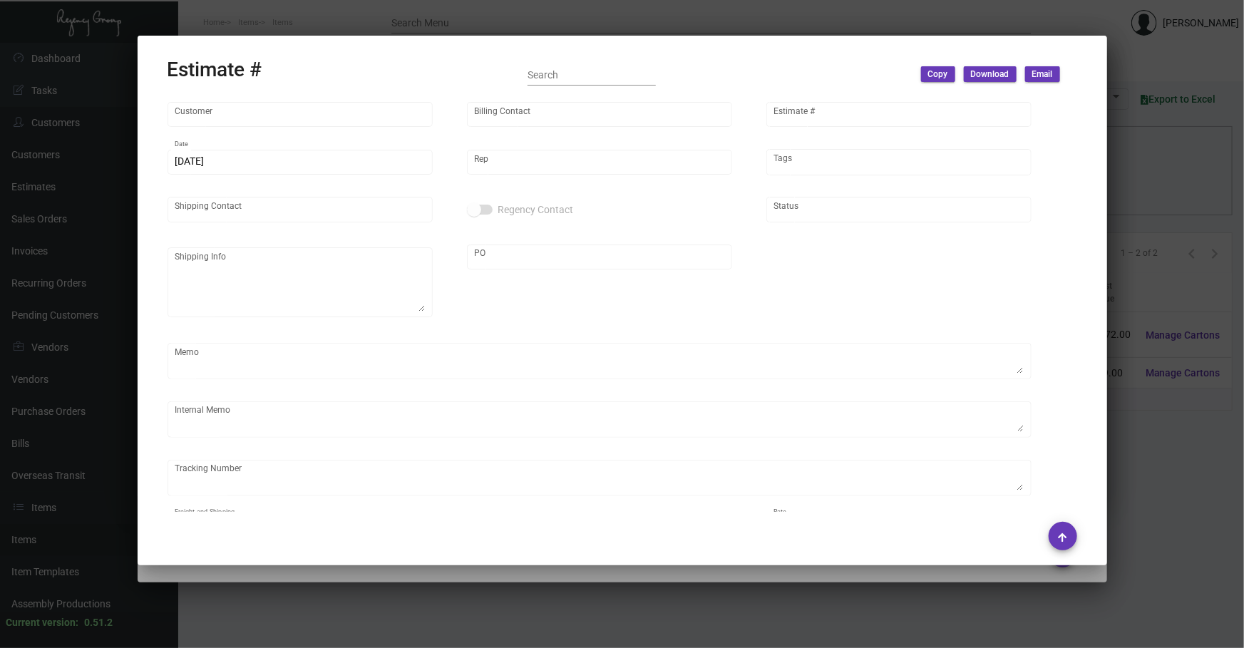
type input "[PERSON_NAME] Lodgeworks Partners"
type input "[PERSON_NAME]"
type input "10840"
type input "[DATE]"
type input "[PERSON_NAME]"
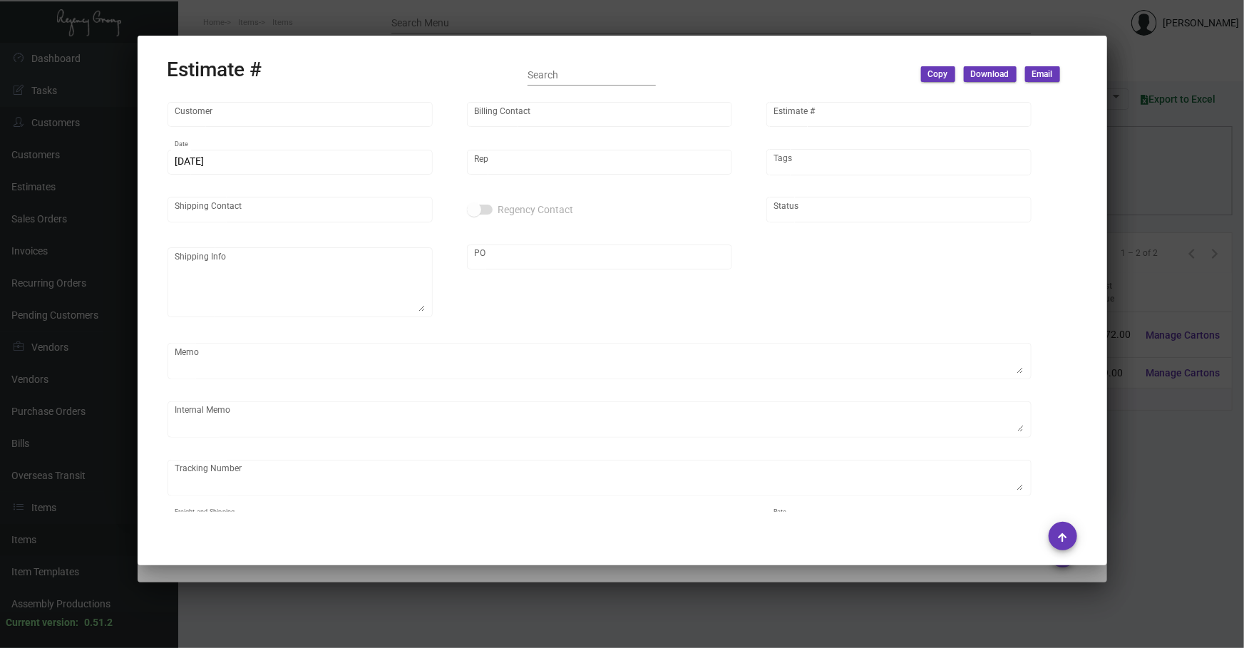
type input "[PERSON_NAME]"
type textarea "10k via air was invoiced separately under SO #161015"
type input "United States Dollar $"
type input "$ 0.00"
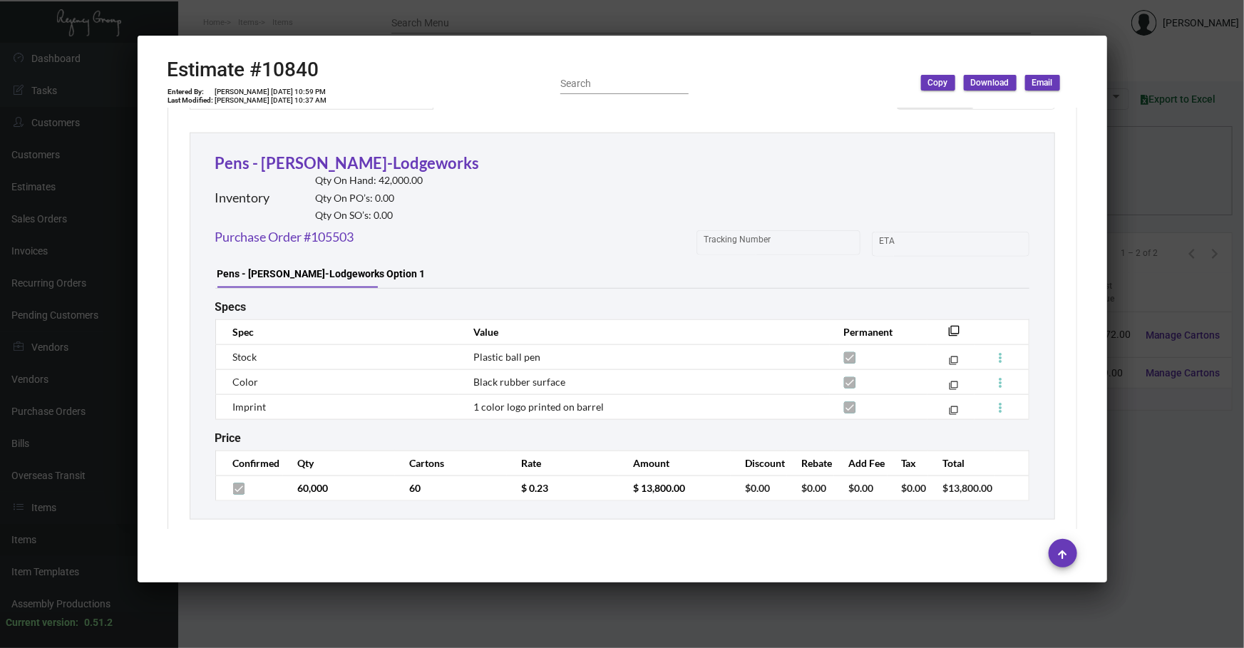
scroll to position [759, 0]
